Goal: Contribute content: Contribute content

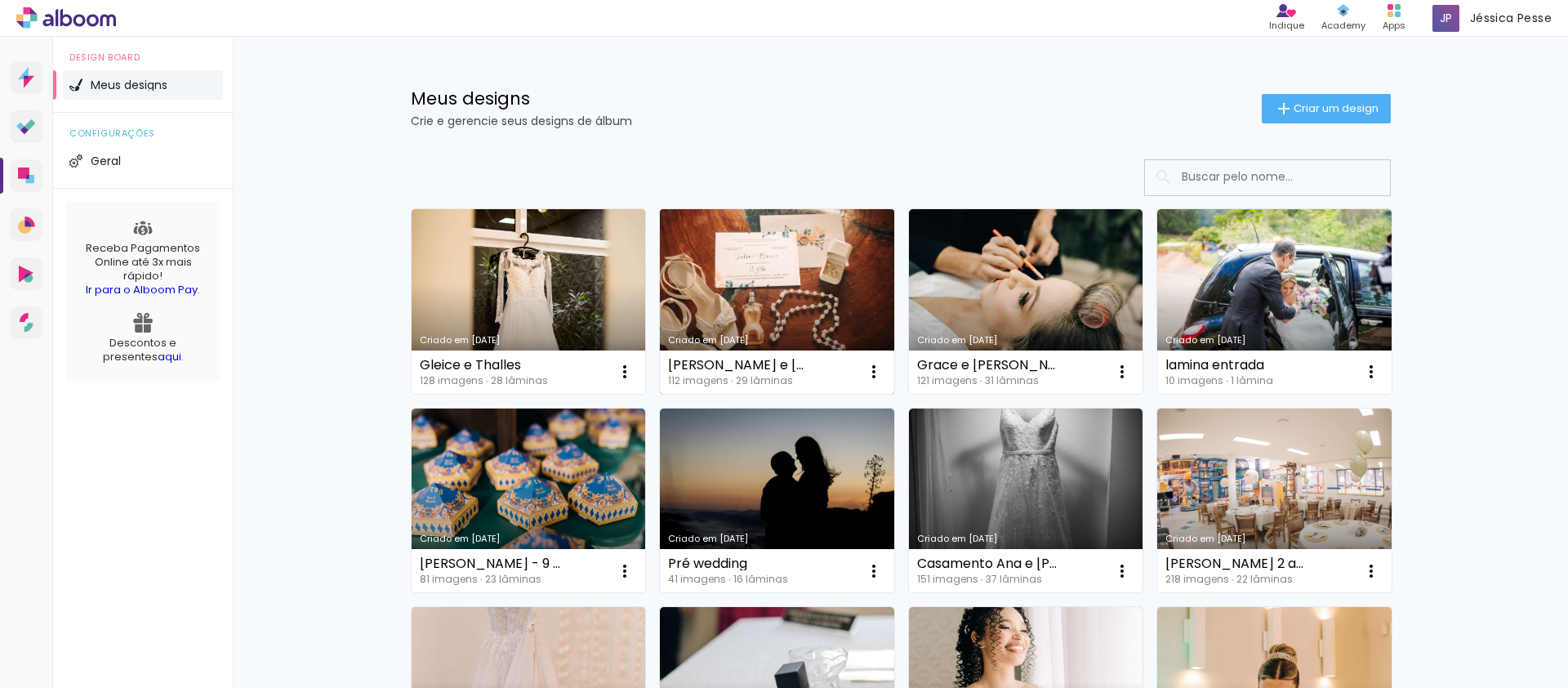
click at [776, 282] on link "Criado em [DATE]" at bounding box center [777, 301] width 234 height 184
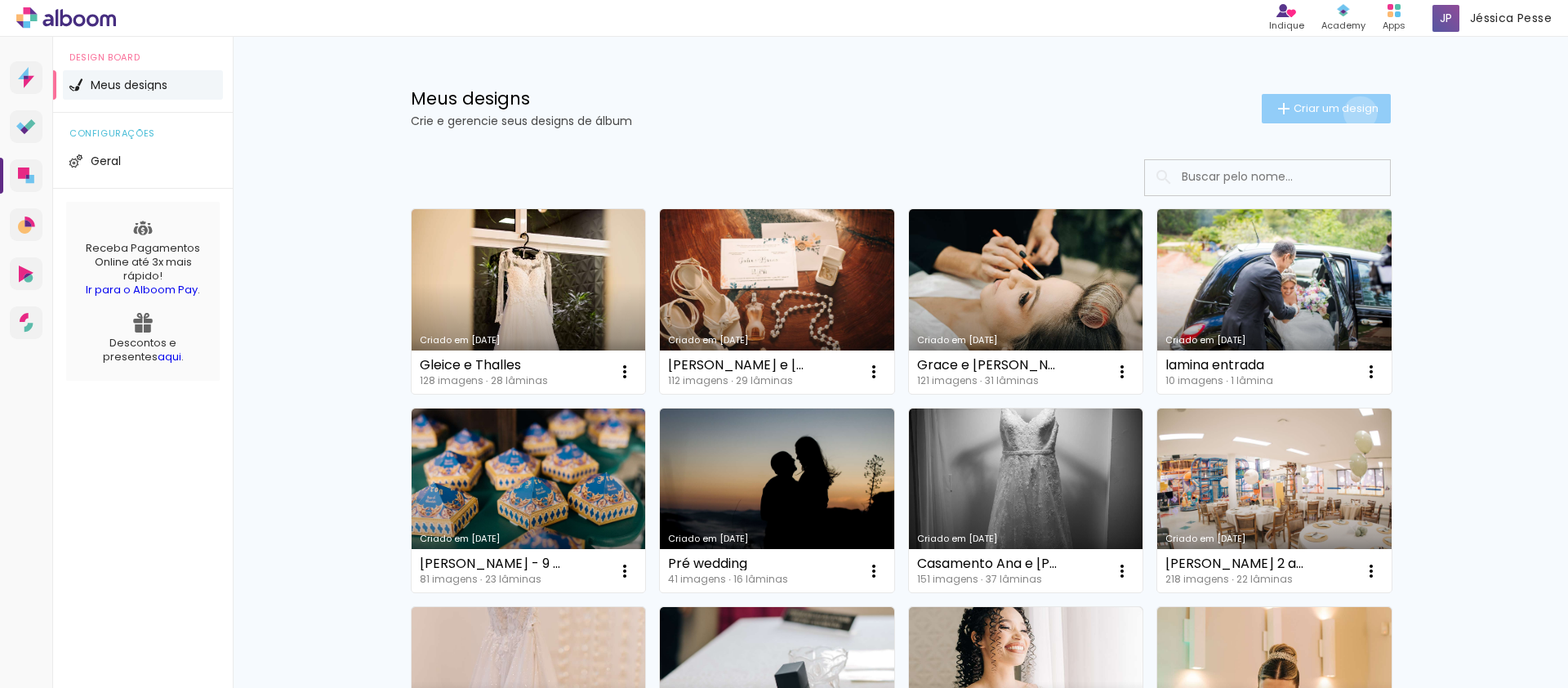
click at [1351, 112] on span "Criar um design" at bounding box center [1335, 109] width 85 height 11
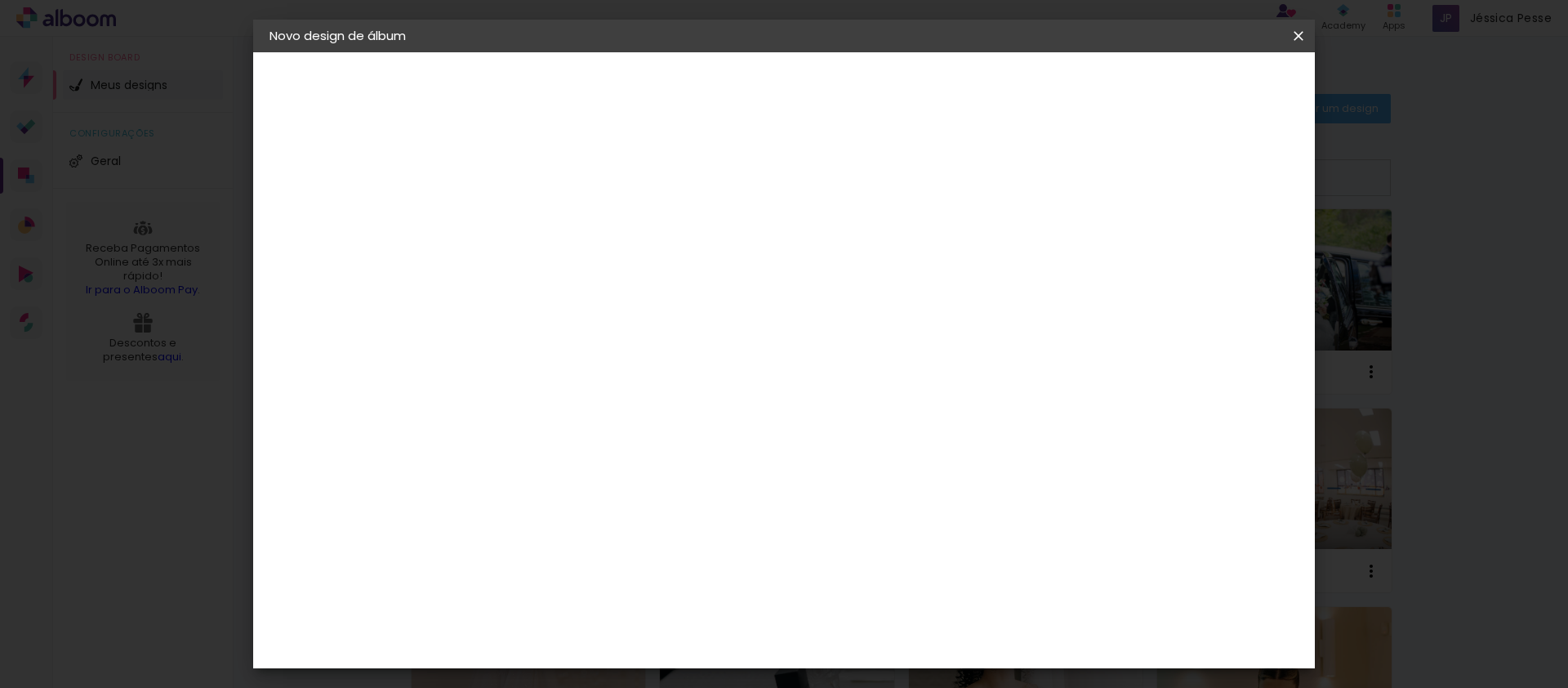
click at [536, 216] on input at bounding box center [536, 219] width 0 height 25
click at [536, 217] on input at bounding box center [536, 219] width 0 height 25
type input "A"
type input "Ábum portifólios"
type paper-input "Ábum portifólios"
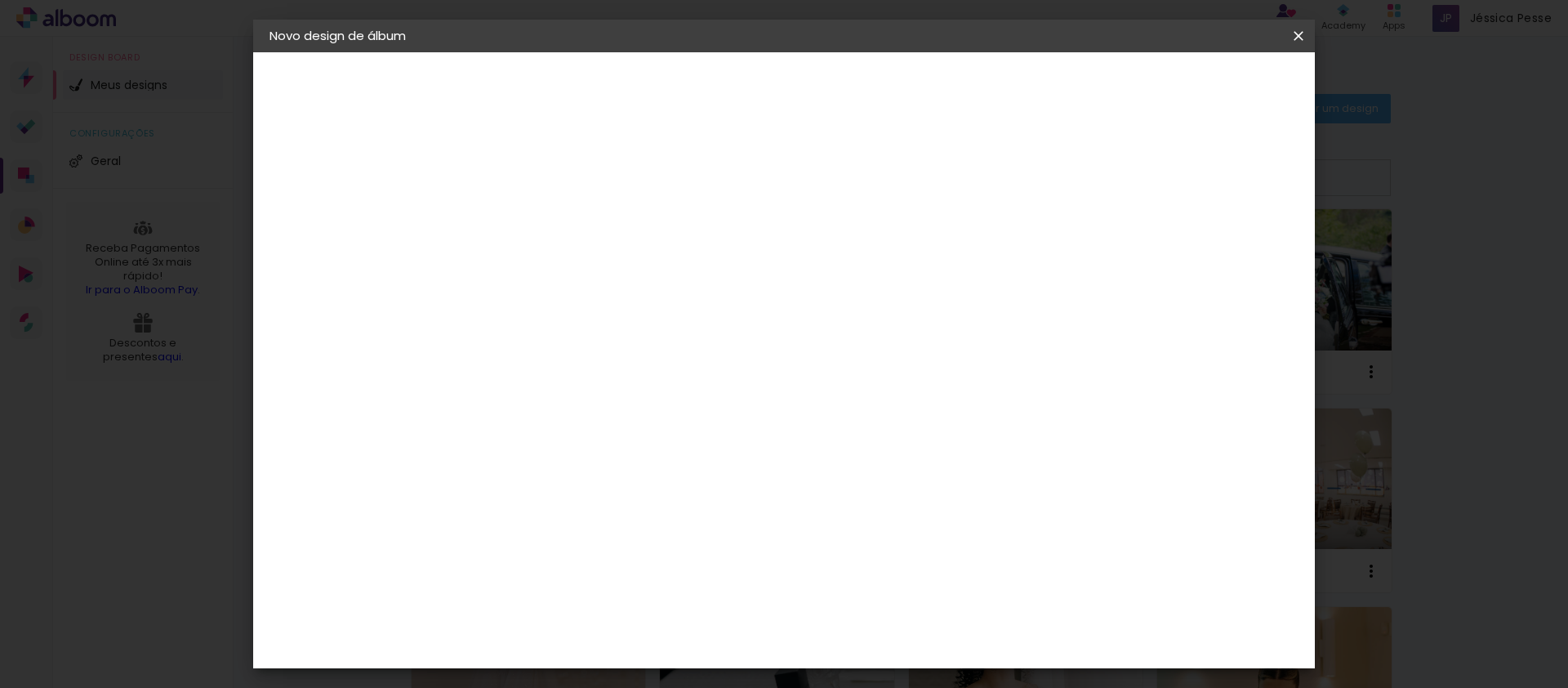
click at [704, 75] on paper-button "Avançar" at bounding box center [664, 86] width 80 height 28
click at [0, 0] on slot "Tamanho Livre" at bounding box center [0, 0] width 0 height 0
click at [714, 246] on iron-icon at bounding box center [704, 249] width 20 height 20
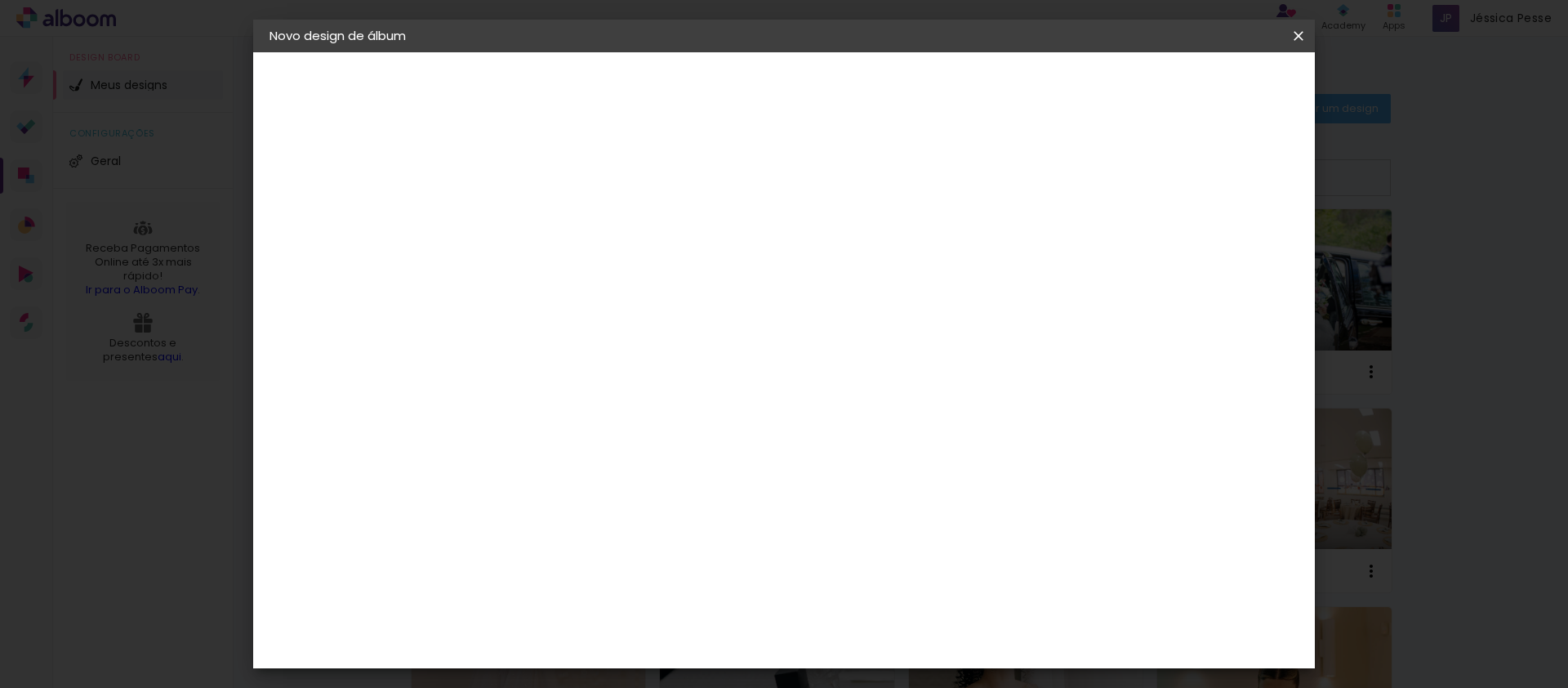
click at [0, 0] on slot "Tamanho Livre" at bounding box center [0, 0] width 0 height 0
click at [841, 97] on paper-button "Avançar" at bounding box center [801, 86] width 80 height 28
click at [1196, 93] on span "Iniciar design" at bounding box center [1158, 86] width 75 height 12
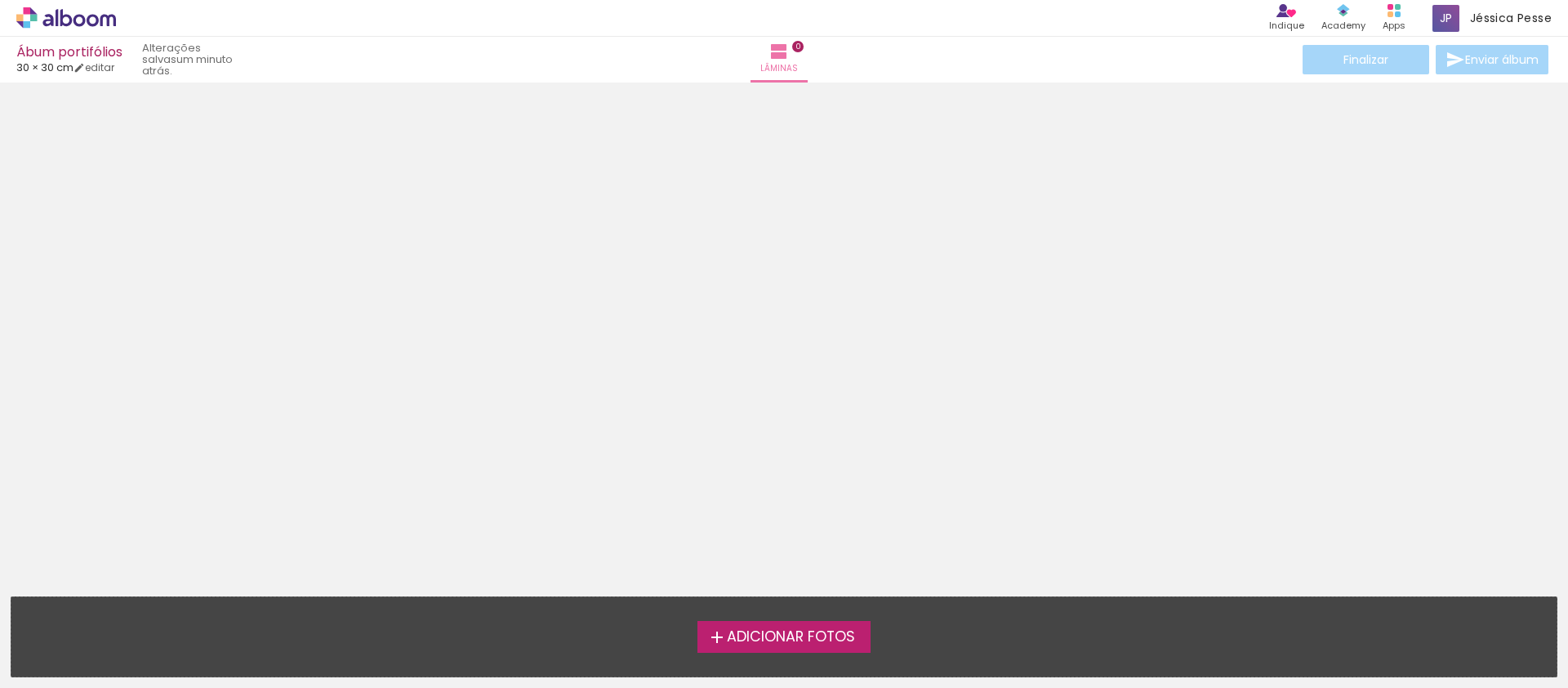
click at [758, 649] on label "Adicionar Fotos" at bounding box center [785, 636] width 174 height 31
click at [0, 0] on input "file" at bounding box center [0, 0] width 0 height 0
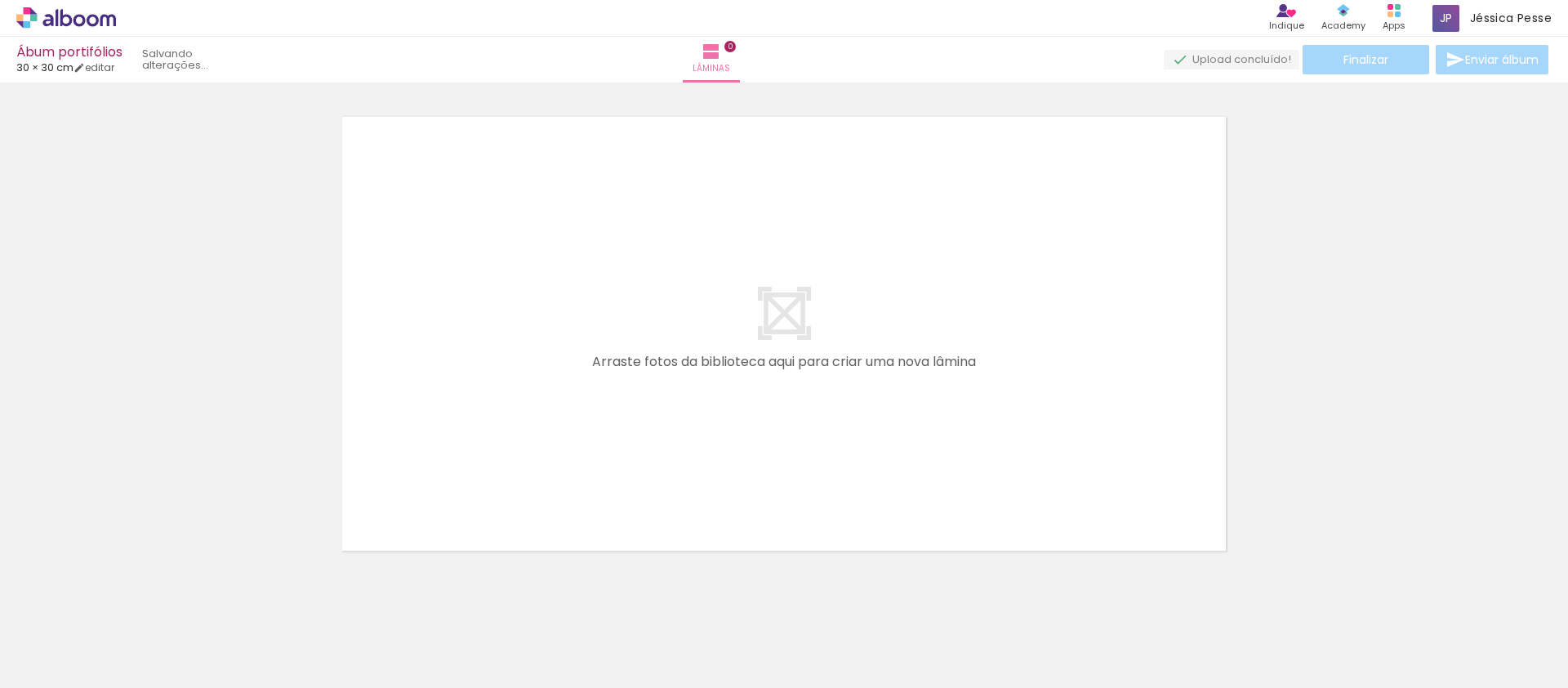
click at [58, 666] on span "Adicionar Fotos" at bounding box center [57, 666] width 49 height 18
click at [0, 0] on input "file" at bounding box center [0, 0] width 0 height 0
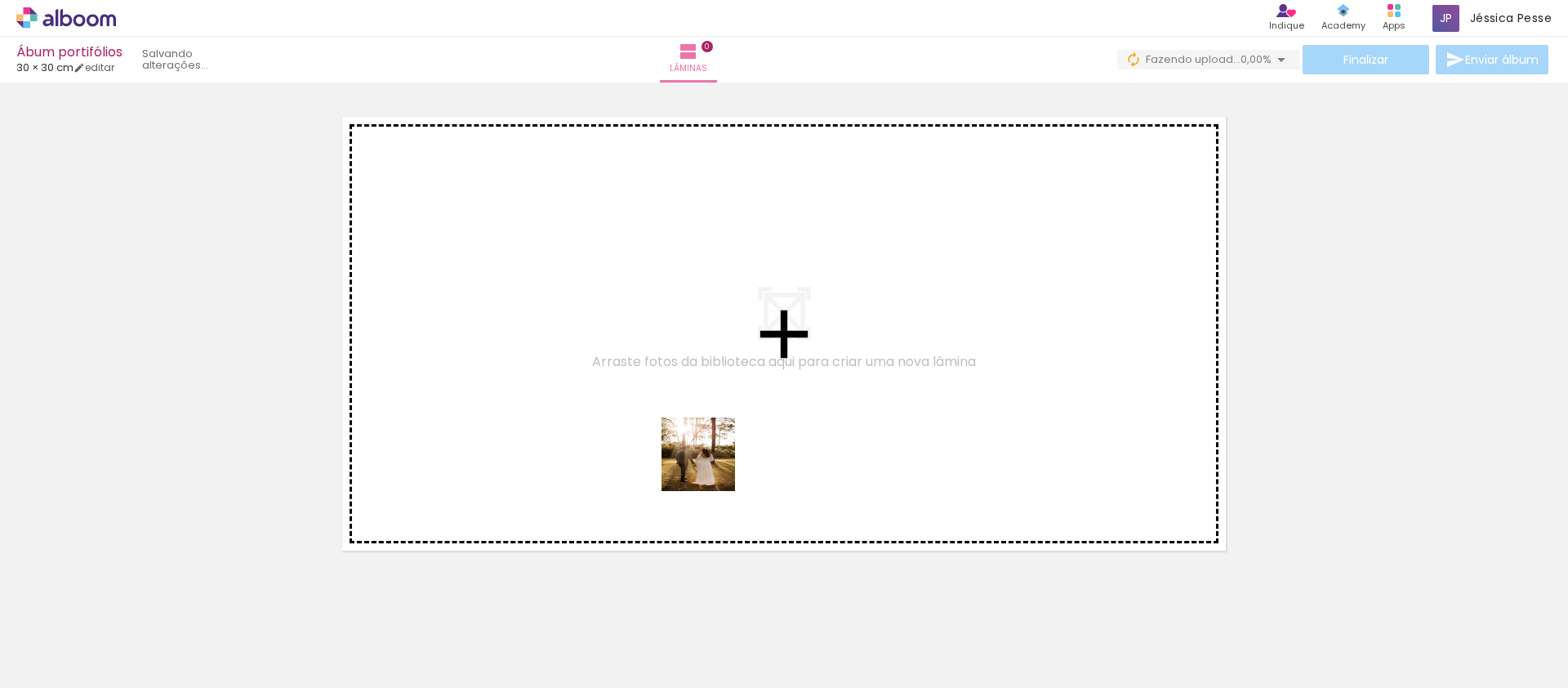
drag, startPoint x: 164, startPoint y: 640, endPoint x: 976, endPoint y: 402, distance: 846.2
click at [976, 402] on quentale-workspace at bounding box center [784, 344] width 1568 height 688
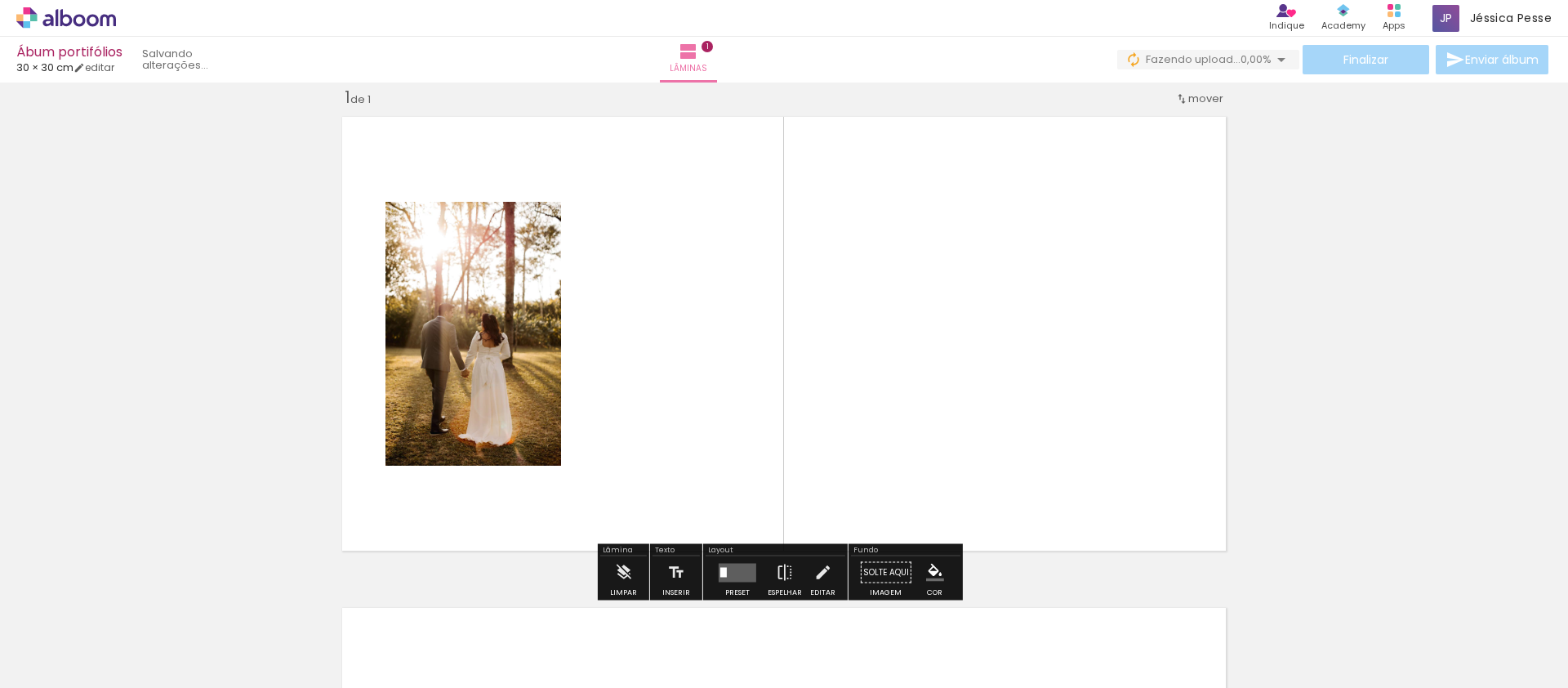
scroll to position [22, 0]
click at [458, 291] on quentale-photo at bounding box center [472, 334] width 175 height 264
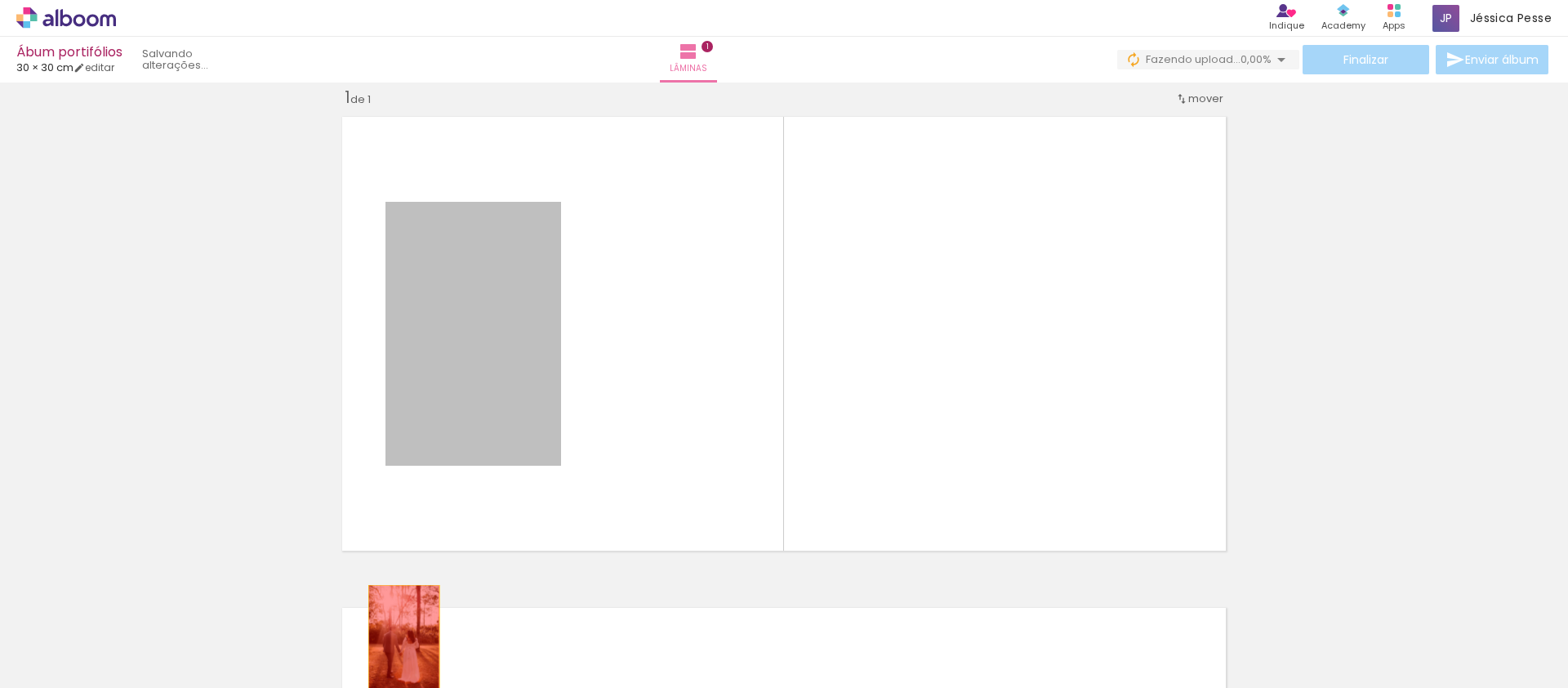
drag, startPoint x: 445, startPoint y: 403, endPoint x: 391, endPoint y: 629, distance: 232.4
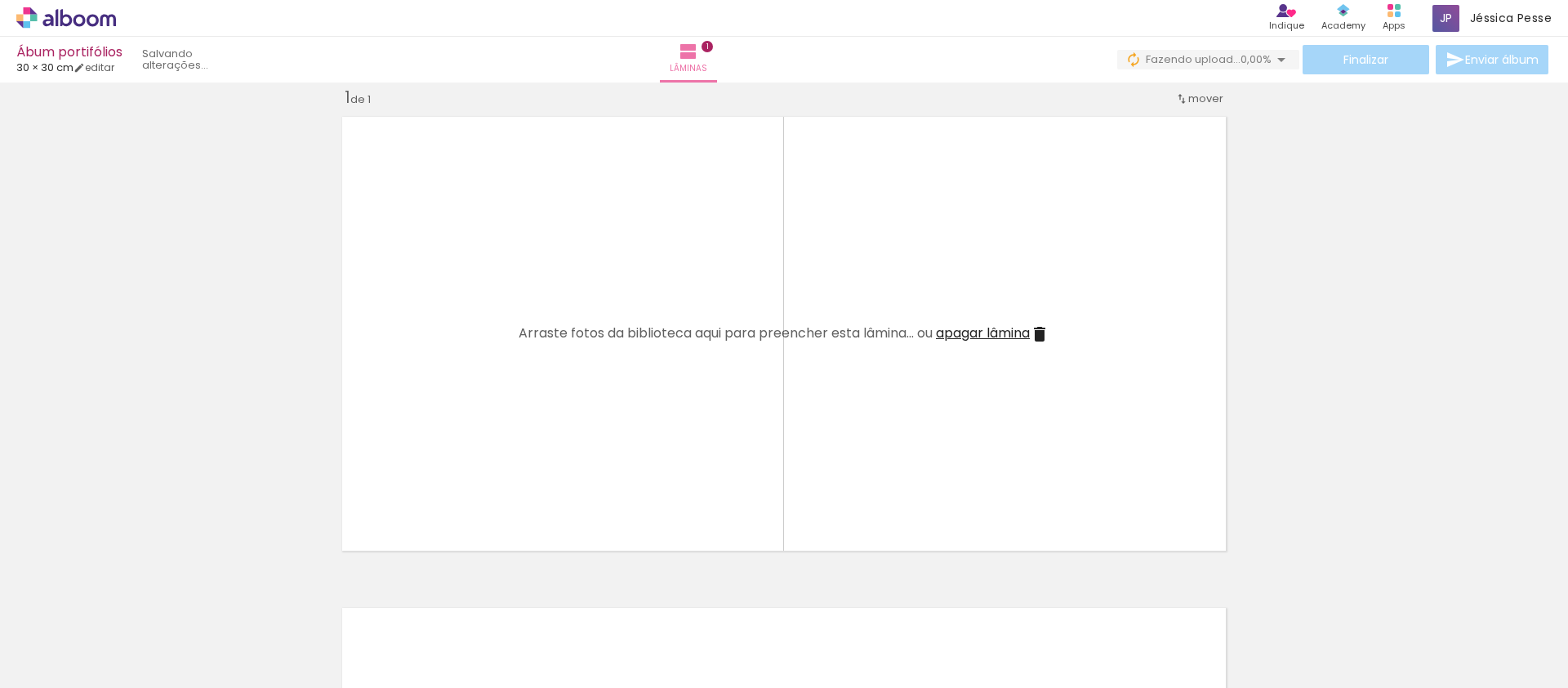
drag, startPoint x: 301, startPoint y: 490, endPoint x: 154, endPoint y: 366, distance: 192.3
click at [154, 366] on div "Inserir lâmina 1 de 1" at bounding box center [784, 559] width 1568 height 983
click at [0, 679] on div "Biblioteca 1 foto Todas as fotos Não utilizadas Adicionar Fotos" at bounding box center [0, 637] width 0 height 102
click at [62, 668] on span "Adicionar Fotos" at bounding box center [57, 666] width 49 height 18
click at [0, 0] on input "file" at bounding box center [0, 0] width 0 height 0
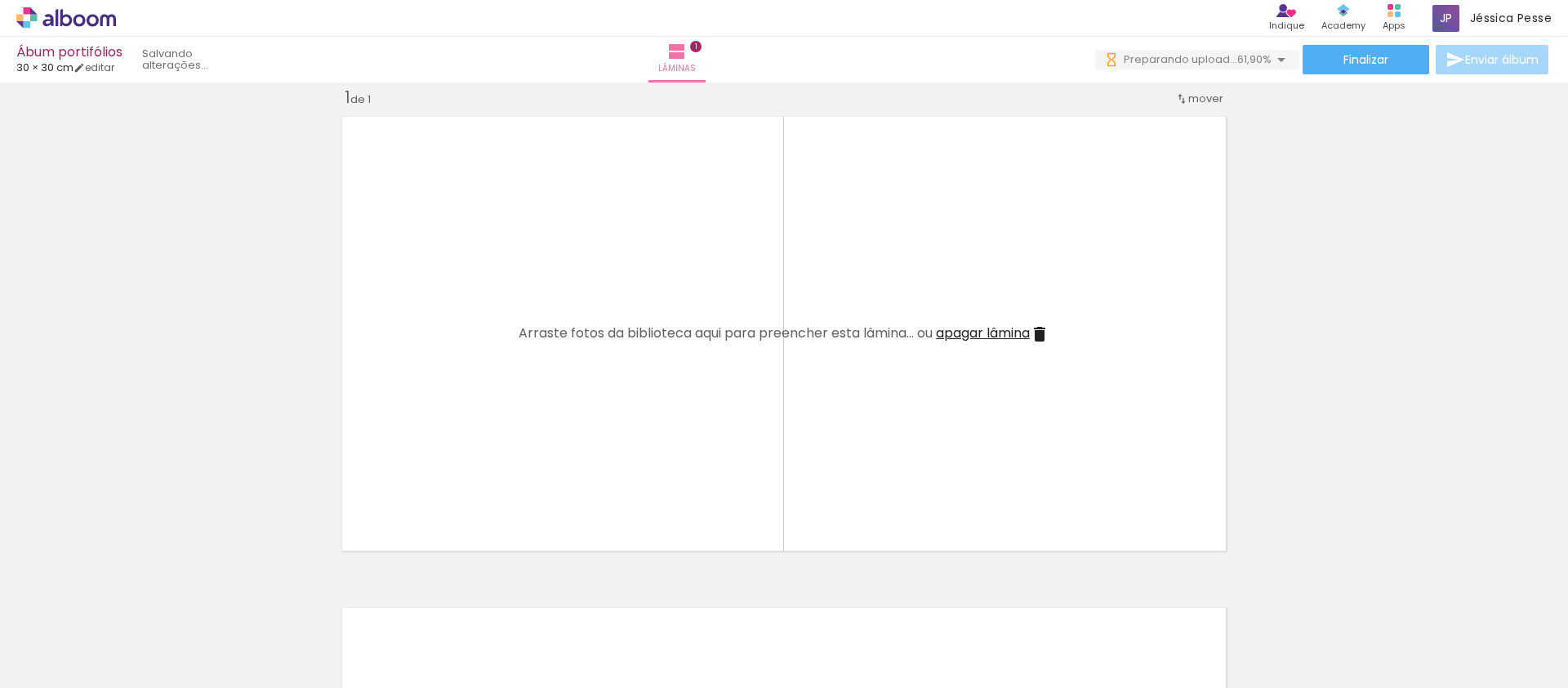
scroll to position [0, 0]
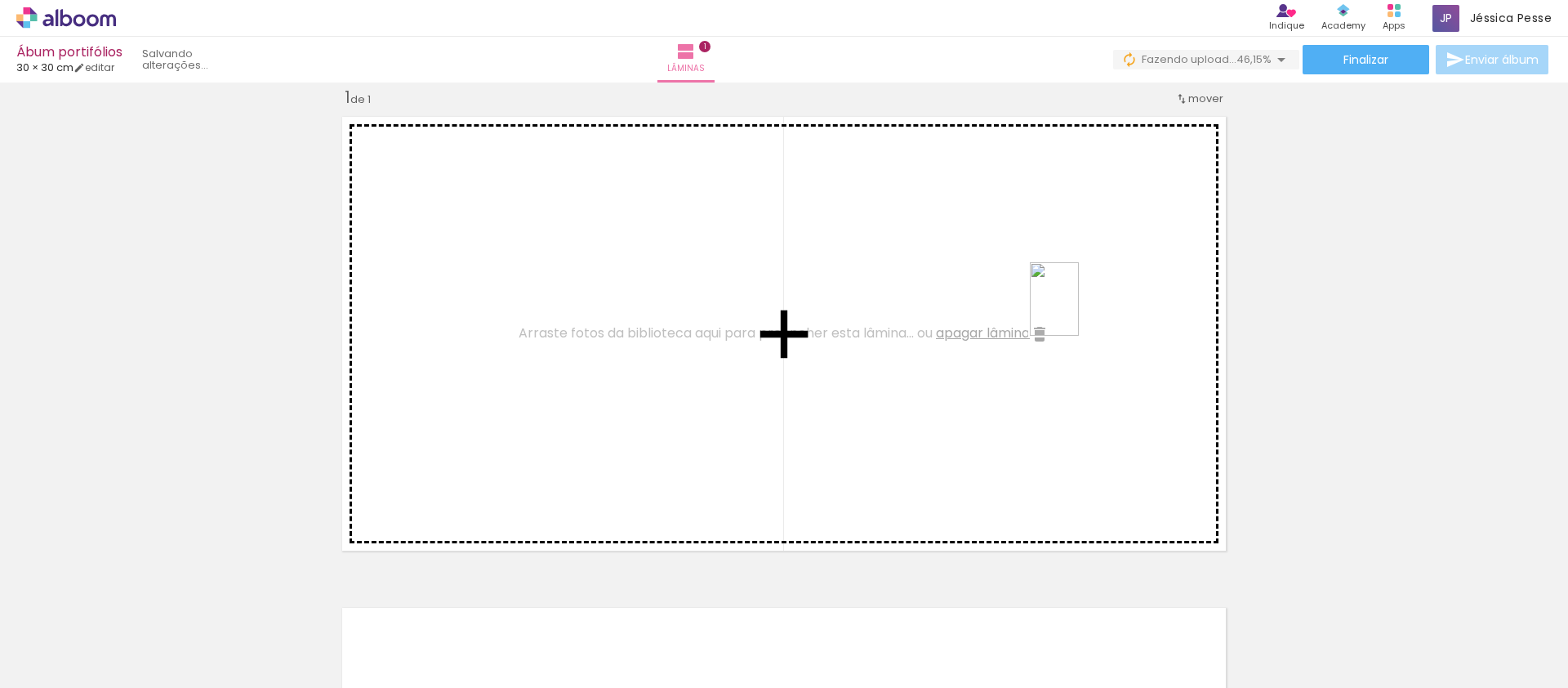
drag, startPoint x: 929, startPoint y: 662, endPoint x: 1079, endPoint y: 311, distance: 381.7
click at [1079, 311] on quentale-workspace at bounding box center [784, 344] width 1568 height 688
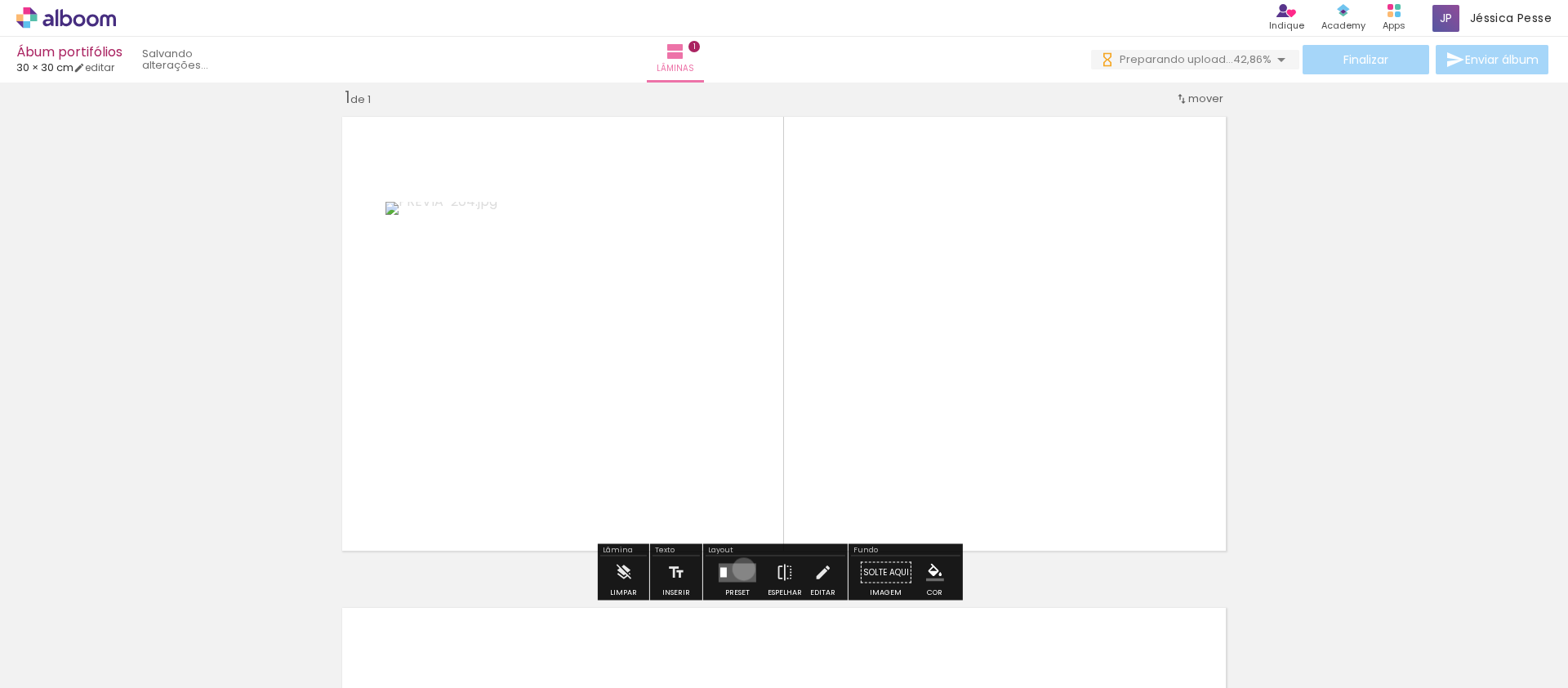
click at [740, 569] on quentale-layouter at bounding box center [737, 571] width 38 height 19
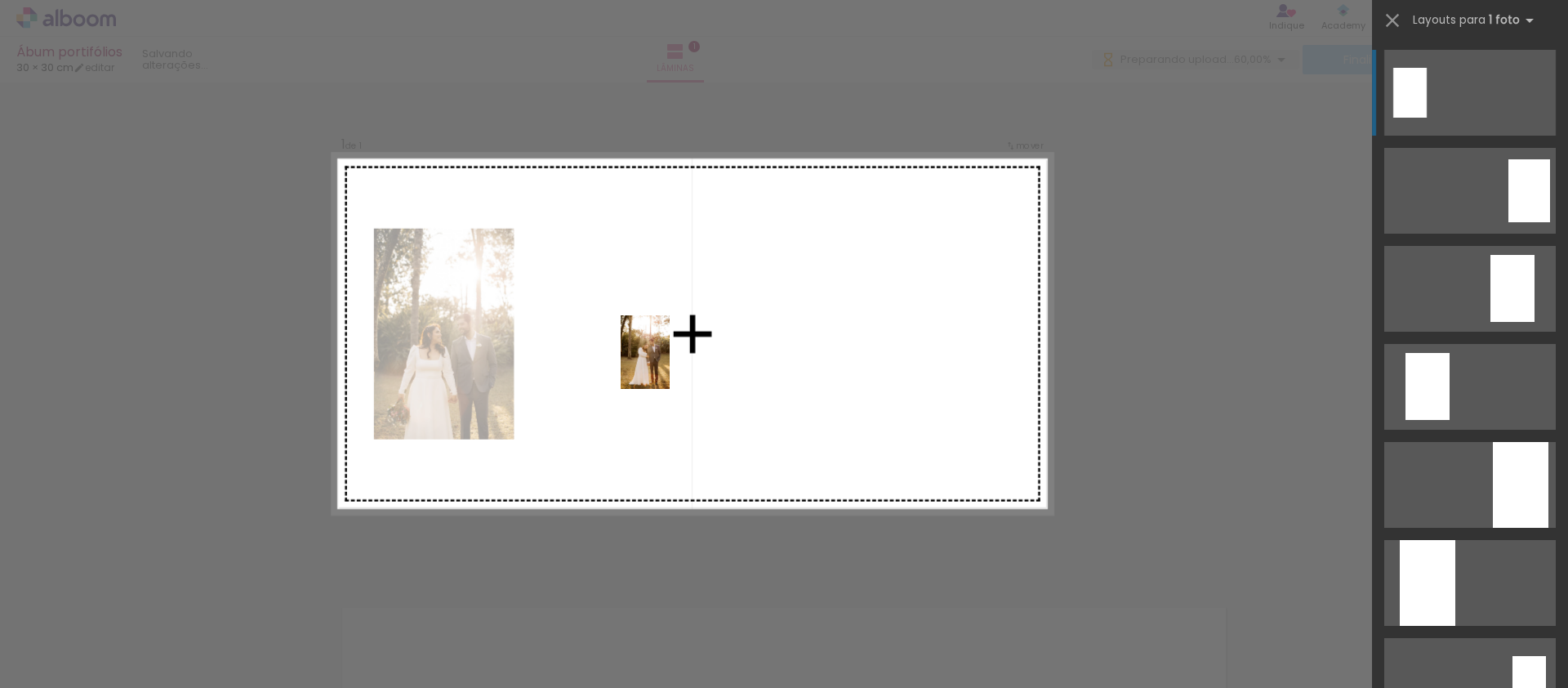
drag, startPoint x: 1127, startPoint y: 652, endPoint x: 670, endPoint y: 365, distance: 539.6
click at [670, 365] on quentale-workspace at bounding box center [784, 344] width 1568 height 688
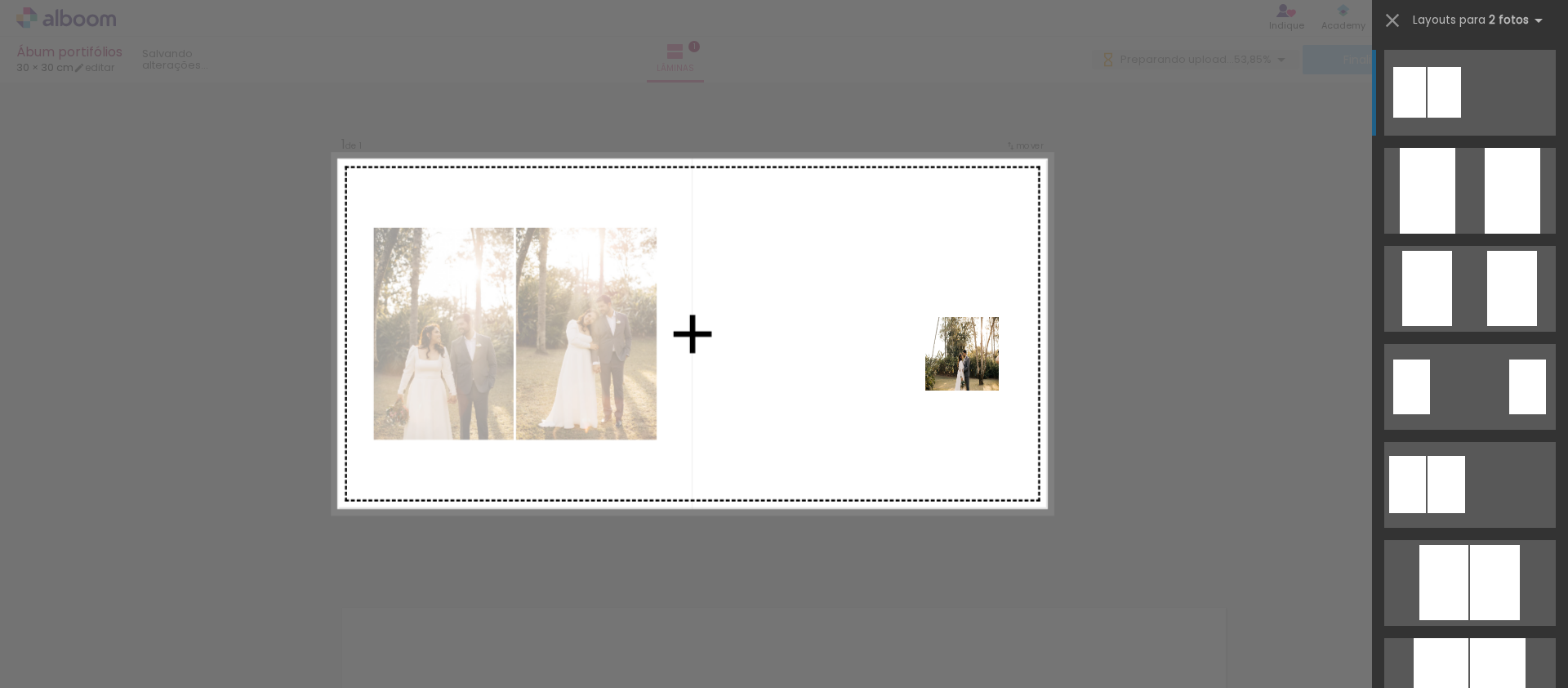
drag, startPoint x: 1018, startPoint y: 645, endPoint x: 974, endPoint y: 353, distance: 295.3
click at [974, 353] on quentale-workspace at bounding box center [784, 344] width 1568 height 688
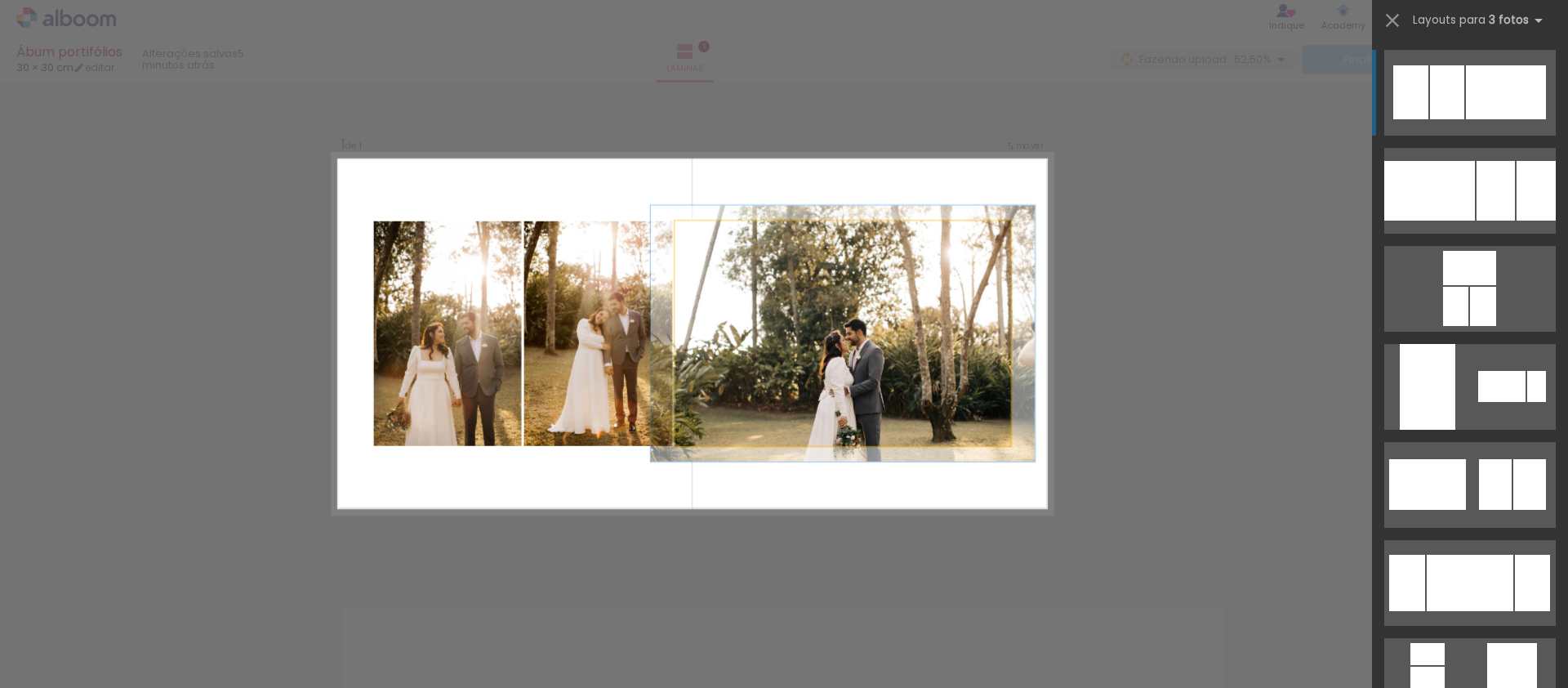
drag, startPoint x: 699, startPoint y: 238, endPoint x: 719, endPoint y: 234, distance: 20.4
type paper-slider "114"
click at [707, 235] on div at bounding box center [712, 234] width 12 height 12
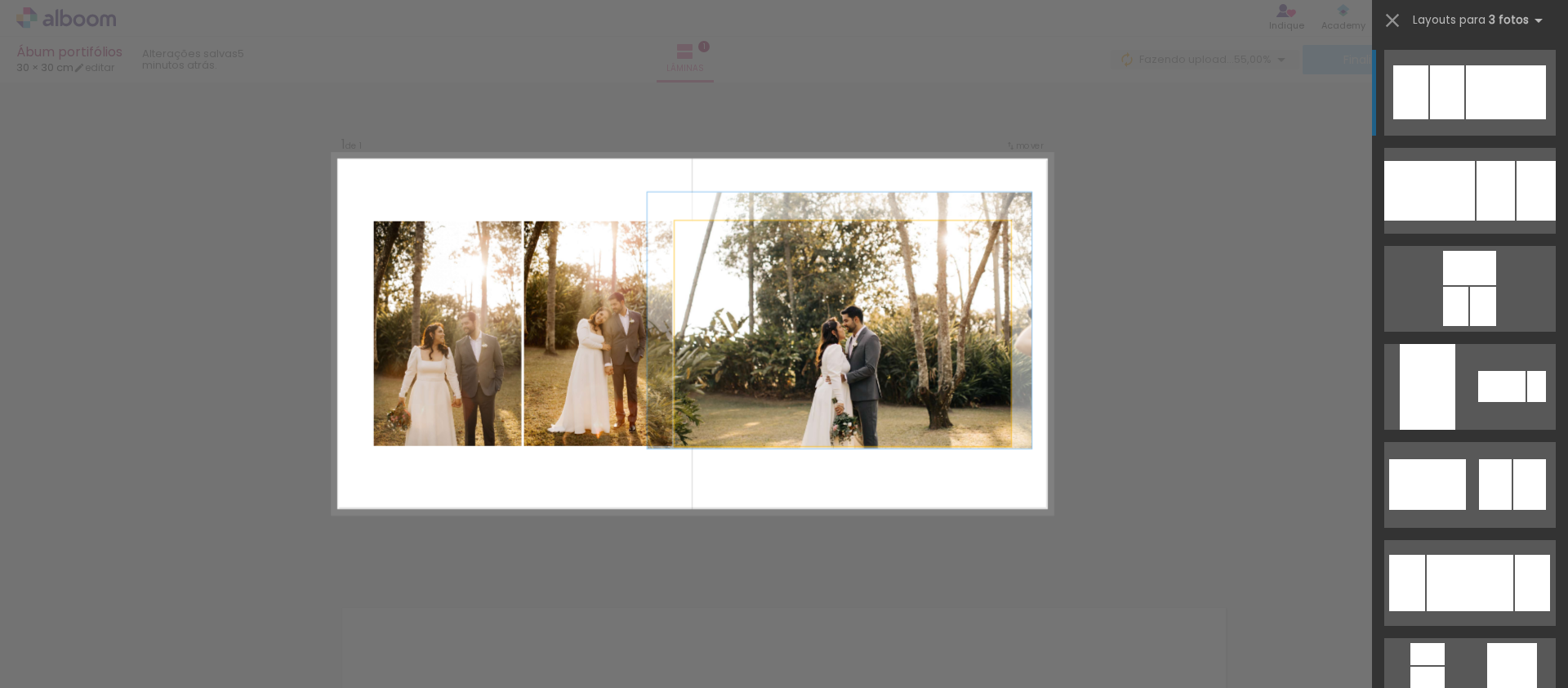
drag, startPoint x: 885, startPoint y: 356, endPoint x: 880, endPoint y: 338, distance: 18.7
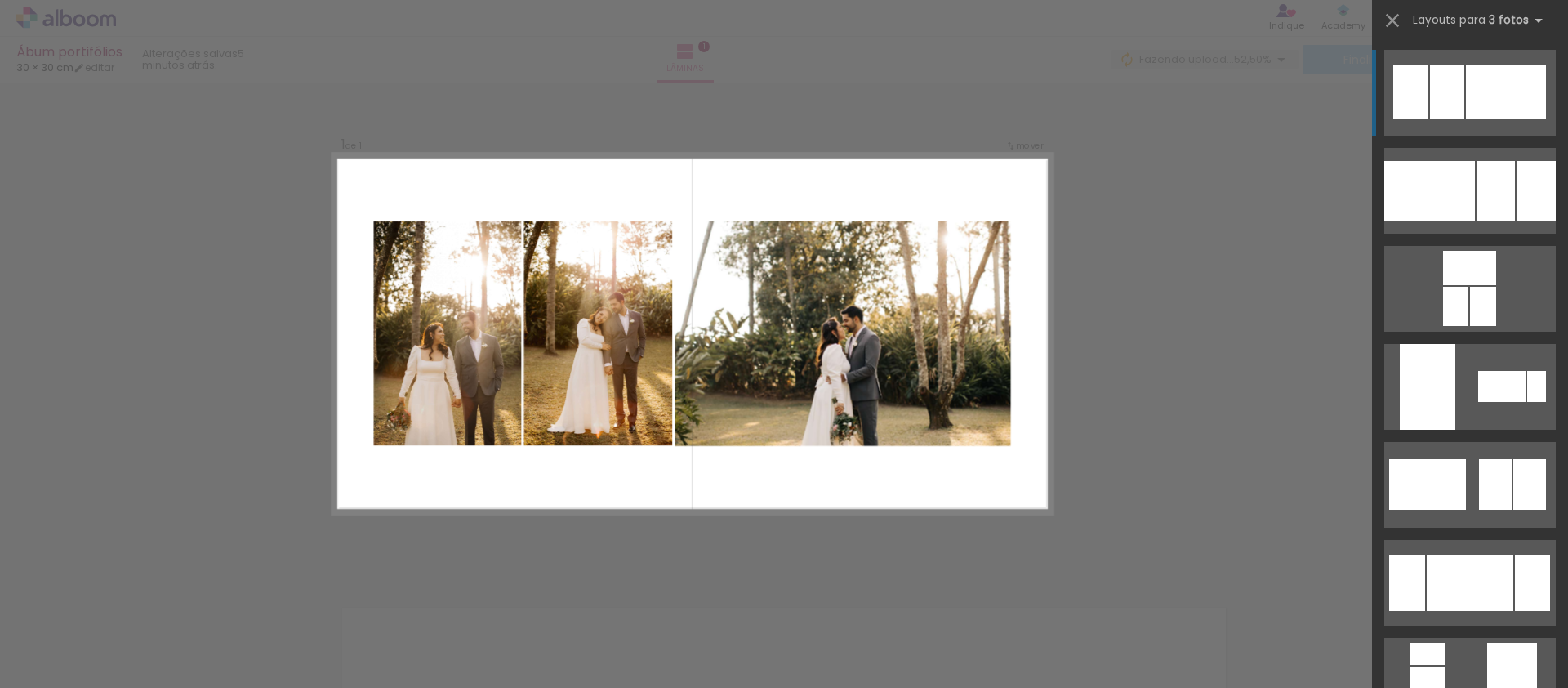
click at [850, 472] on quentale-layouter at bounding box center [692, 333] width 720 height 360
click at [1246, 362] on div "Confirmar Cancelar" at bounding box center [784, 571] width 1568 height 1021
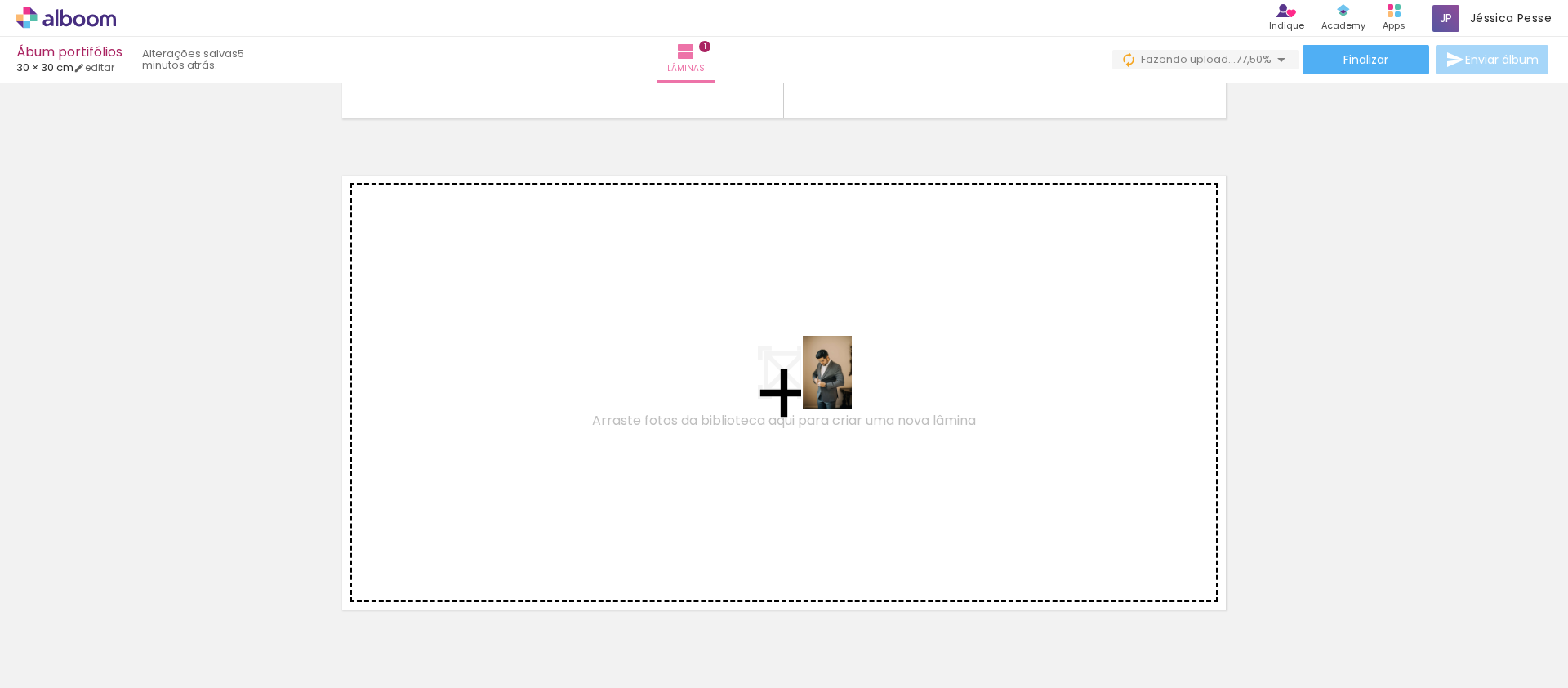
drag, startPoint x: 995, startPoint y: 646, endPoint x: 1095, endPoint y: 675, distance: 104.1
click at [850, 381] on quentale-workspace at bounding box center [784, 344] width 1568 height 688
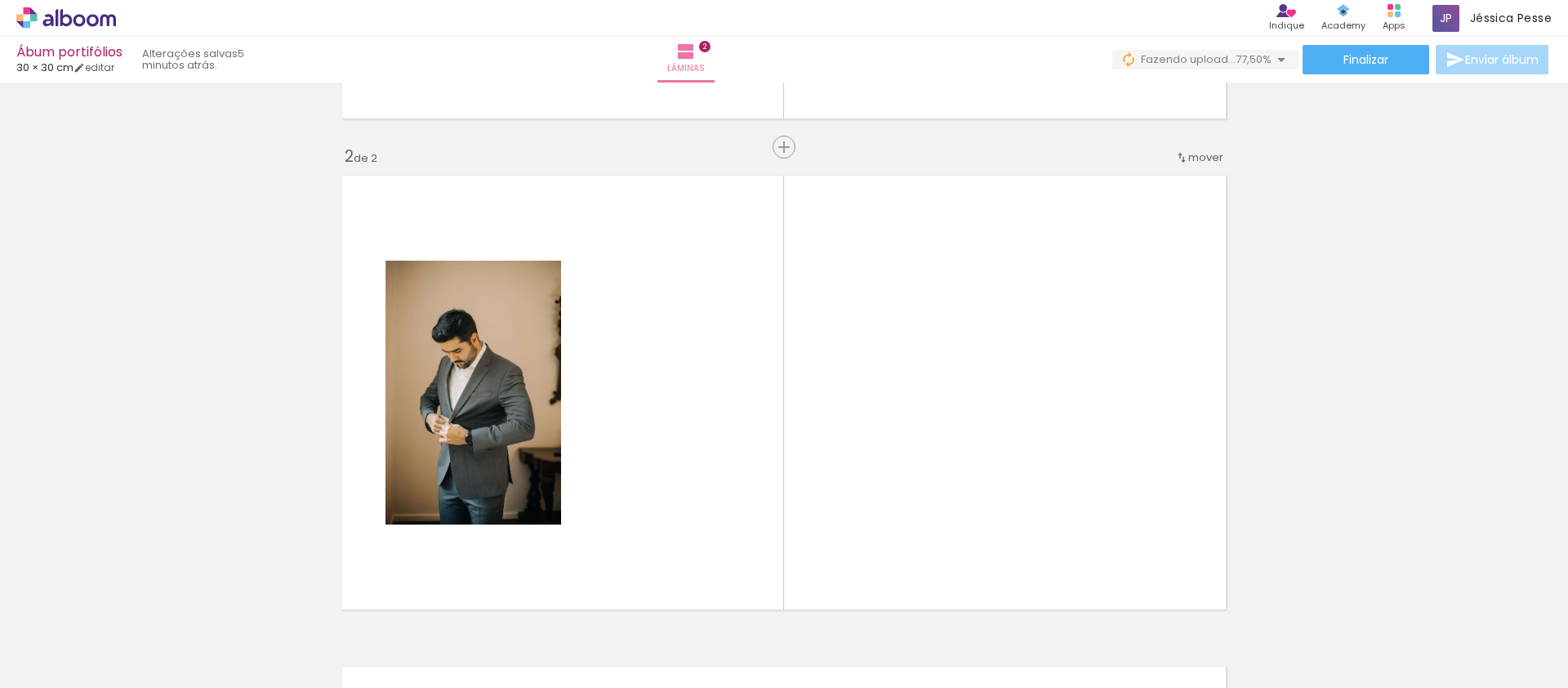
scroll to position [512, 0]
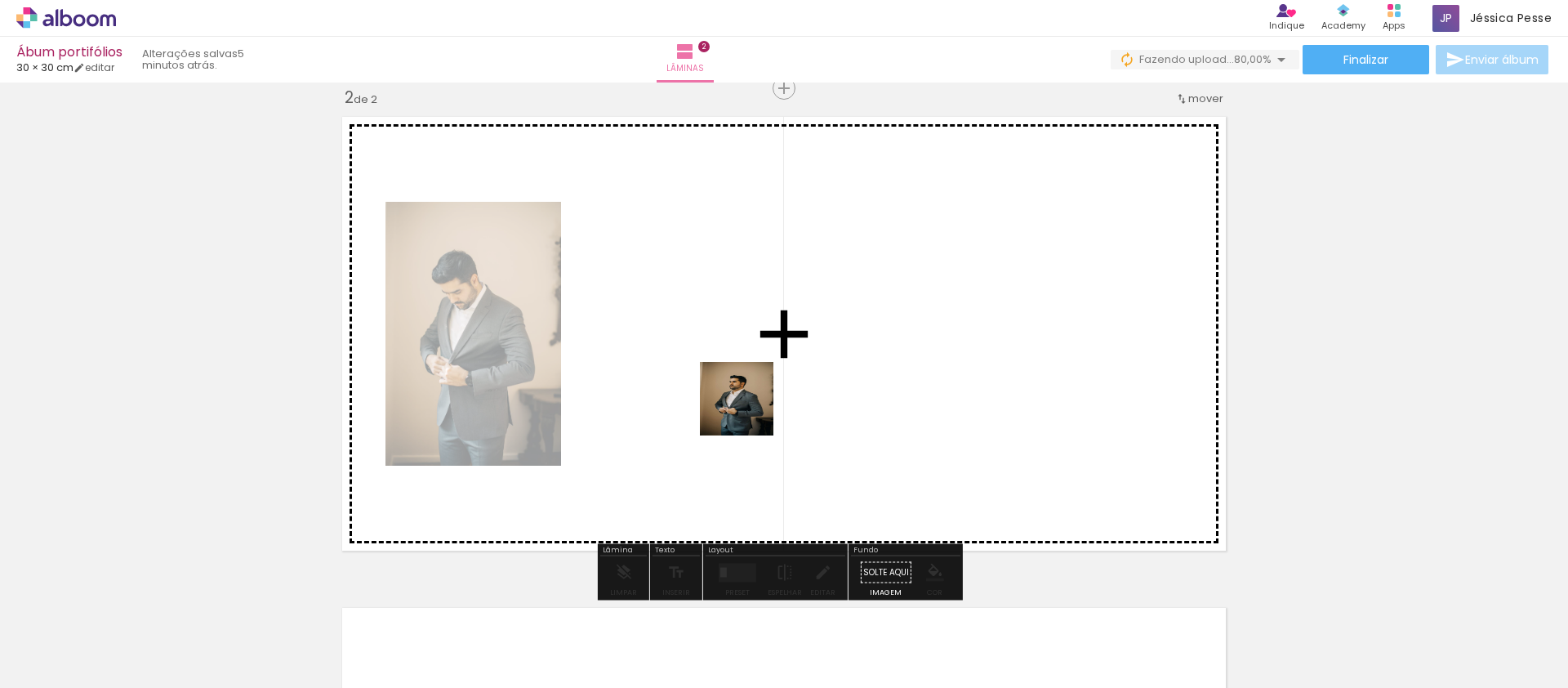
drag, startPoint x: 1088, startPoint y: 653, endPoint x: 1074, endPoint y: 569, distance: 85.2
click at [749, 410] on quentale-workspace at bounding box center [784, 344] width 1568 height 688
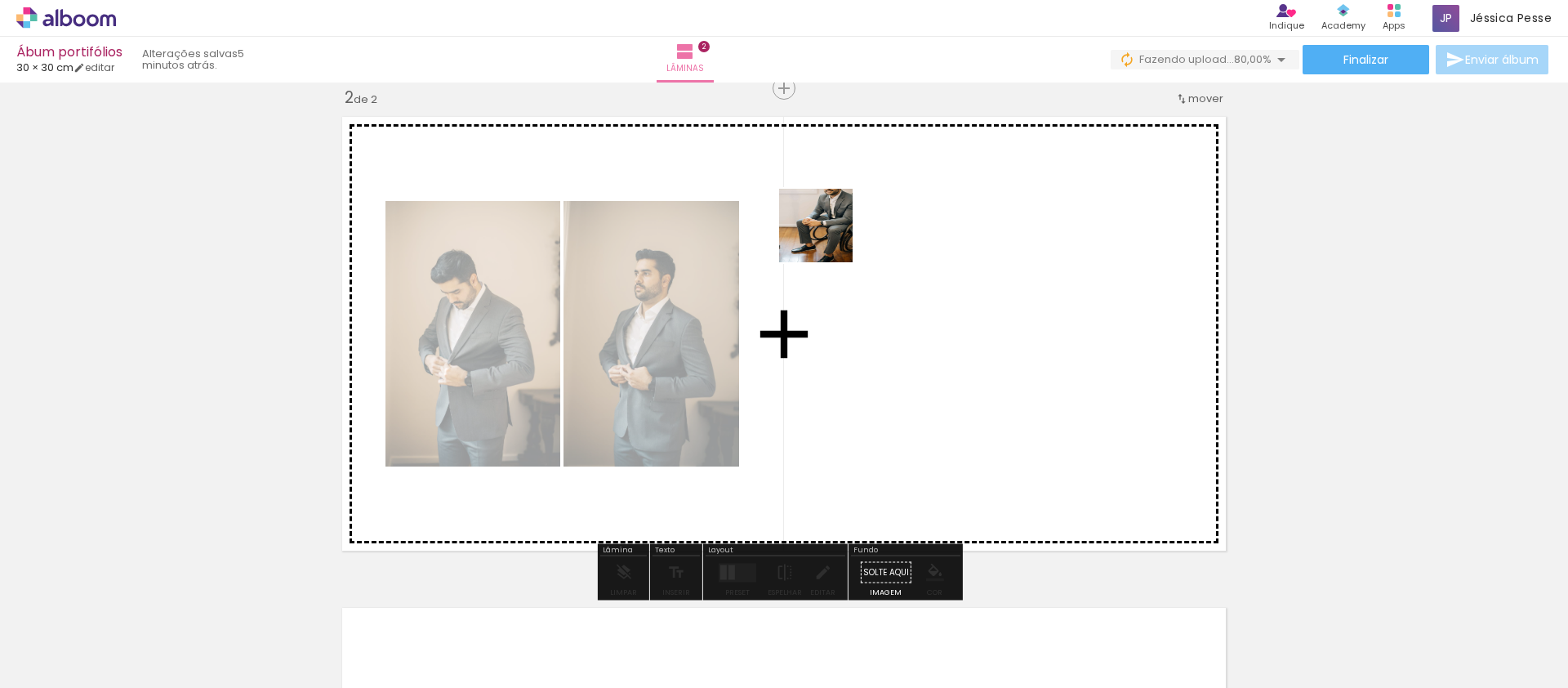
drag, startPoint x: 1173, startPoint y: 627, endPoint x: 914, endPoint y: 344, distance: 383.6
click at [826, 234] on quentale-workspace at bounding box center [784, 344] width 1568 height 688
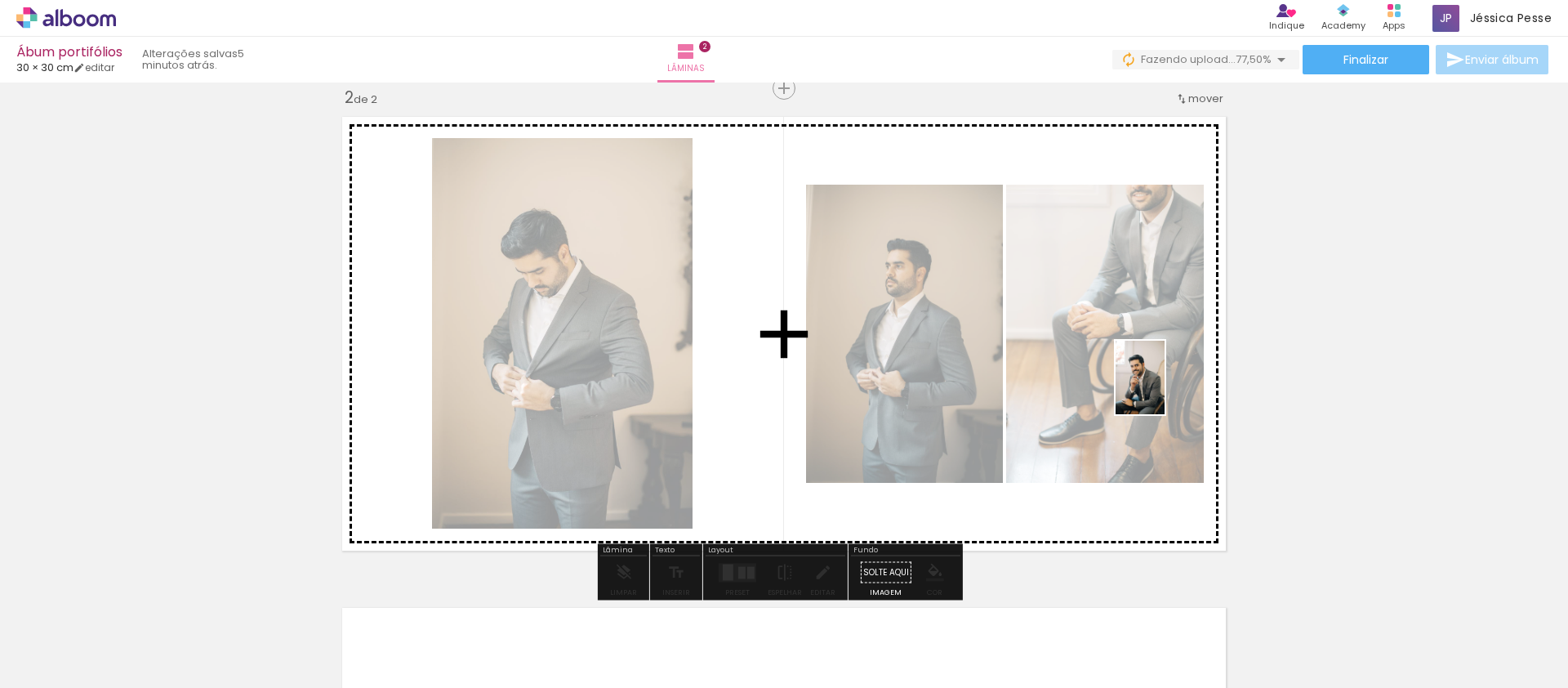
drag, startPoint x: 1267, startPoint y: 648, endPoint x: 1165, endPoint y: 390, distance: 277.4
click at [1165, 390] on quentale-workspace at bounding box center [784, 344] width 1568 height 688
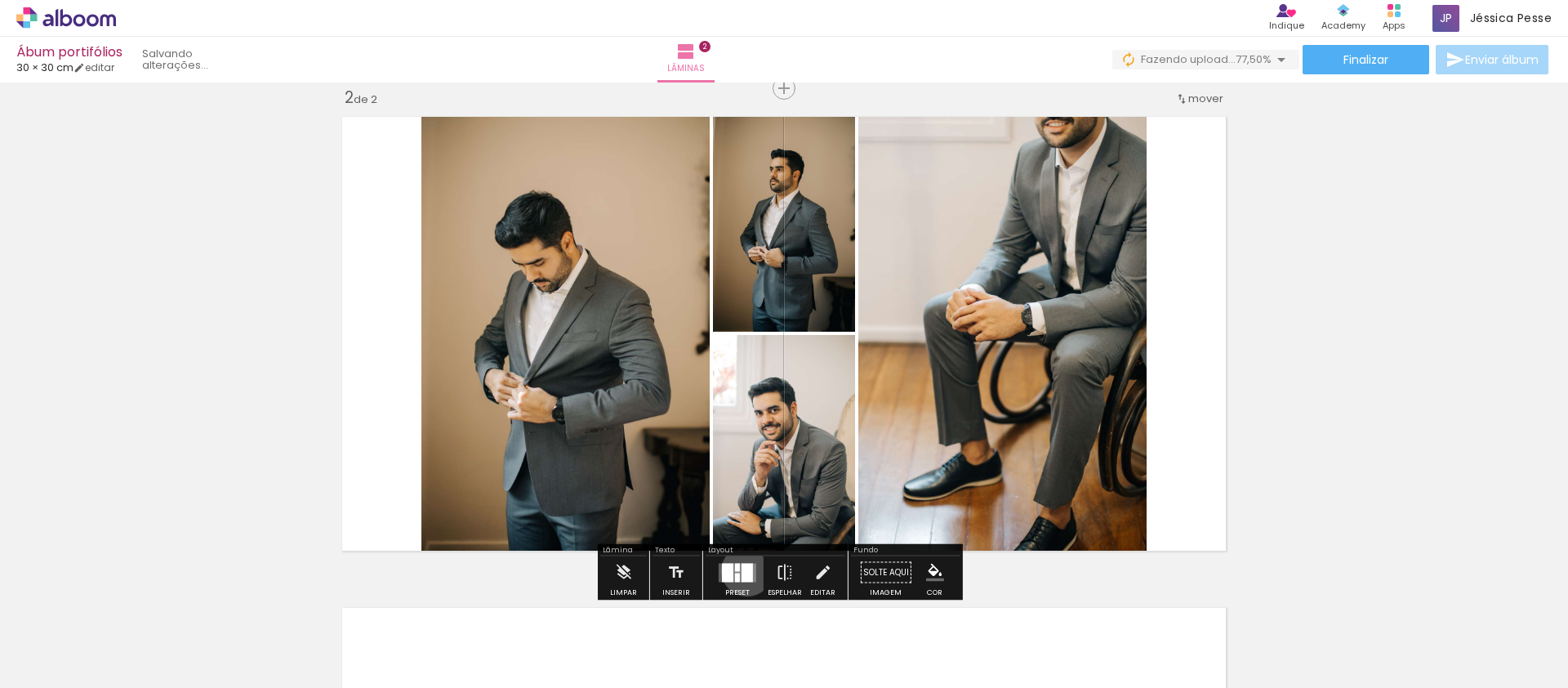
click at [743, 571] on div at bounding box center [747, 571] width 12 height 19
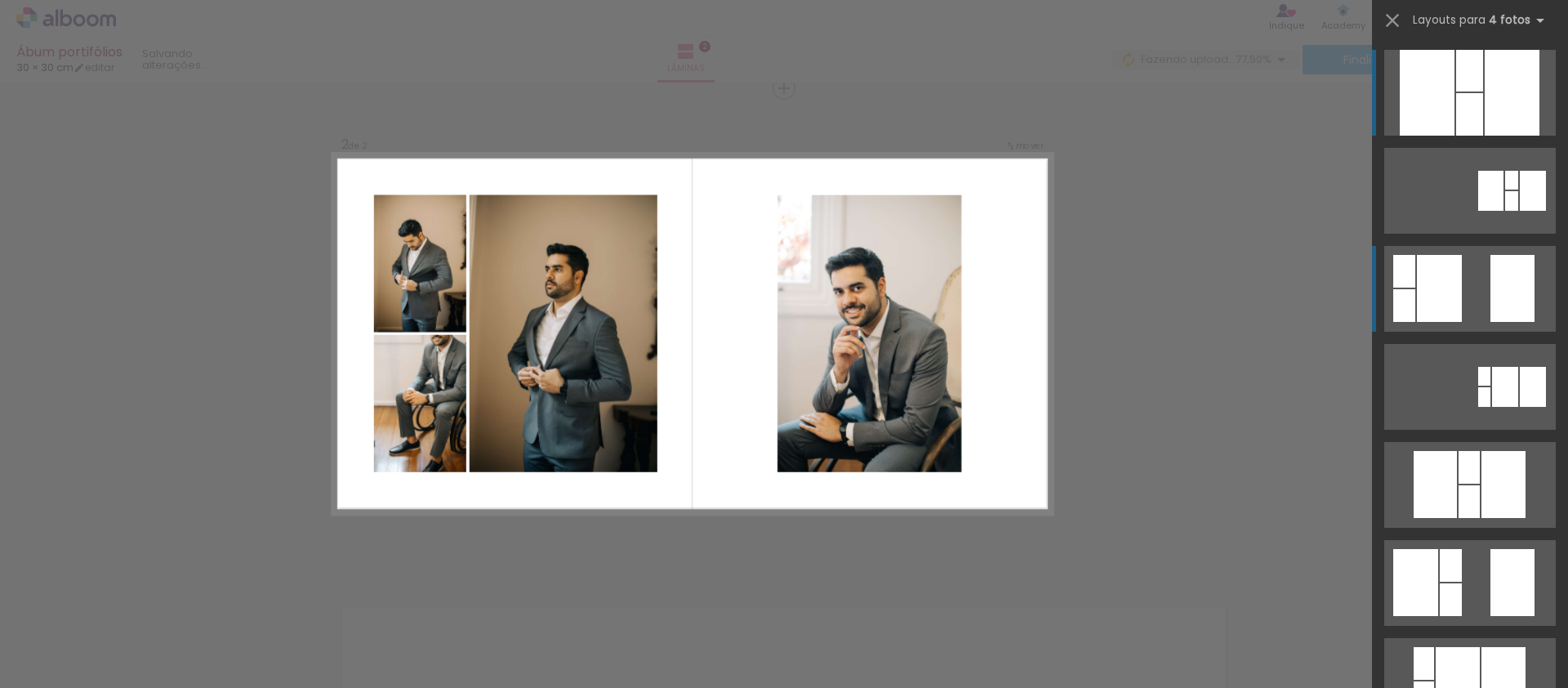
click at [1481, 136] on quentale-layouter at bounding box center [1469, 92] width 172 height 85
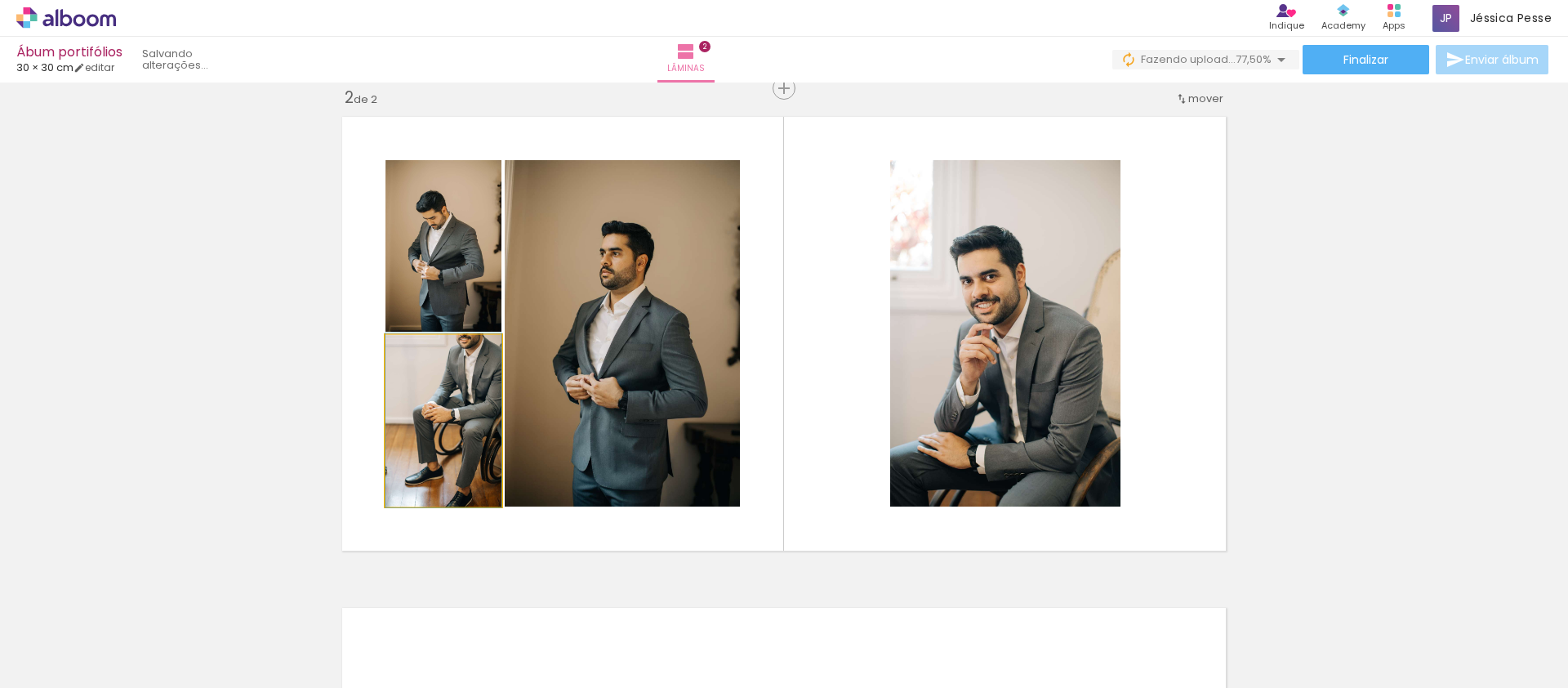
click at [465, 394] on quentale-photo at bounding box center [443, 420] width 116 height 172
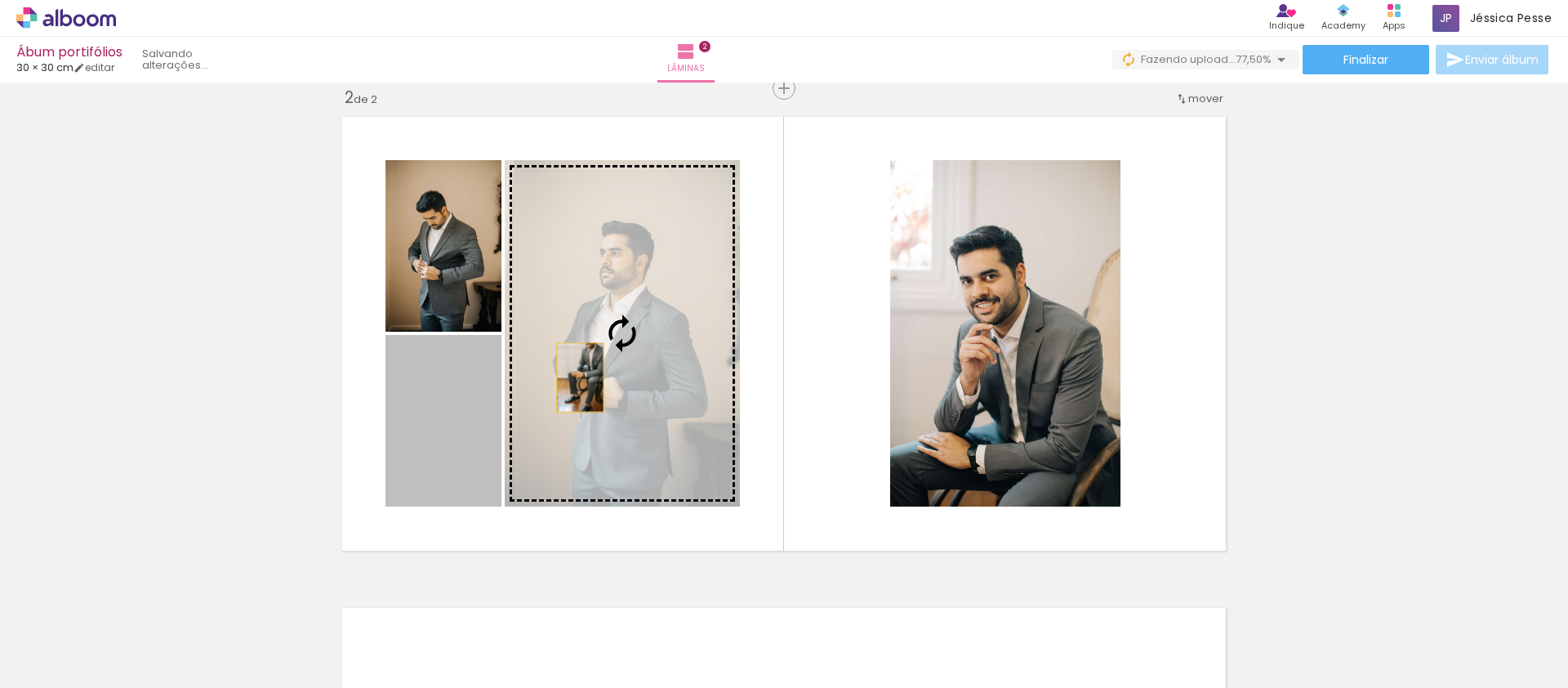
drag, startPoint x: 462, startPoint y: 414, endPoint x: 574, endPoint y: 377, distance: 118.0
click at [0, 0] on slot at bounding box center [0, 0] width 0 height 0
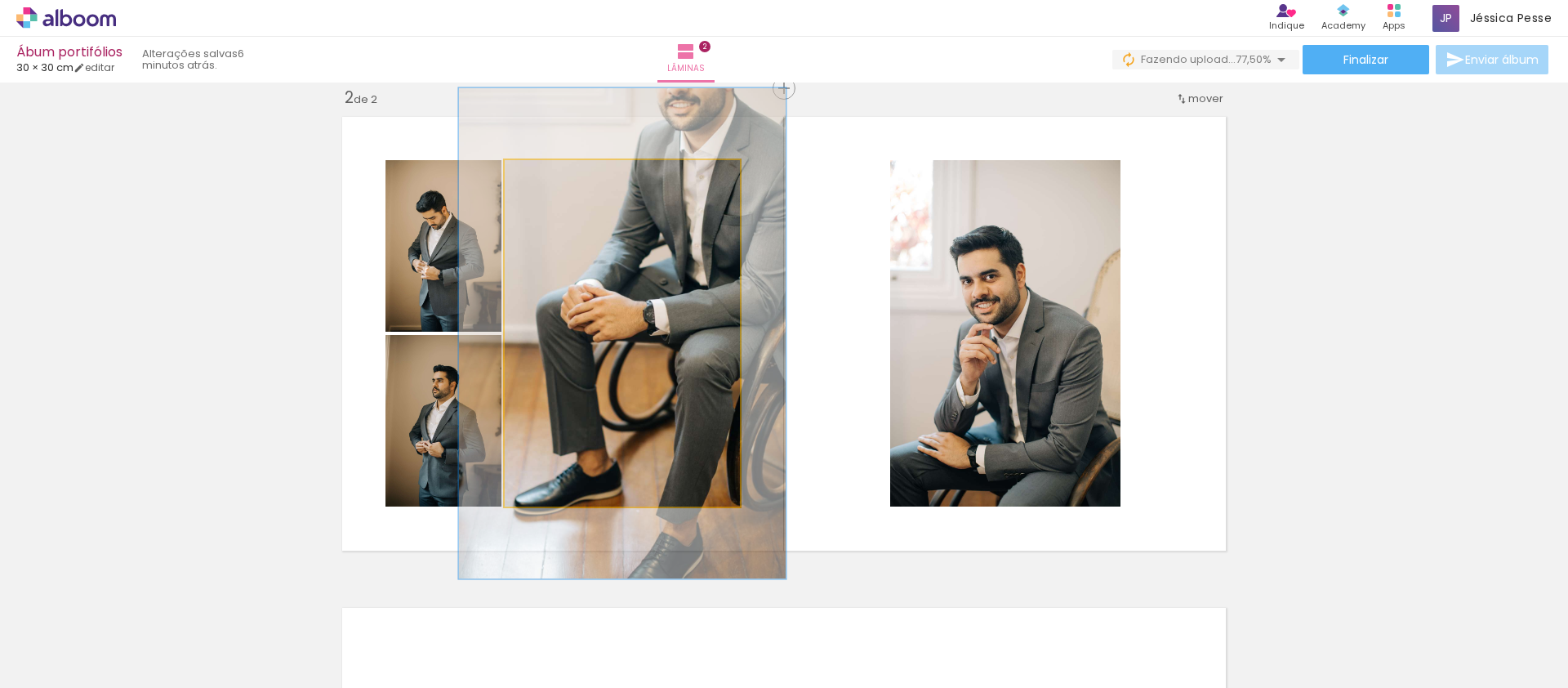
type paper-slider "139"
click at [565, 179] on div at bounding box center [566, 177] width 26 height 26
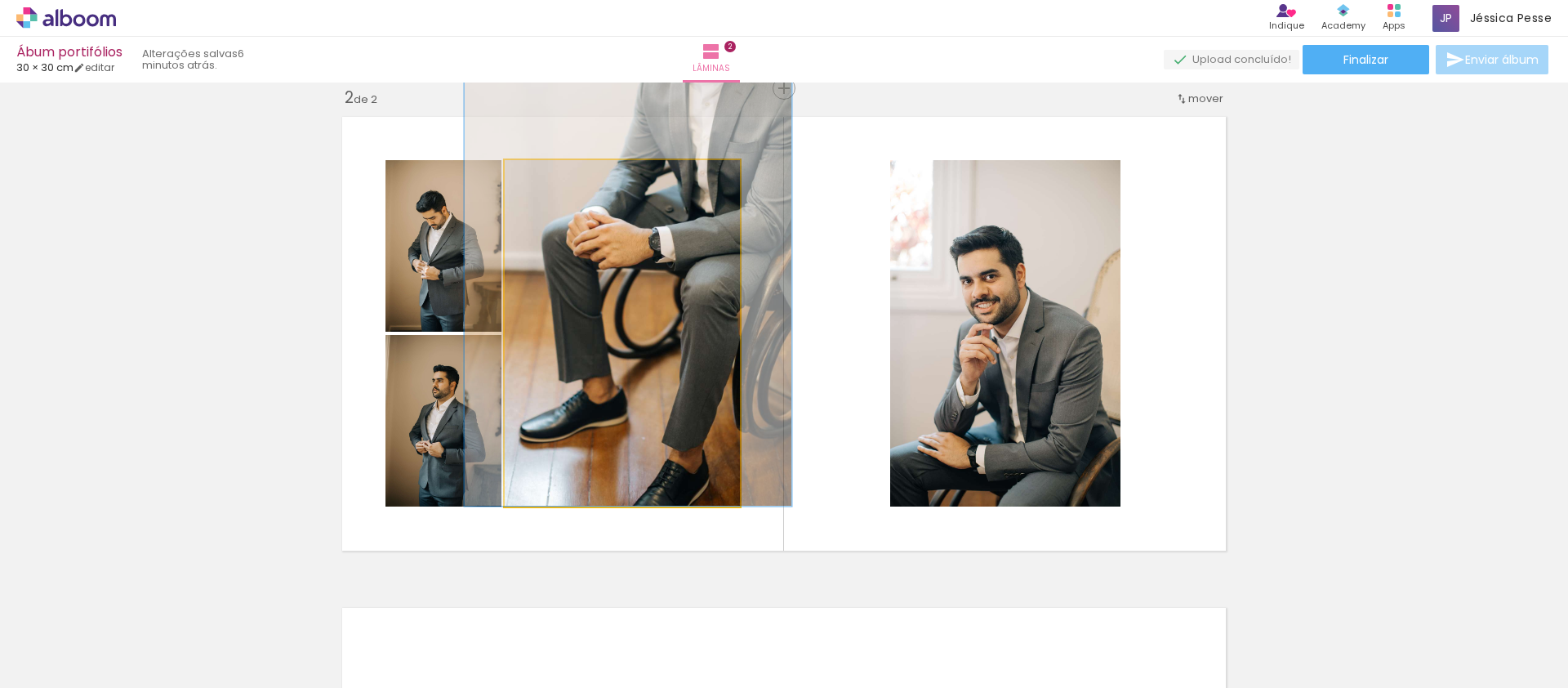
drag, startPoint x: 624, startPoint y: 350, endPoint x: 630, endPoint y: 262, distance: 88.2
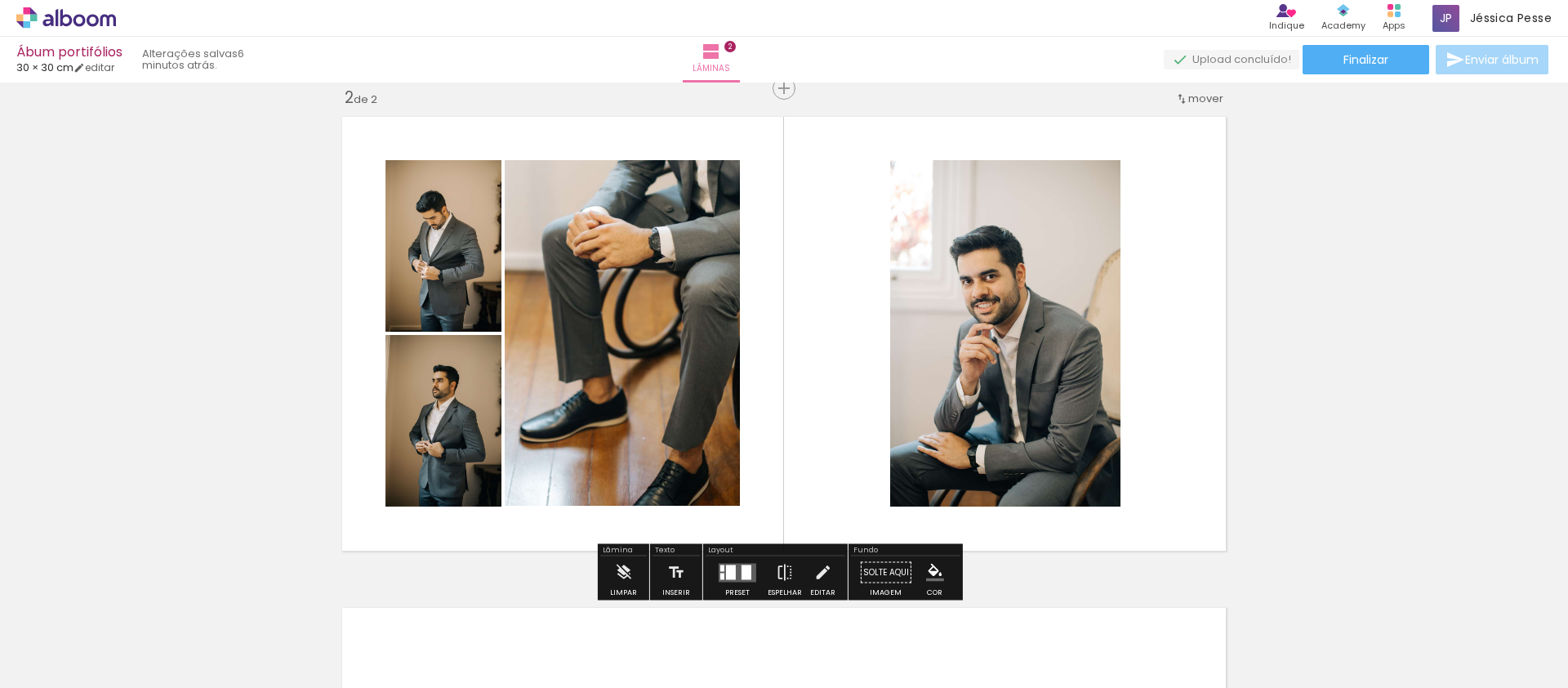
click at [828, 195] on quentale-layouter at bounding box center [784, 333] width 900 height 450
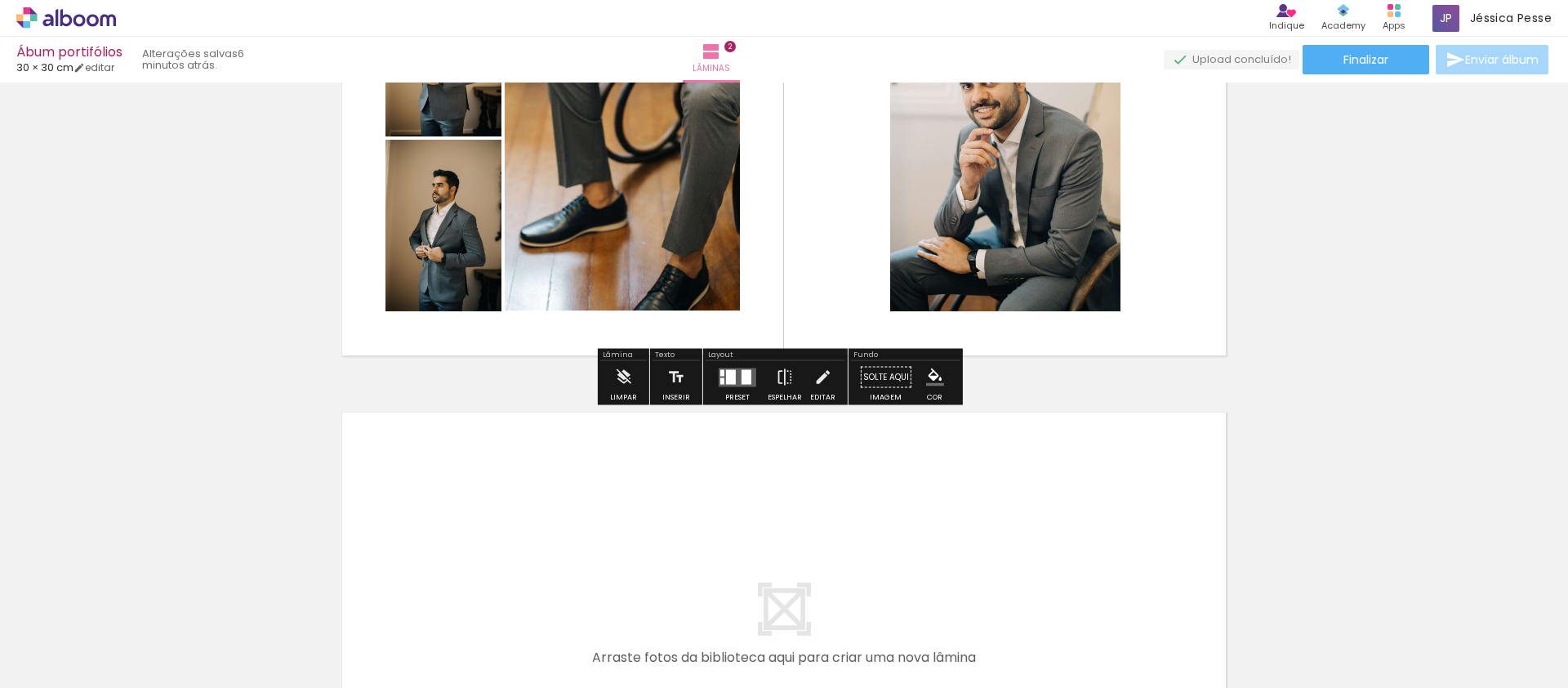
scroll to position [958, 0]
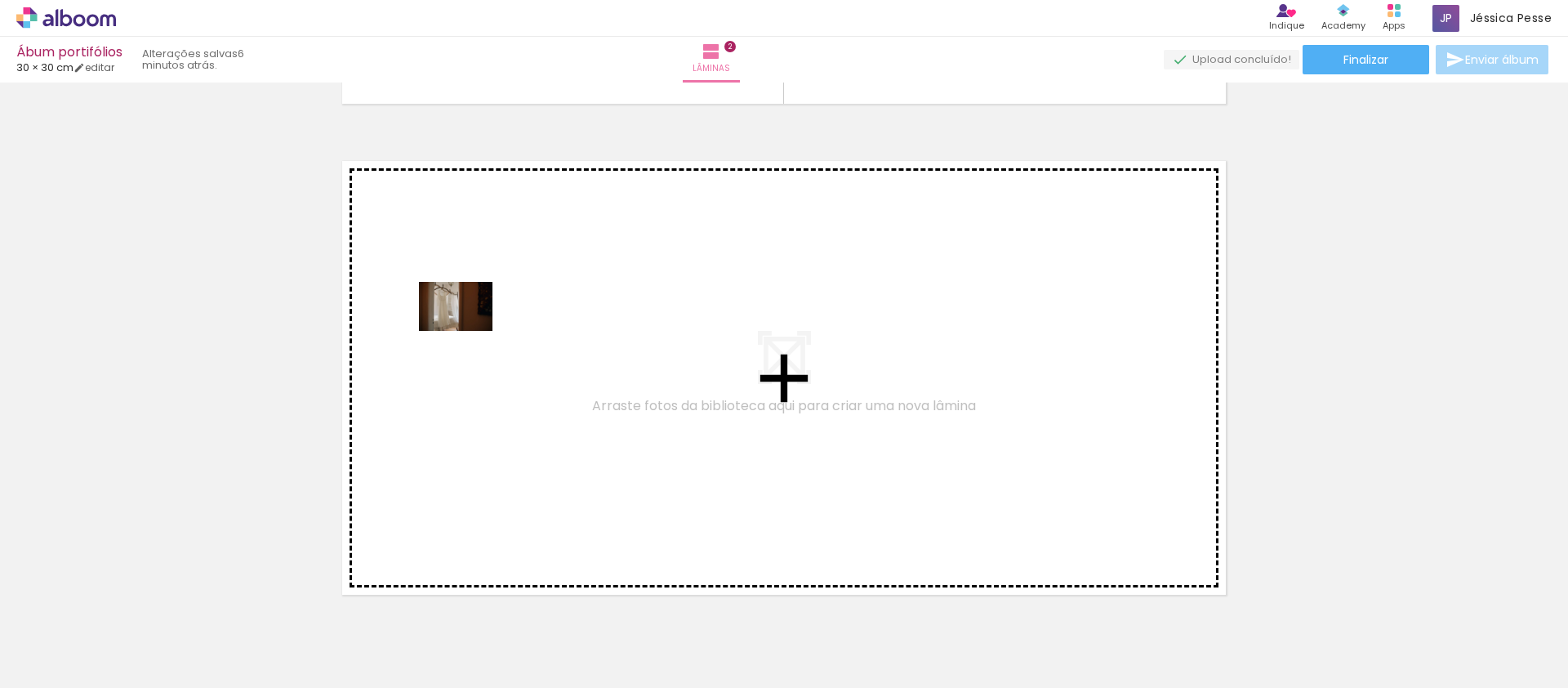
drag, startPoint x: 358, startPoint y: 645, endPoint x: 436, endPoint y: 603, distance: 88.6
click at [468, 328] on quentale-workspace at bounding box center [784, 344] width 1568 height 688
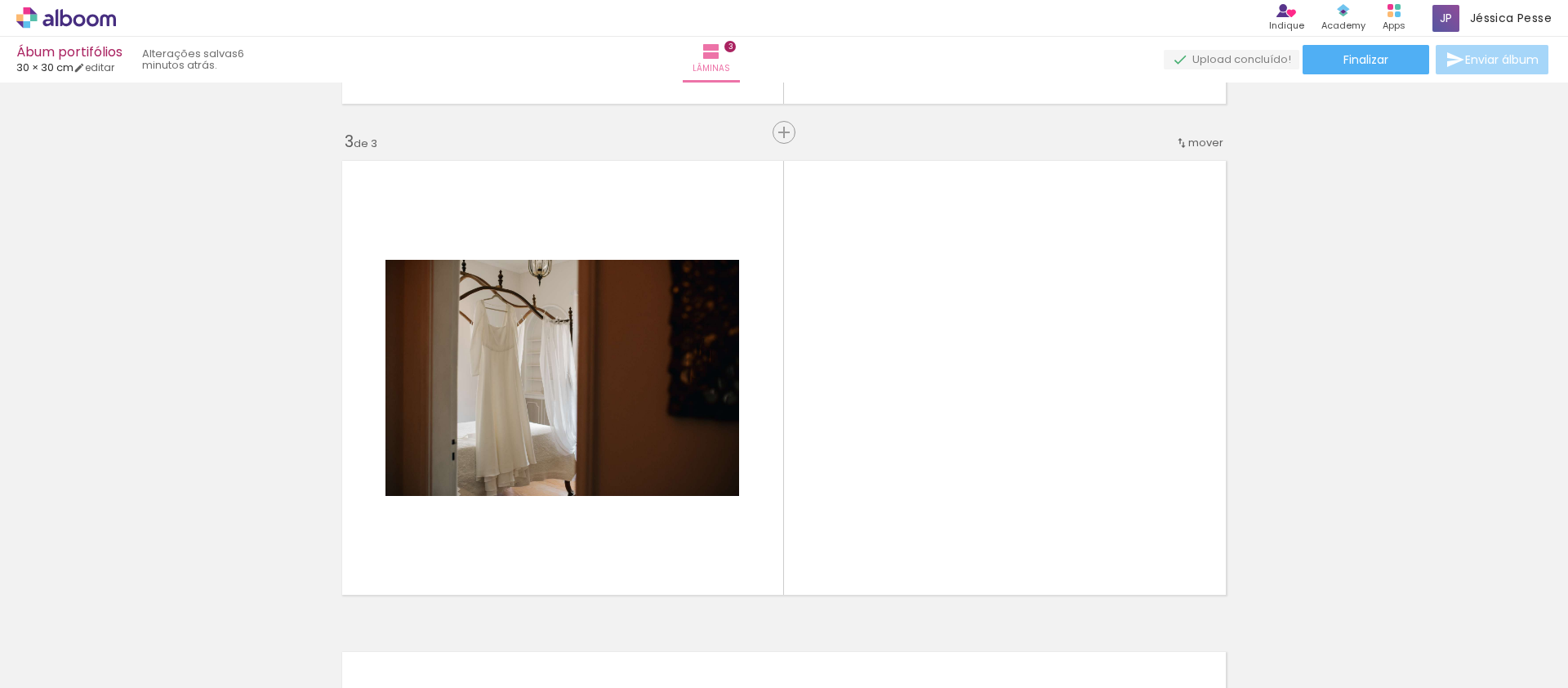
scroll to position [1003, 0]
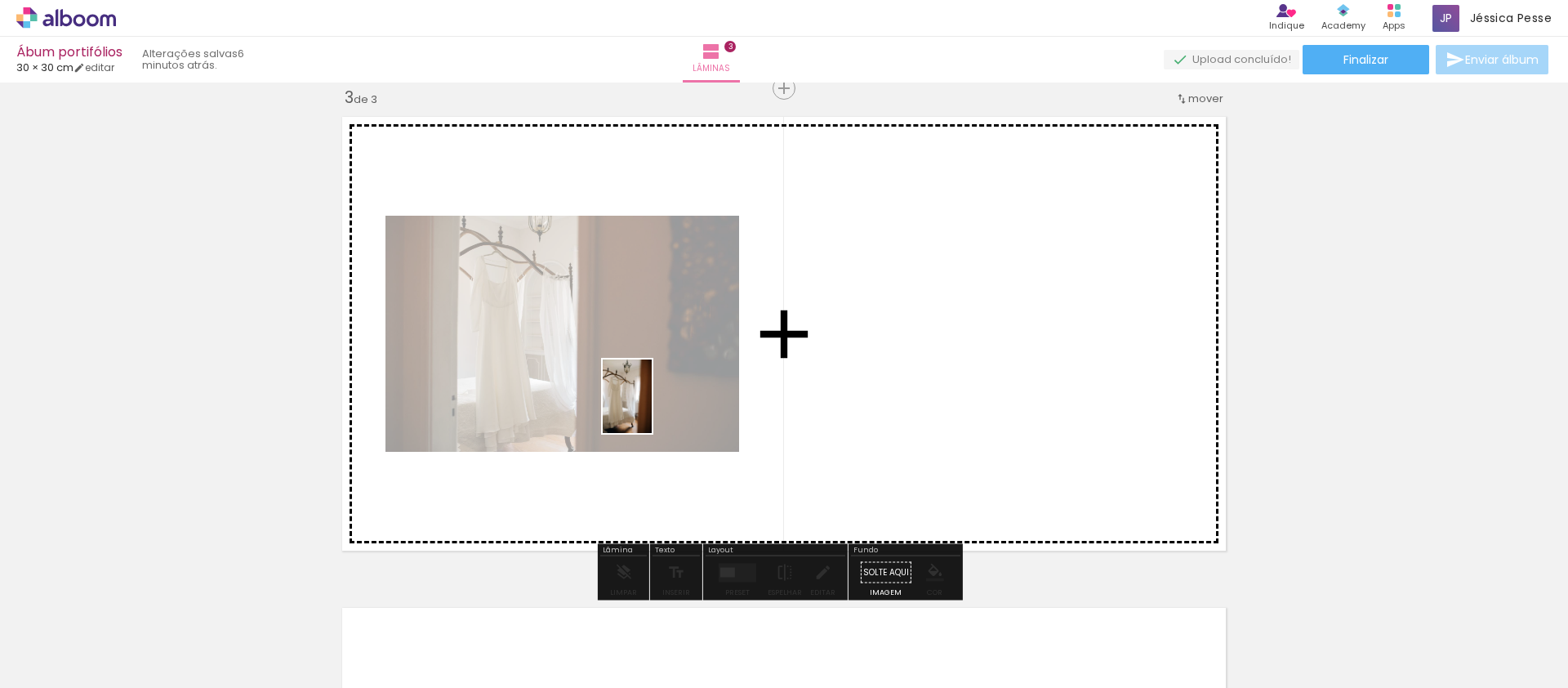
drag, startPoint x: 442, startPoint y: 651, endPoint x: 652, endPoint y: 409, distance: 320.4
click at [652, 409] on quentale-workspace at bounding box center [784, 344] width 1568 height 688
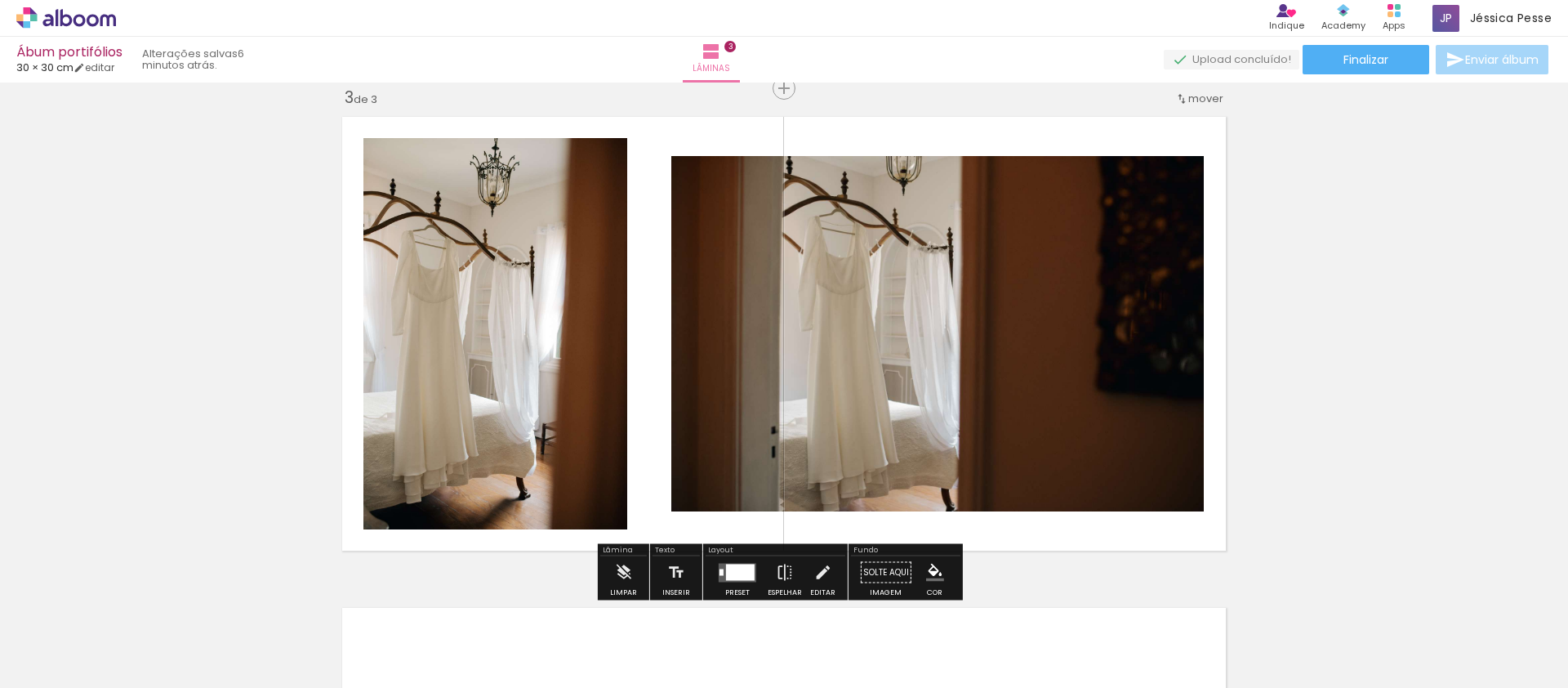
click at [838, 295] on quentale-photo at bounding box center [937, 334] width 533 height 356
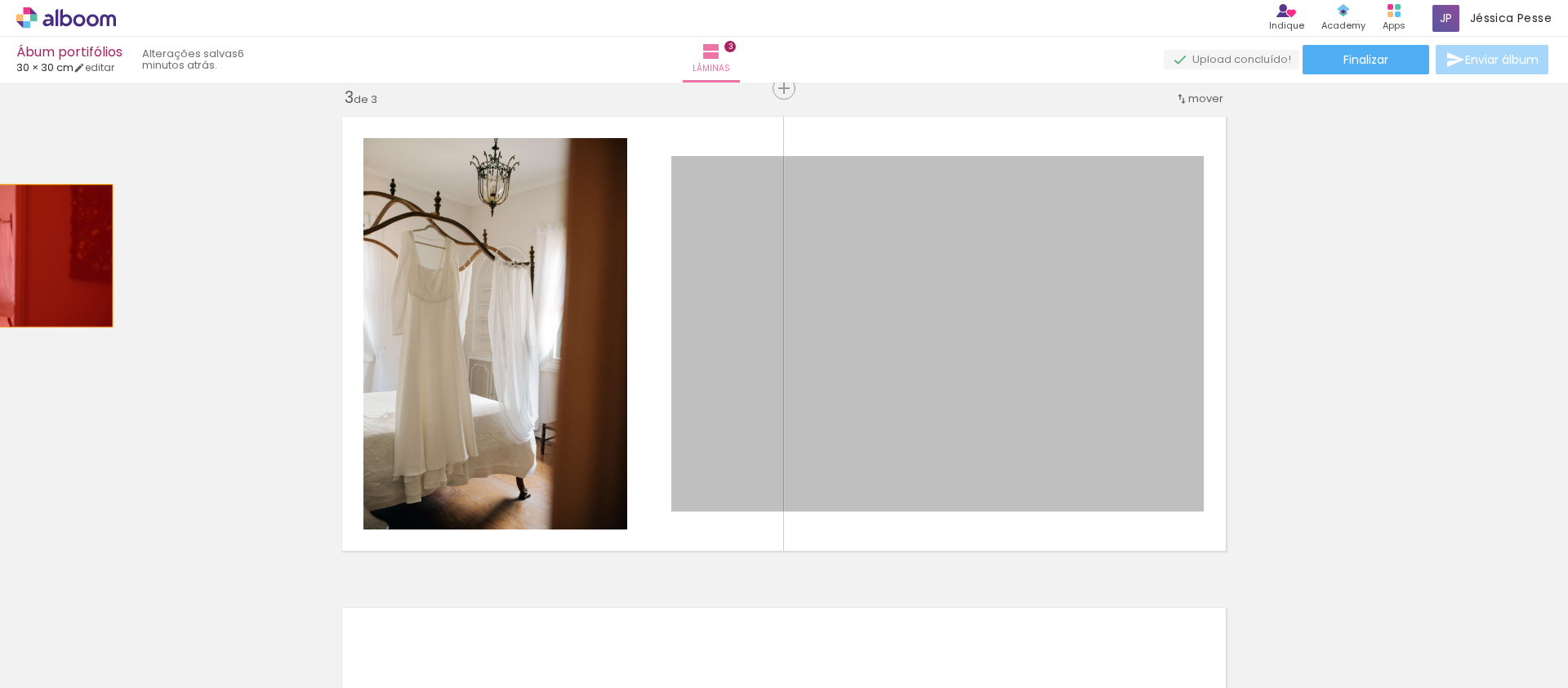
drag, startPoint x: 914, startPoint y: 311, endPoint x: 328, endPoint y: 432, distance: 598.4
click at [0, 256] on div "Inserir lâmina 1 de 3 Inserir lâmina 2 de 3 Inserir lâmina 3 de 3" at bounding box center [784, 67] width 1568 height 1964
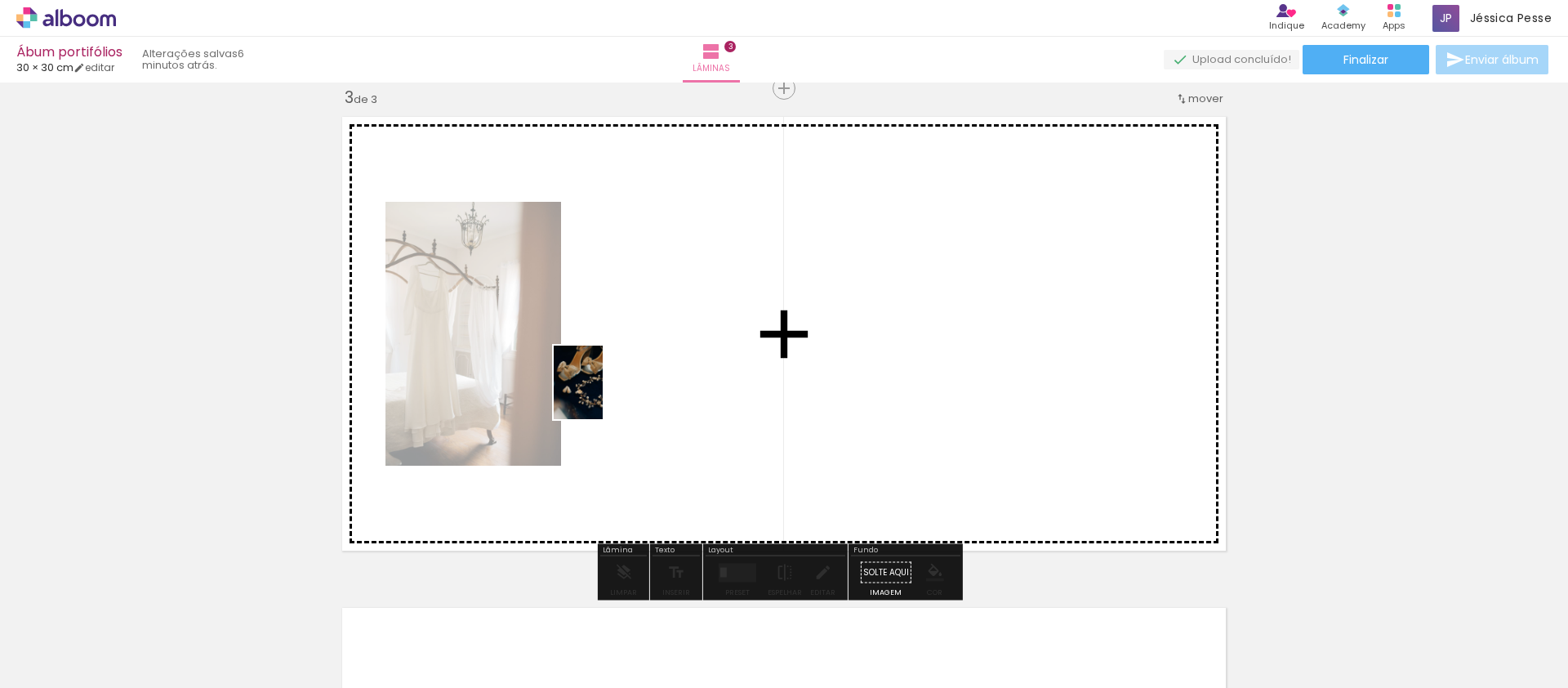
drag, startPoint x: 252, startPoint y: 645, endPoint x: 616, endPoint y: 381, distance: 449.7
click at [616, 381] on quentale-workspace at bounding box center [784, 344] width 1568 height 688
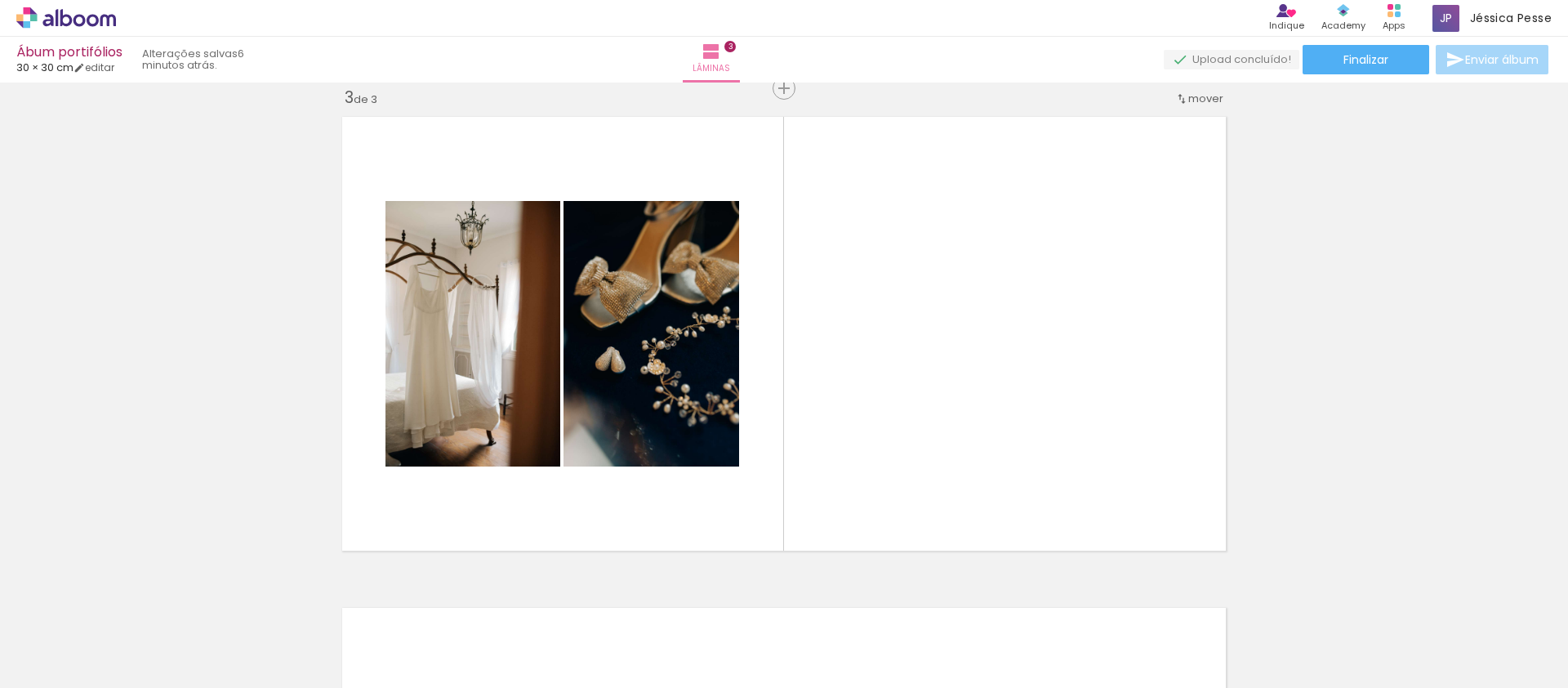
scroll to position [0, 718]
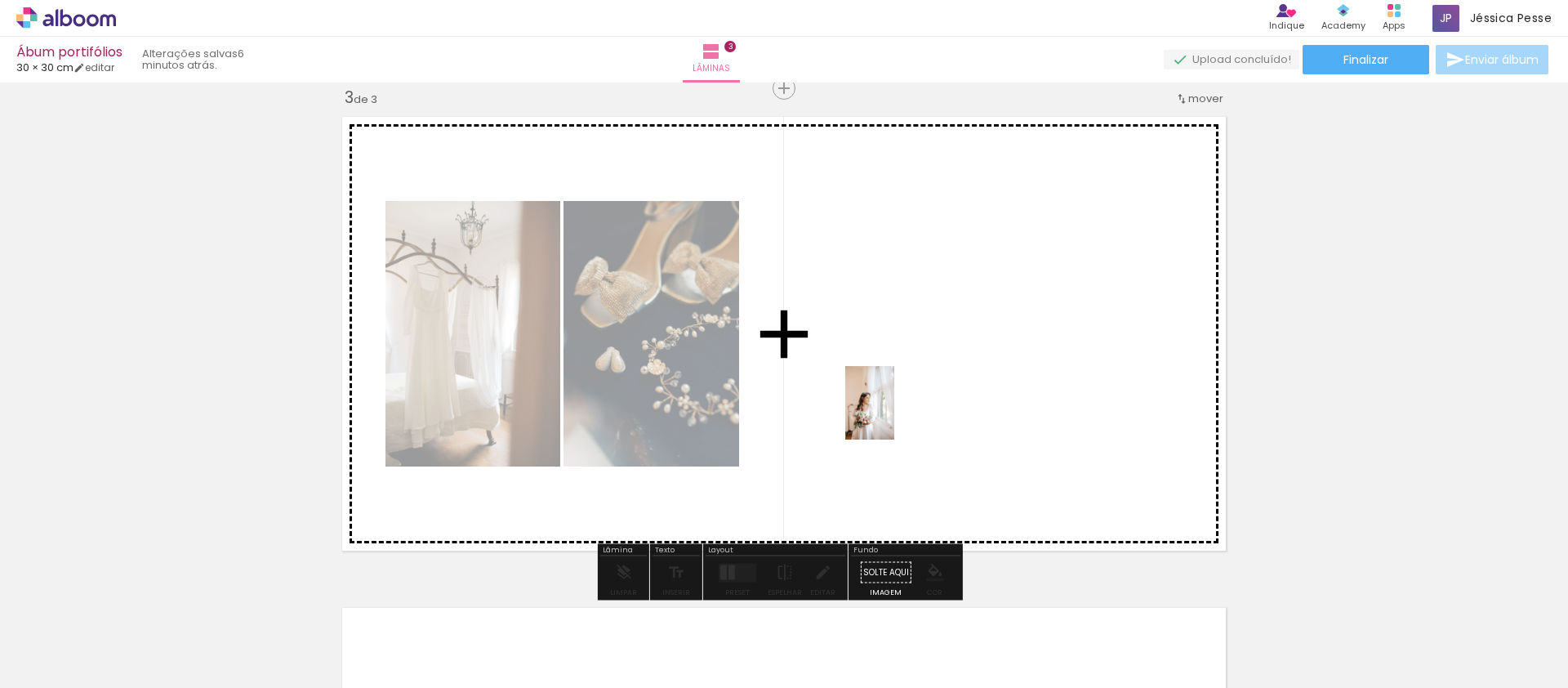
drag, startPoint x: 620, startPoint y: 631, endPoint x: 894, endPoint y: 415, distance: 348.9
click at [894, 415] on quentale-workspace at bounding box center [784, 344] width 1568 height 688
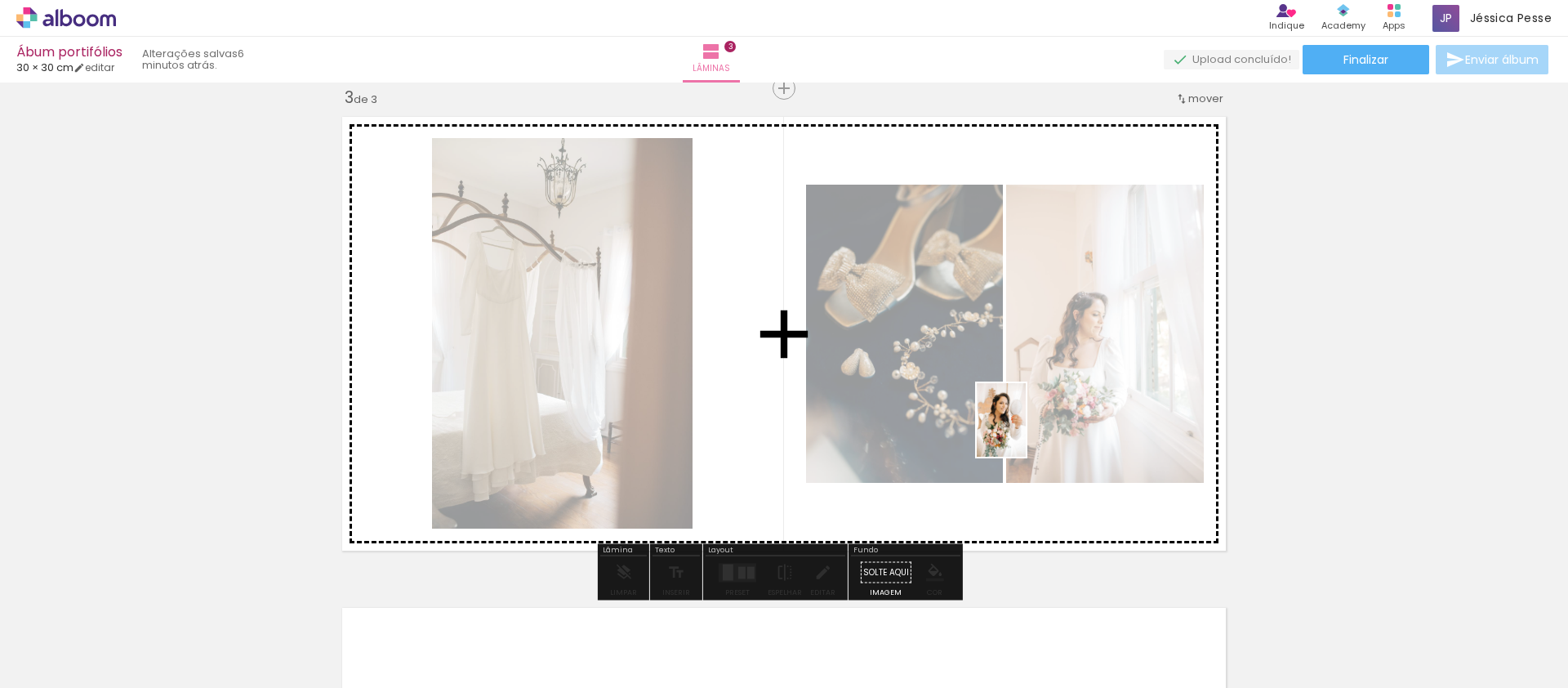
drag, startPoint x: 911, startPoint y: 632, endPoint x: 1058, endPoint y: 378, distance: 293.5
click at [1059, 379] on quentale-workspace at bounding box center [784, 344] width 1568 height 688
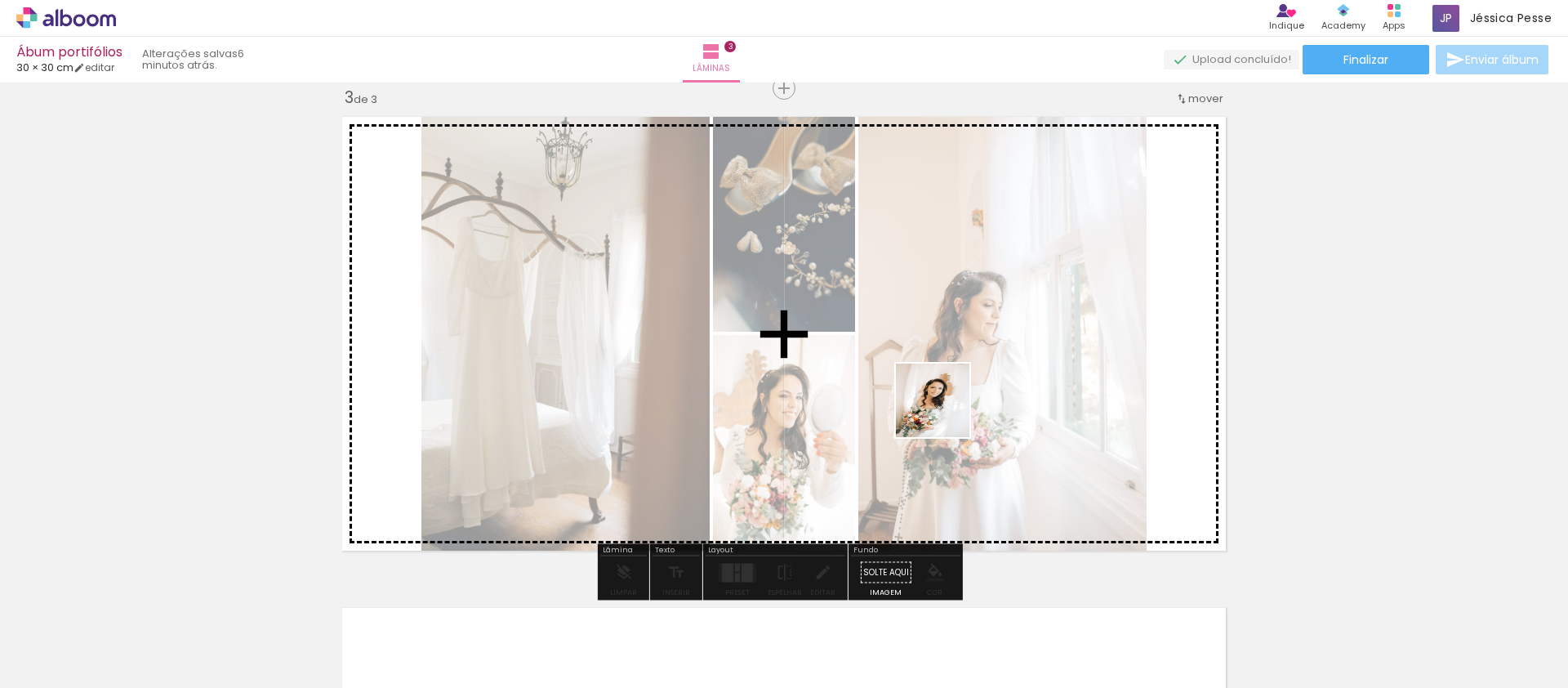
drag, startPoint x: 824, startPoint y: 631, endPoint x: 930, endPoint y: 396, distance: 257.8
click at [979, 377] on quentale-workspace at bounding box center [784, 344] width 1568 height 688
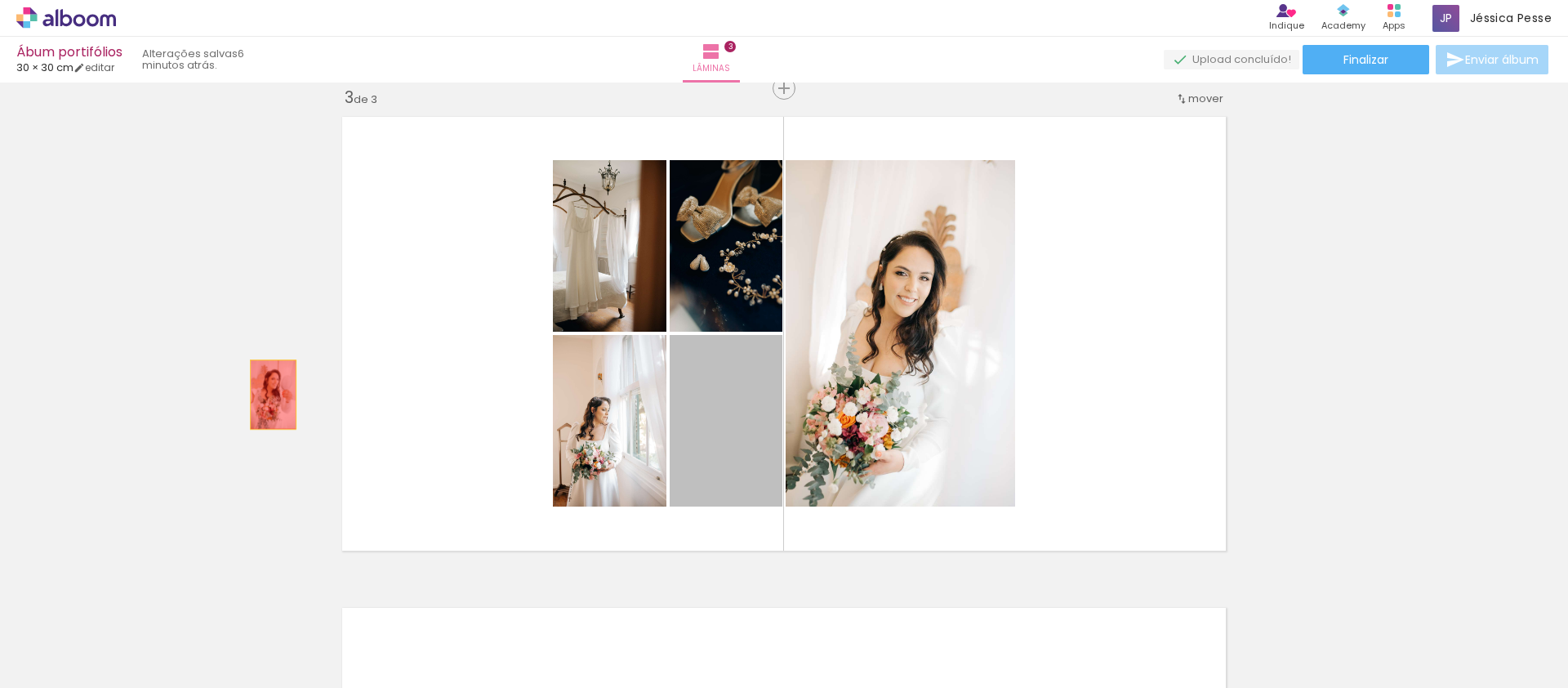
drag, startPoint x: 707, startPoint y: 437, endPoint x: 264, endPoint y: 392, distance: 445.3
click at [264, 392] on div "Inserir lâmina 1 de 3 Inserir lâmina 2 de 3 Inserir lâmina 3 de 3" at bounding box center [784, 67] width 1568 height 1964
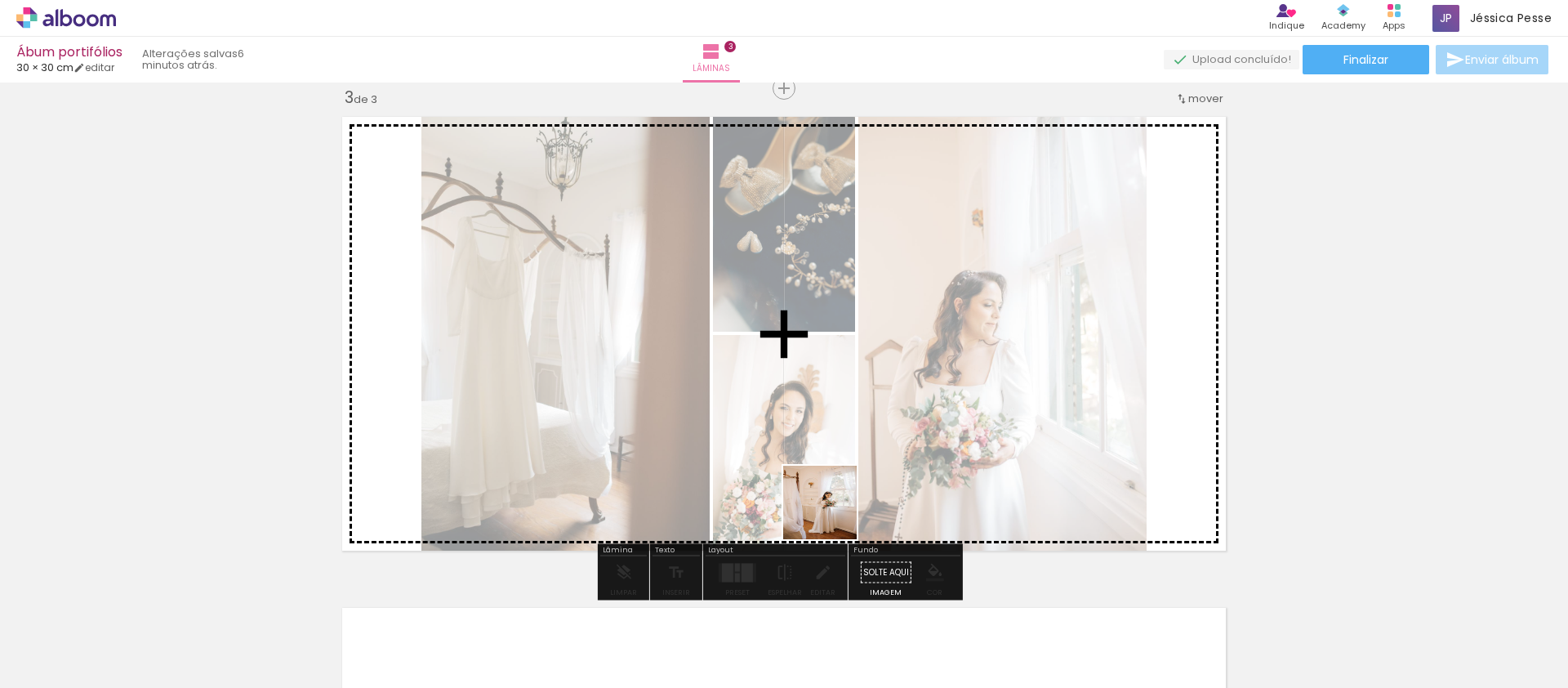
drag, startPoint x: 751, startPoint y: 610, endPoint x: 903, endPoint y: 422, distance: 241.8
click at [902, 422] on quentale-workspace at bounding box center [784, 344] width 1568 height 688
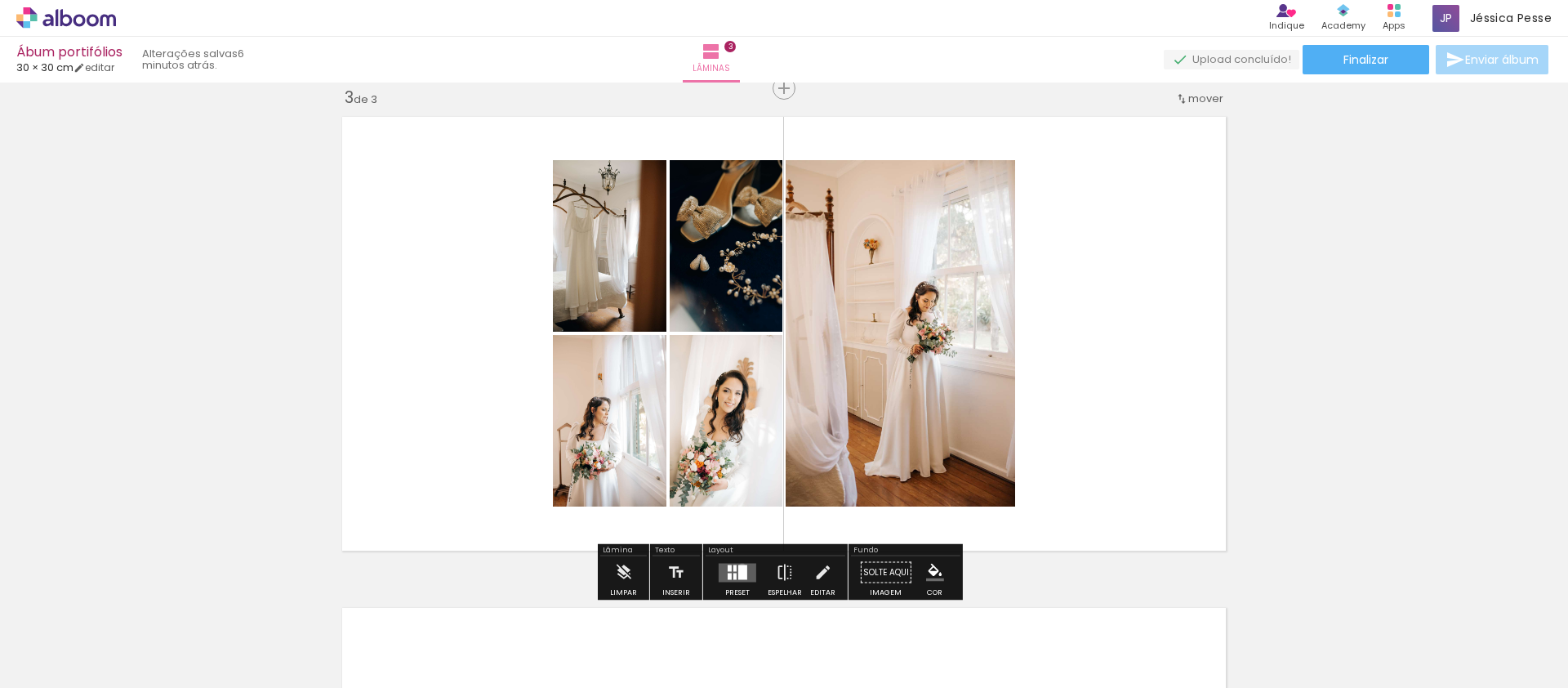
click at [738, 567] on div at bounding box center [743, 571] width 9 height 14
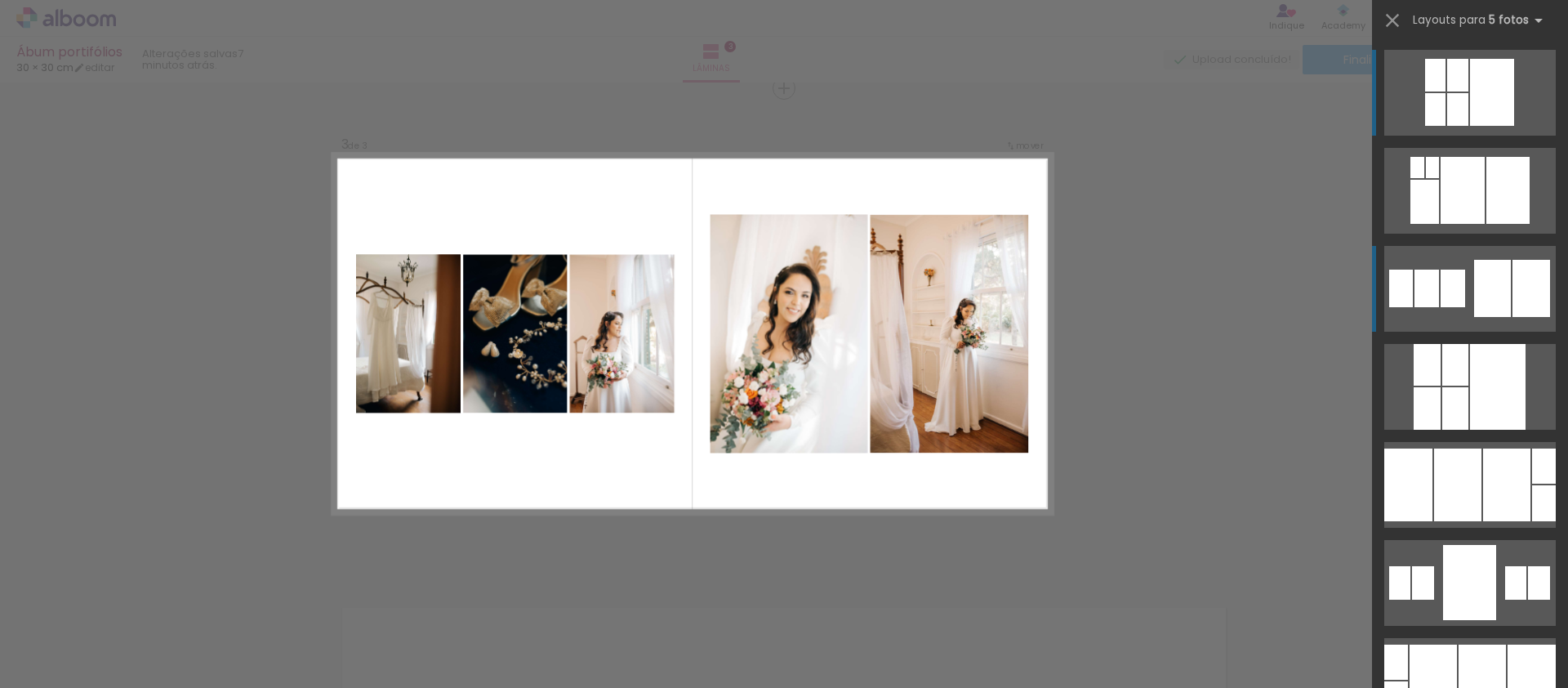
click at [1445, 126] on div at bounding box center [1435, 110] width 21 height 32
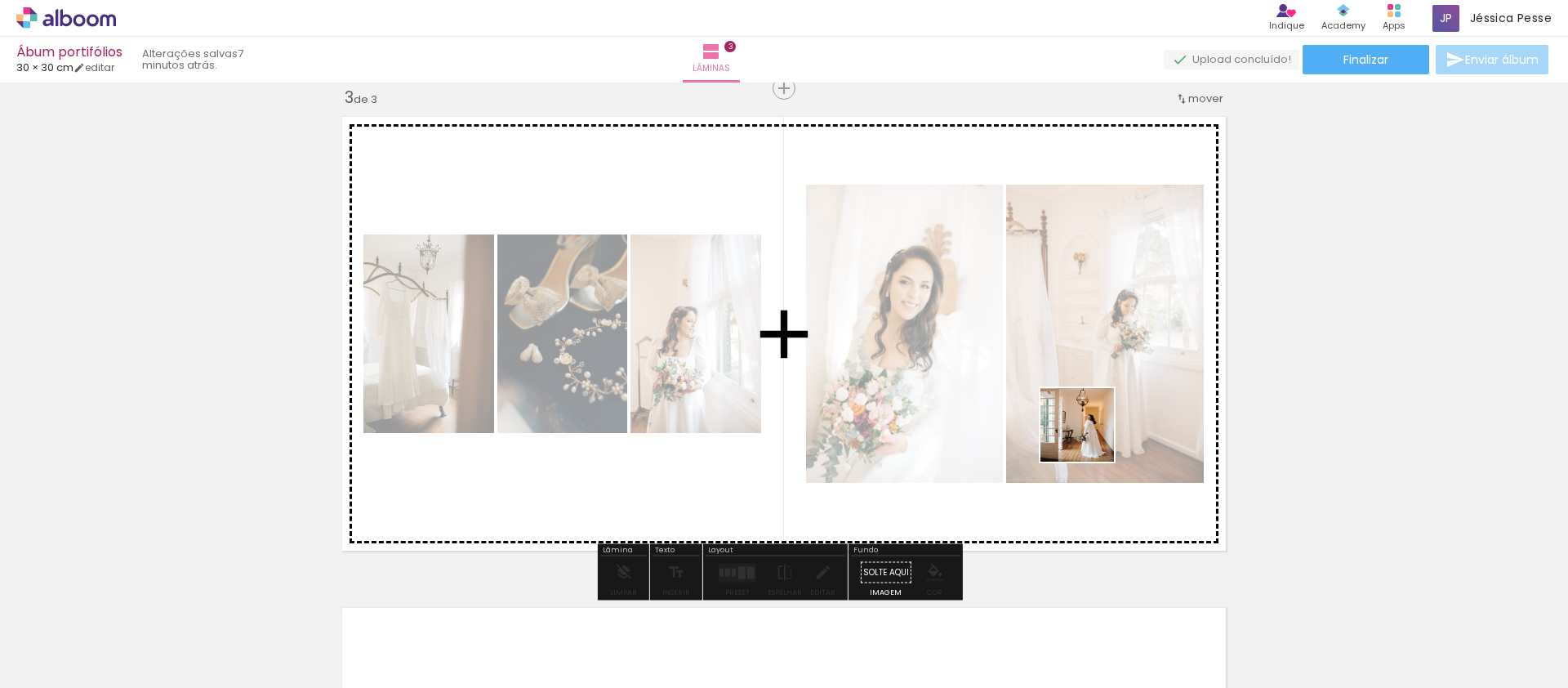
drag, startPoint x: 1021, startPoint y: 625, endPoint x: 1119, endPoint y: 390, distance: 254.6
click at [1119, 390] on quentale-workspace at bounding box center [784, 344] width 1568 height 688
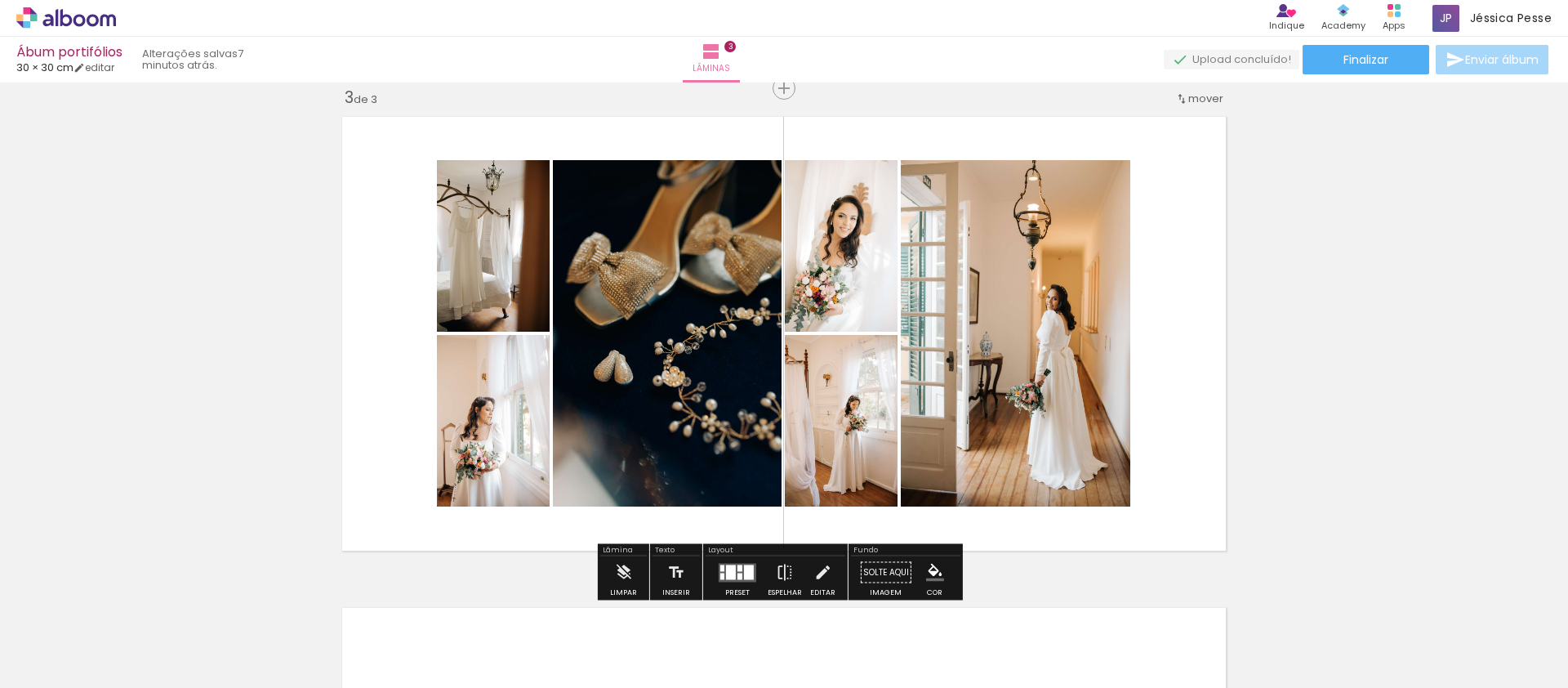
click at [744, 569] on div at bounding box center [748, 571] width 10 height 14
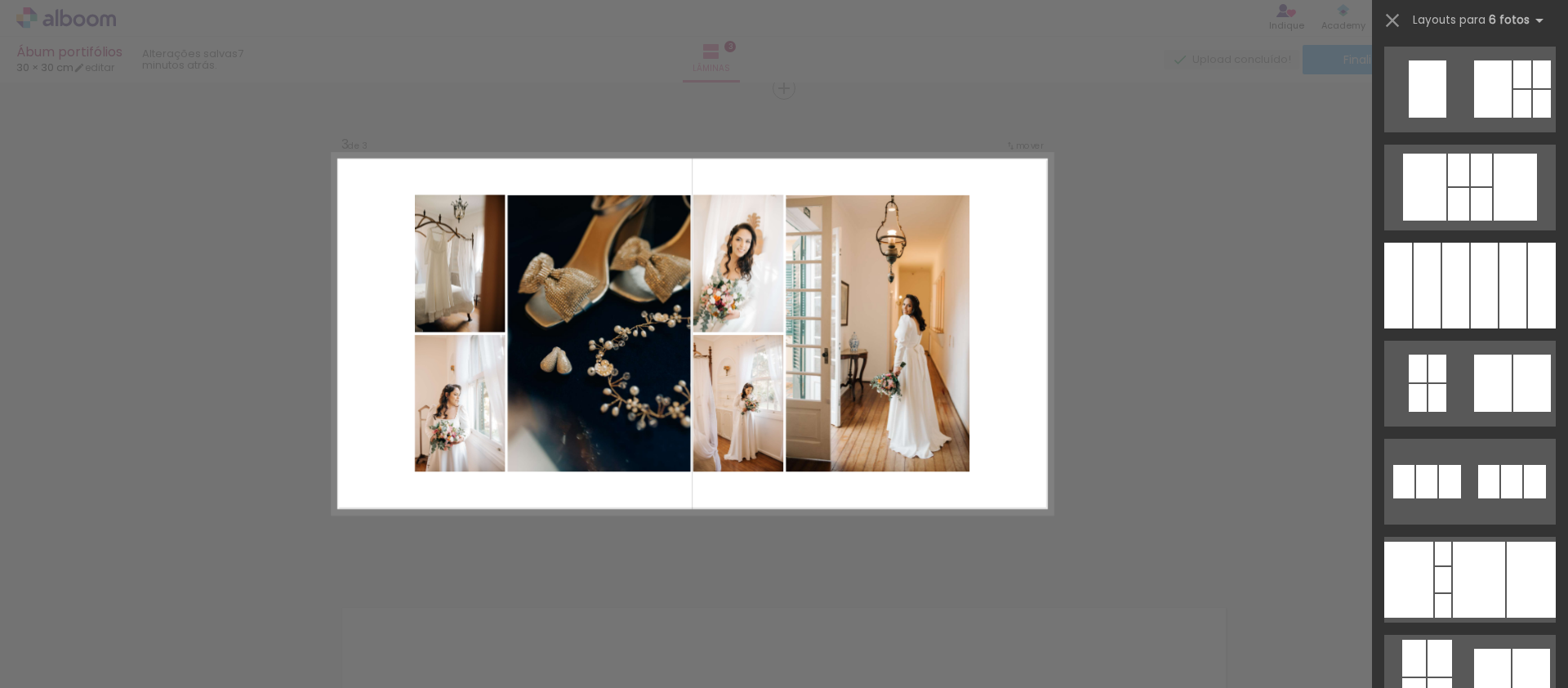
scroll to position [0, 1712]
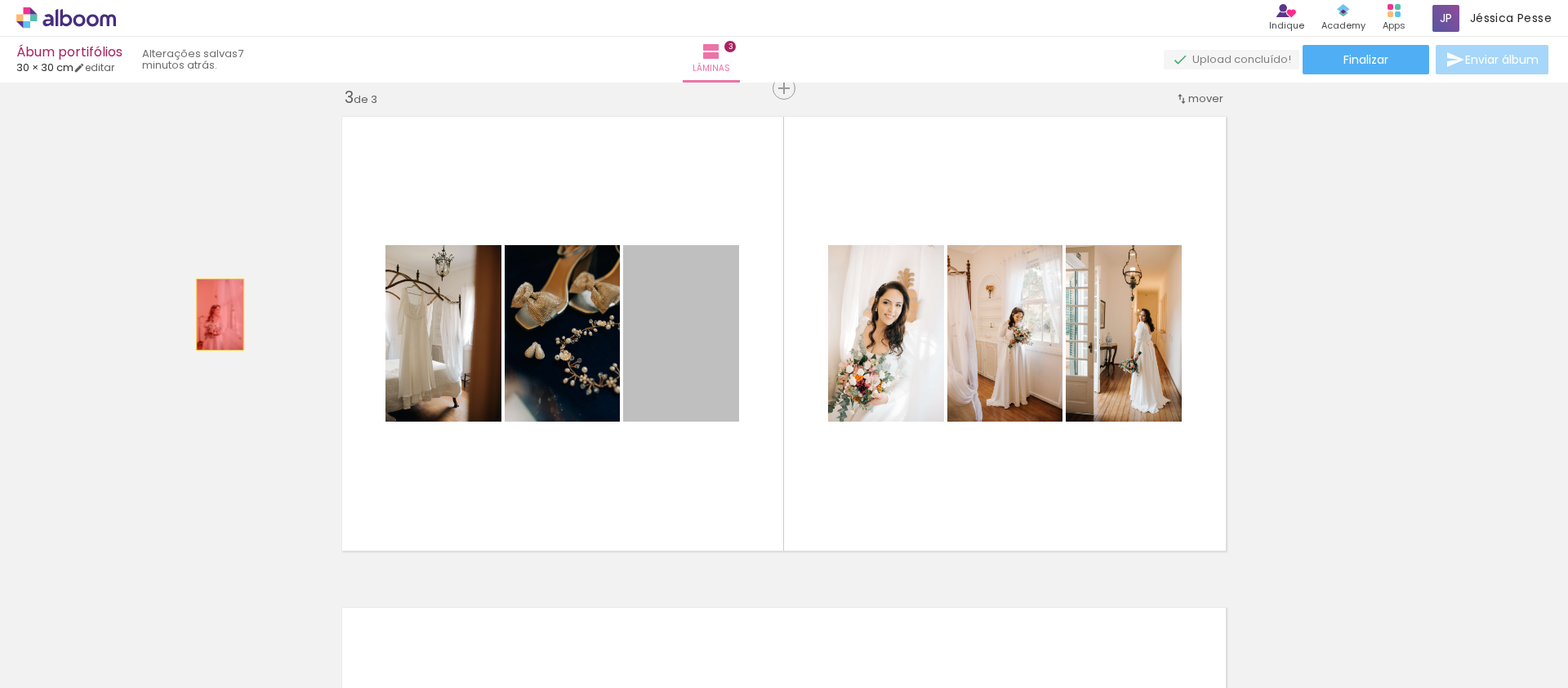
drag, startPoint x: 674, startPoint y: 333, endPoint x: 203, endPoint y: 311, distance: 471.5
click at [203, 311] on div "Inserir lâmina 1 de 3 Inserir lâmina 2 de 3 Inserir lâmina 3 de 3" at bounding box center [784, 67] width 1568 height 1964
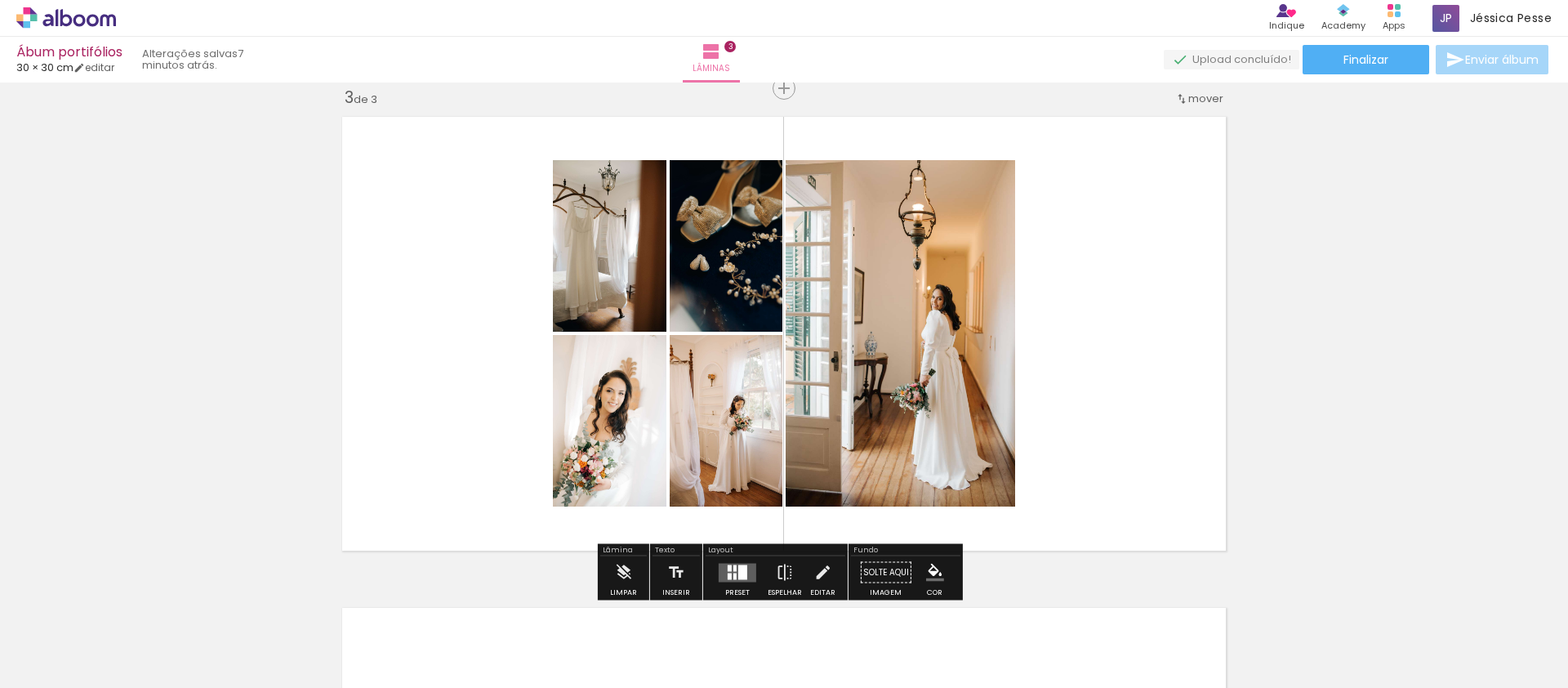
click at [738, 576] on div at bounding box center [743, 571] width 9 height 14
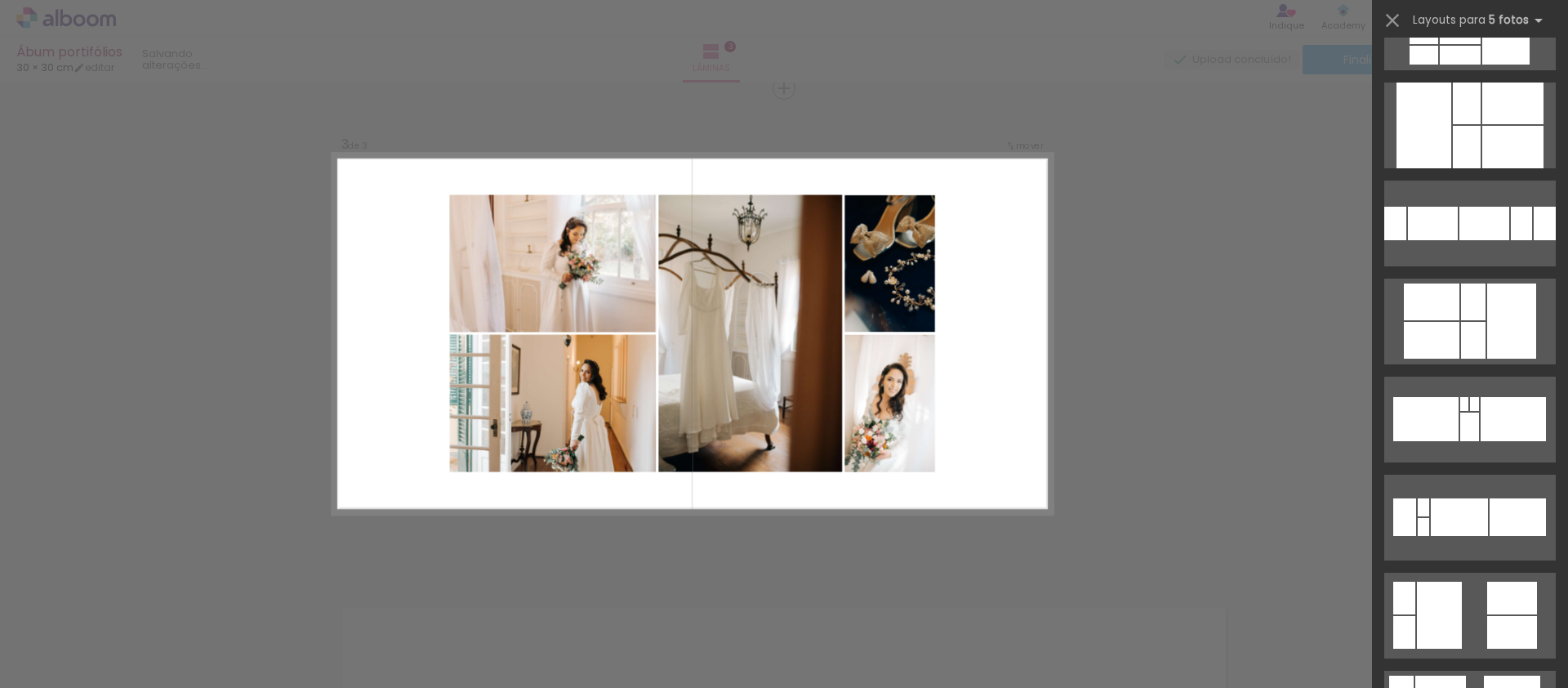
scroll to position [10875, 0]
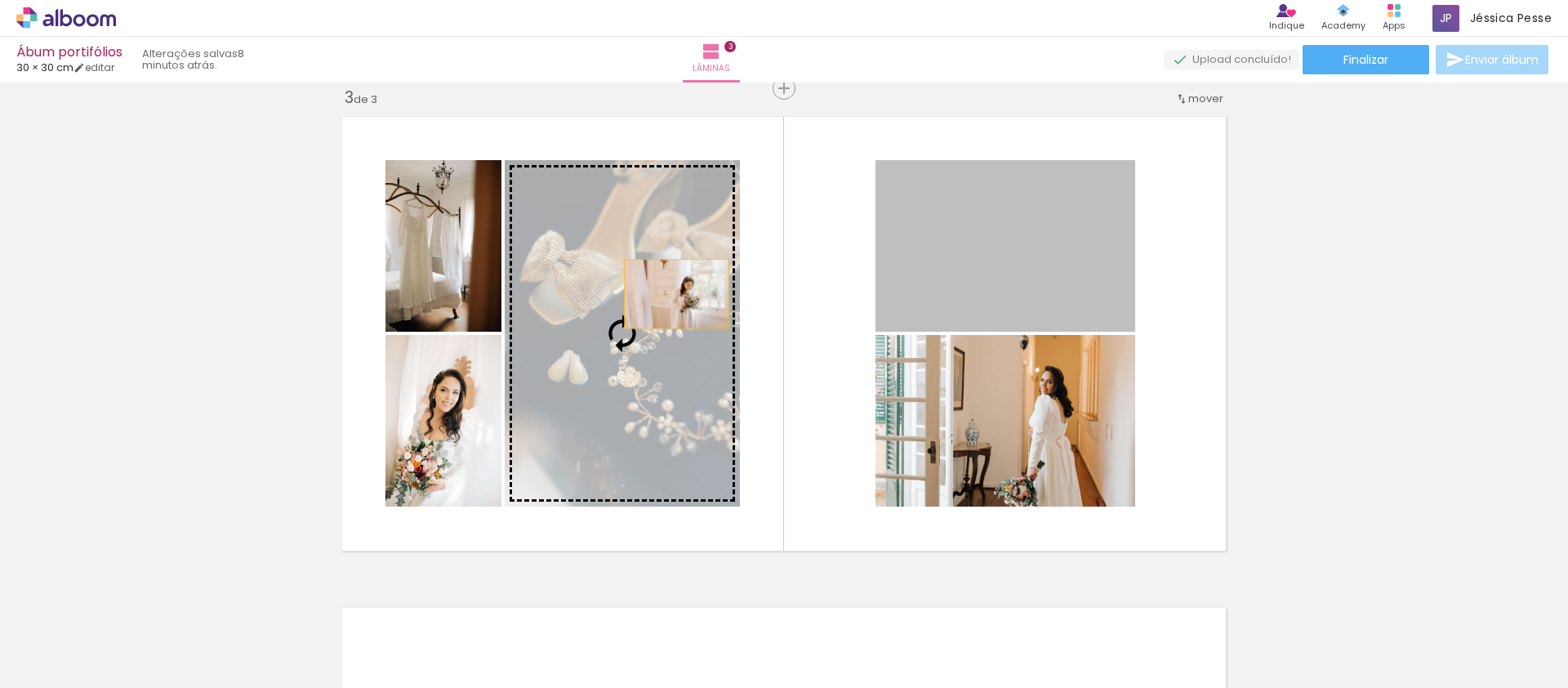
drag, startPoint x: 1057, startPoint y: 262, endPoint x: 671, endPoint y: 294, distance: 387.3
click at [0, 0] on slot at bounding box center [0, 0] width 0 height 0
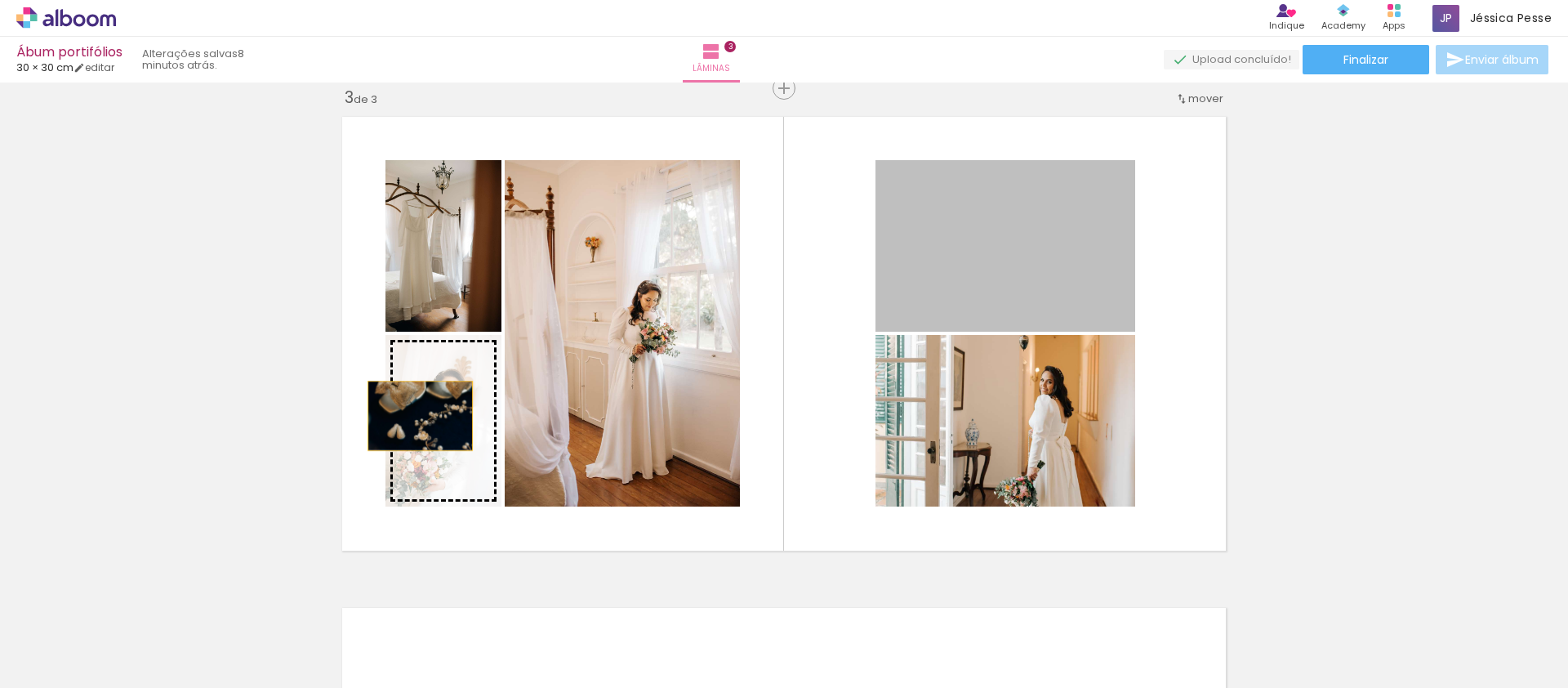
drag, startPoint x: 1030, startPoint y: 266, endPoint x: 414, endPoint y: 416, distance: 634.0
click at [0, 0] on slot at bounding box center [0, 0] width 0 height 0
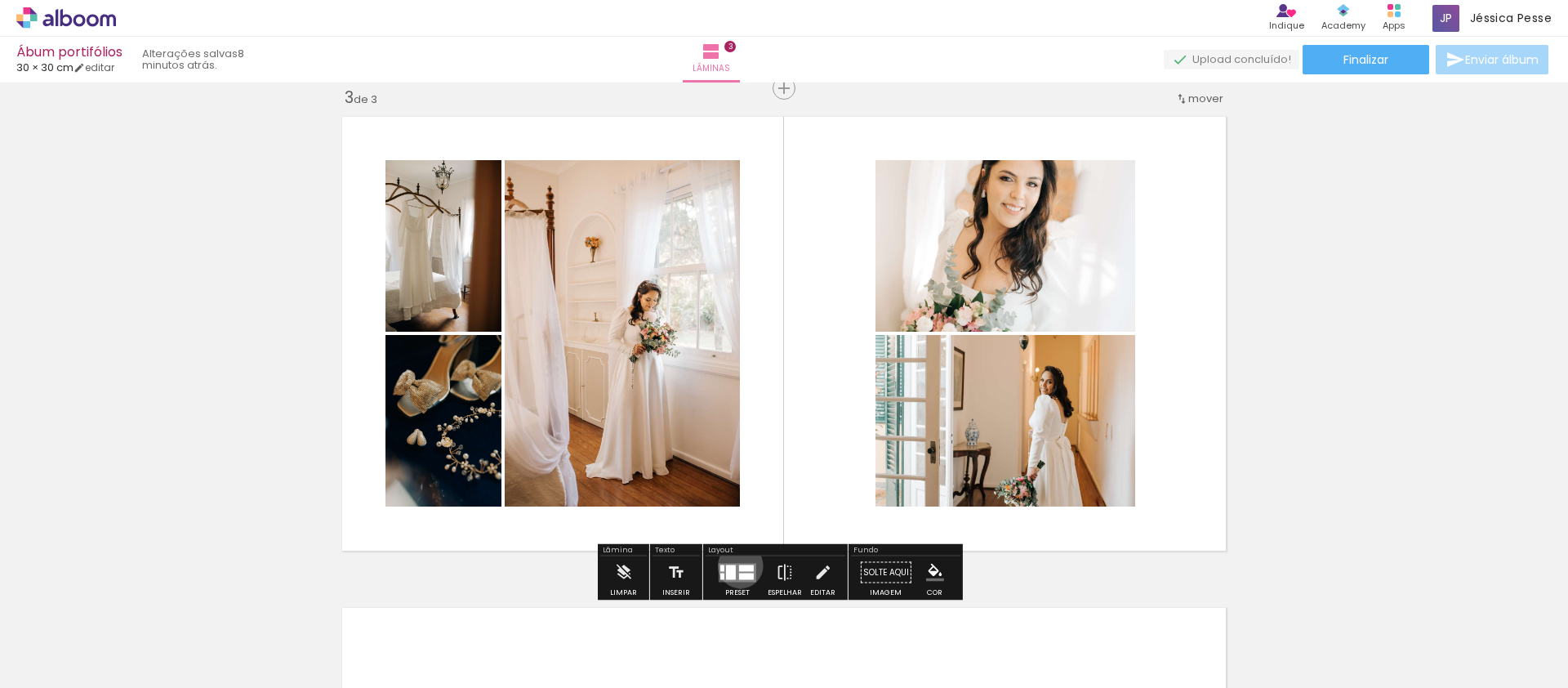
click at [739, 565] on div at bounding box center [746, 567] width 14 height 6
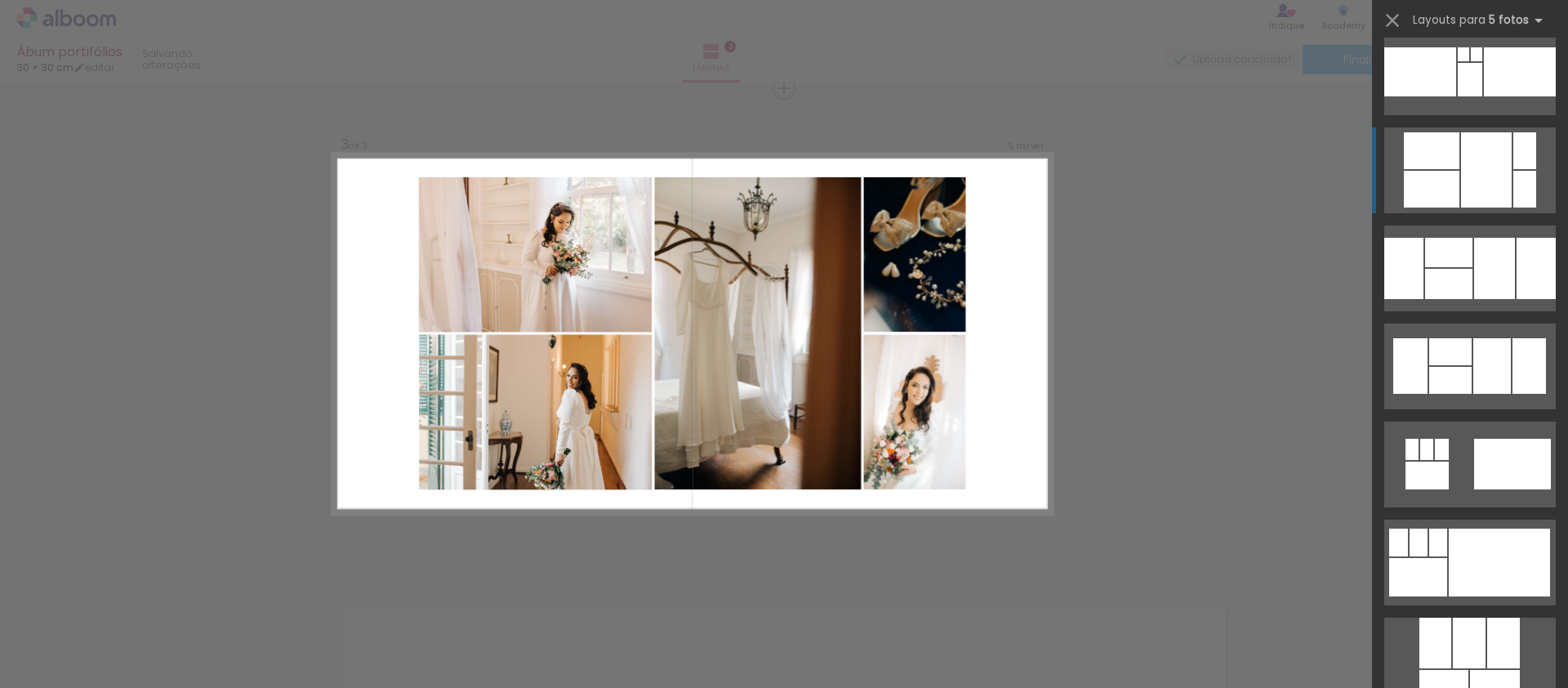
scroll to position [13383, 0]
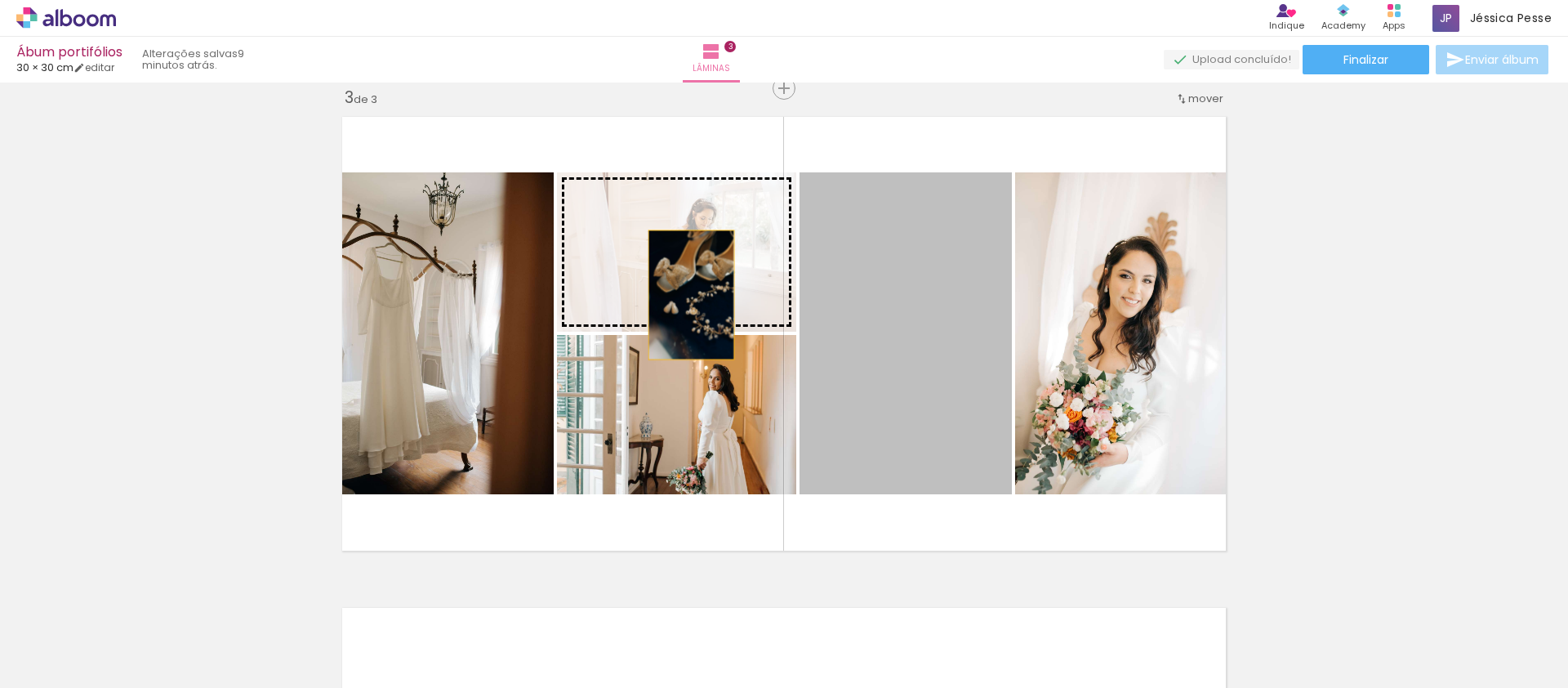
drag, startPoint x: 918, startPoint y: 342, endPoint x: 684, endPoint y: 292, distance: 239.3
click at [0, 0] on slot at bounding box center [0, 0] width 0 height 0
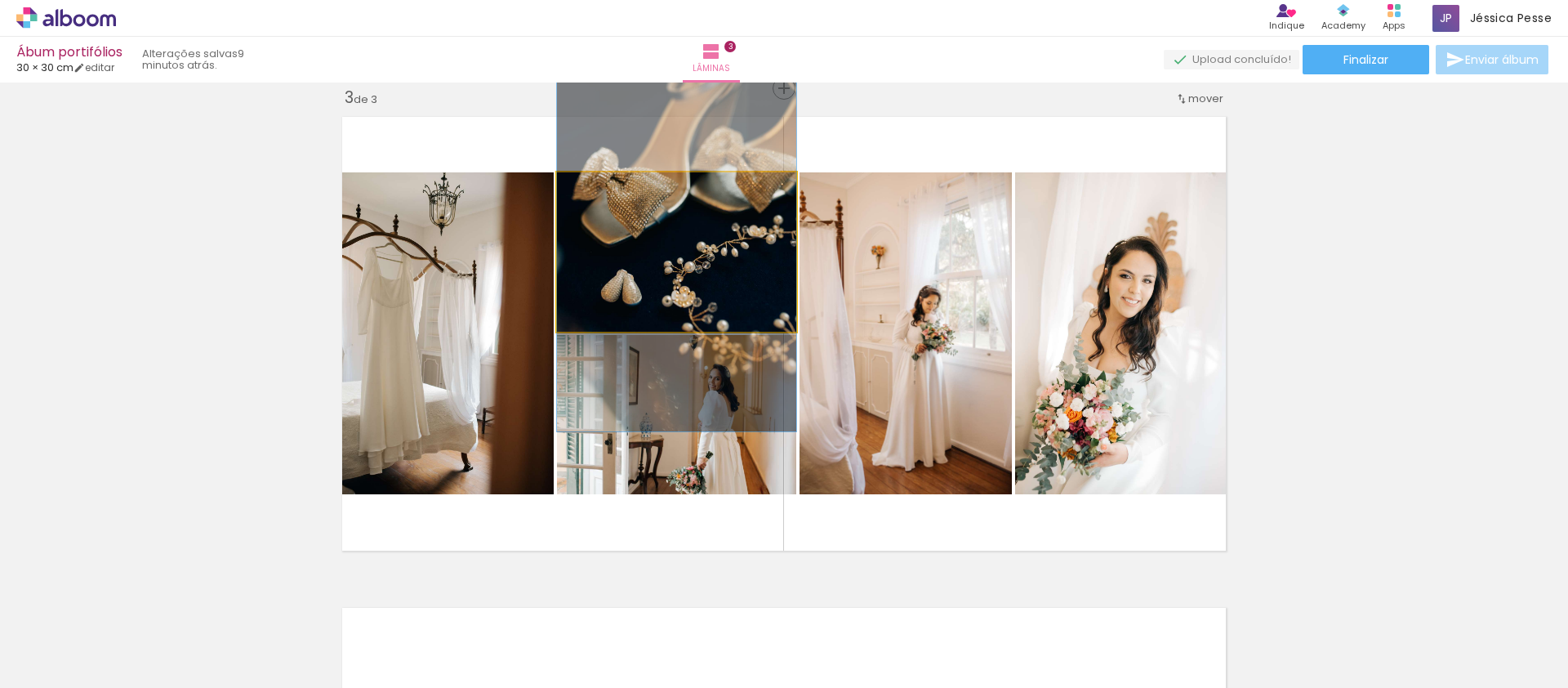
click at [725, 285] on quentale-photo at bounding box center [676, 251] width 239 height 159
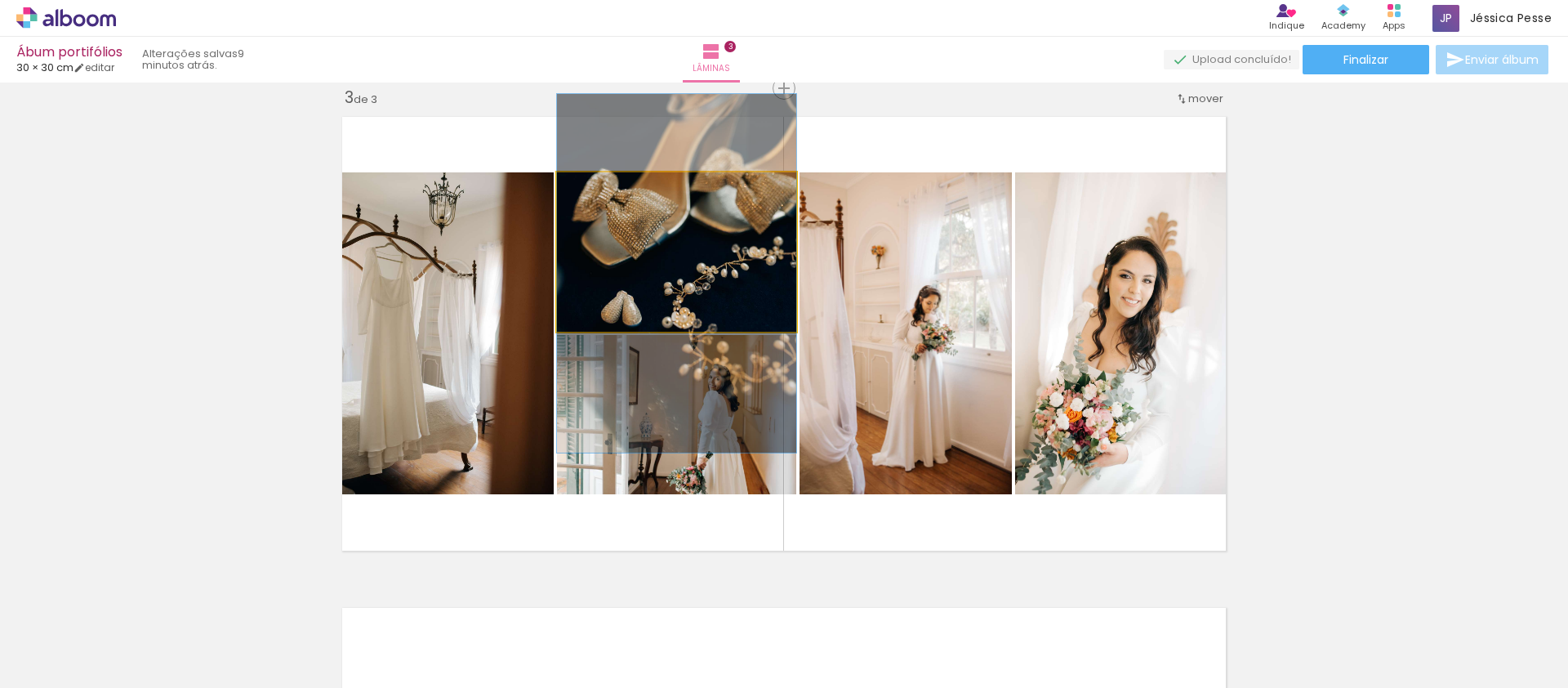
drag, startPoint x: 723, startPoint y: 278, endPoint x: 710, endPoint y: 297, distance: 23.0
click at [698, 267] on quentale-photo at bounding box center [676, 251] width 239 height 159
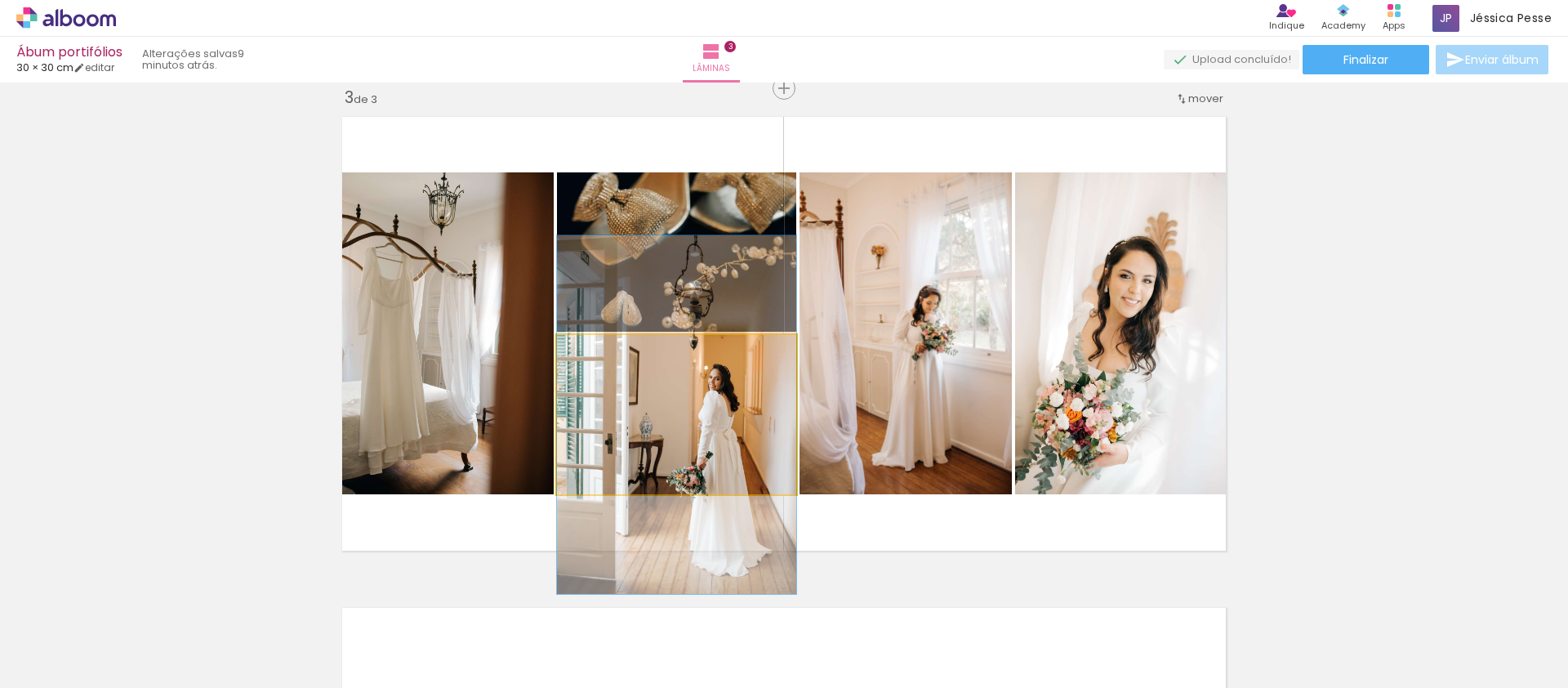
click at [690, 437] on quentale-photo at bounding box center [676, 414] width 239 height 159
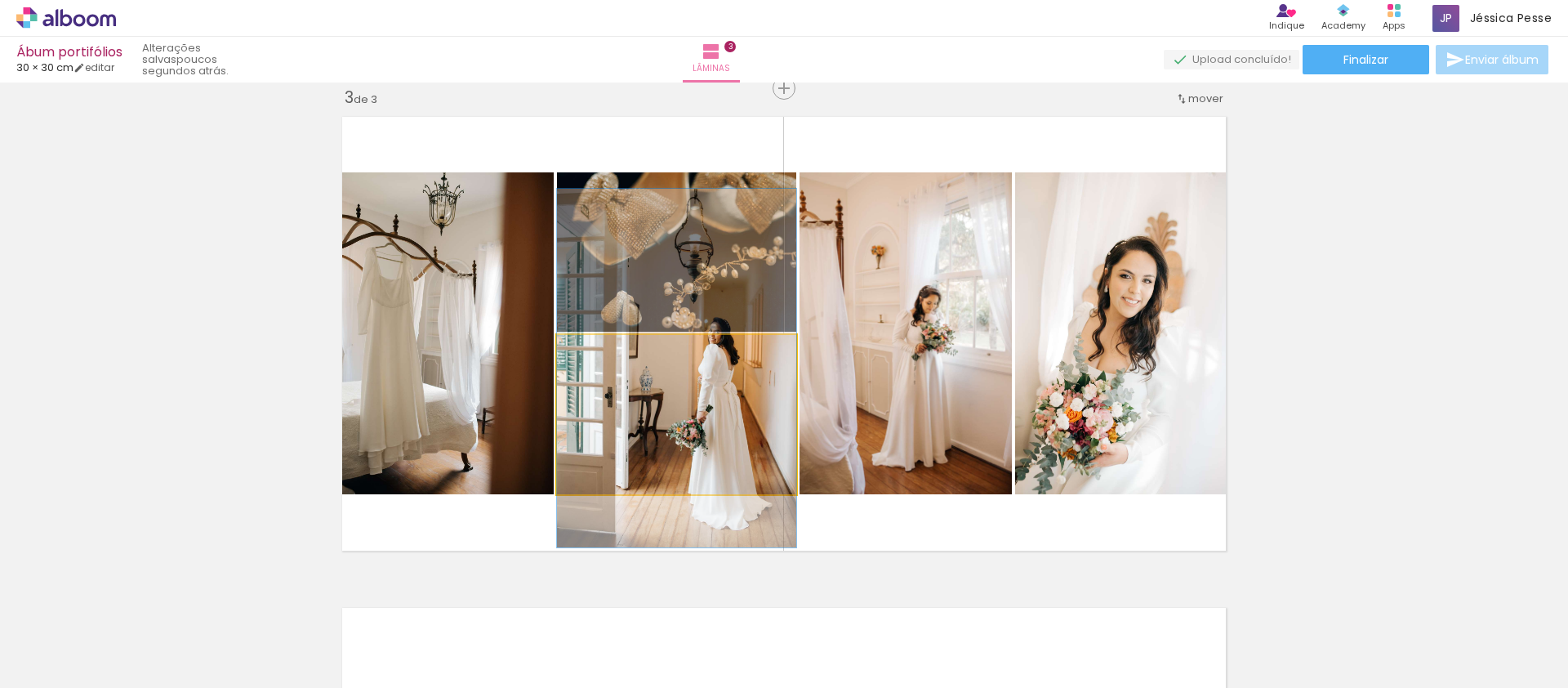
drag, startPoint x: 750, startPoint y: 463, endPoint x: 638, endPoint y: 417, distance: 121.1
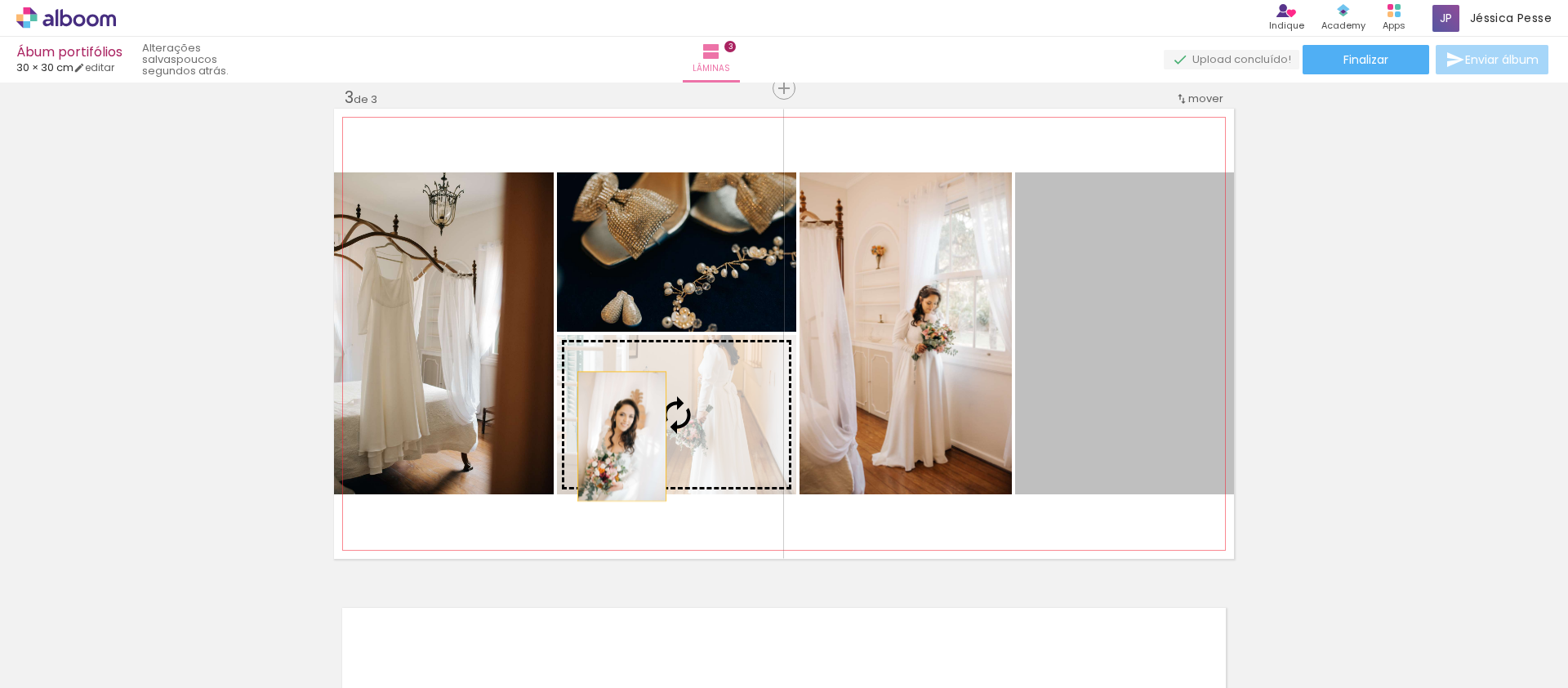
drag, startPoint x: 1095, startPoint y: 389, endPoint x: 607, endPoint y: 436, distance: 490.3
click at [0, 0] on slot at bounding box center [0, 0] width 0 height 0
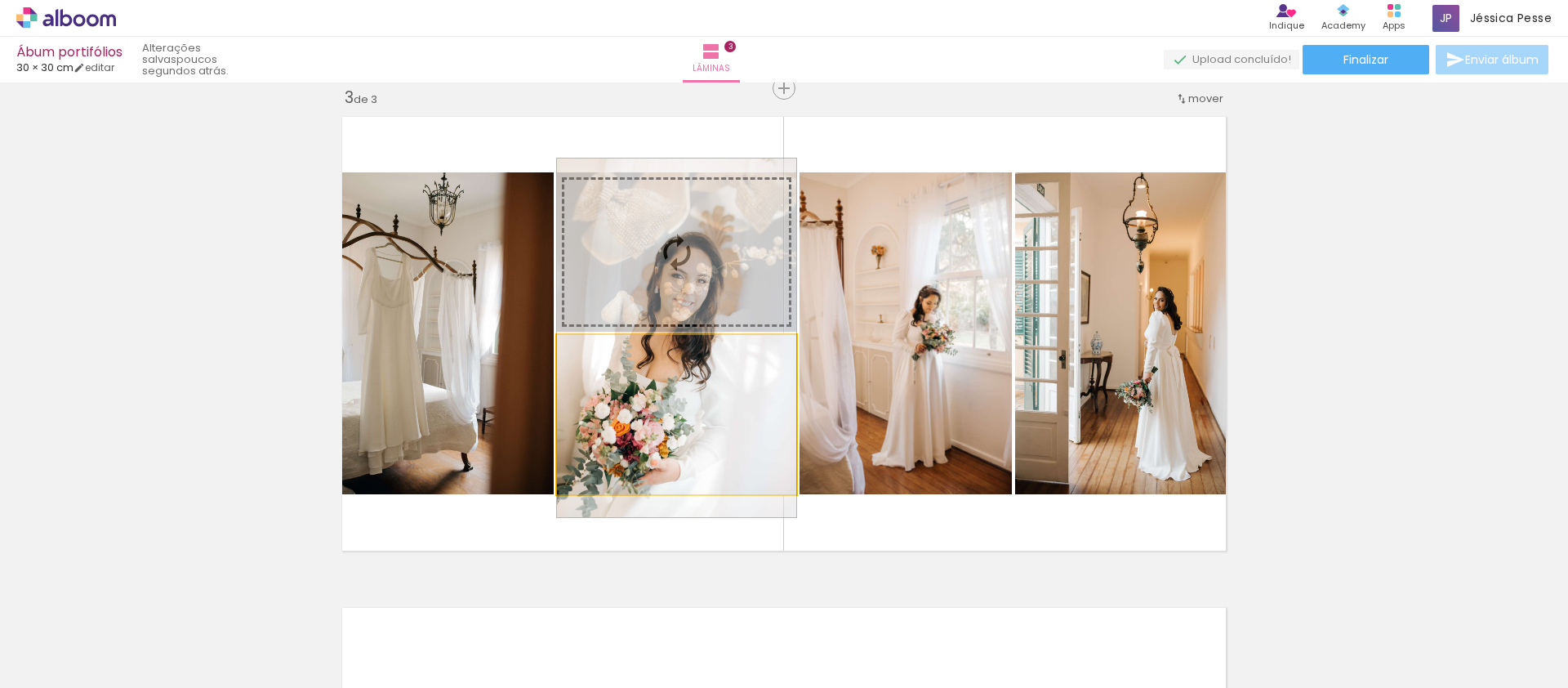
drag, startPoint x: 679, startPoint y: 408, endPoint x: 694, endPoint y: 331, distance: 78.4
click at [0, 0] on slot at bounding box center [0, 0] width 0 height 0
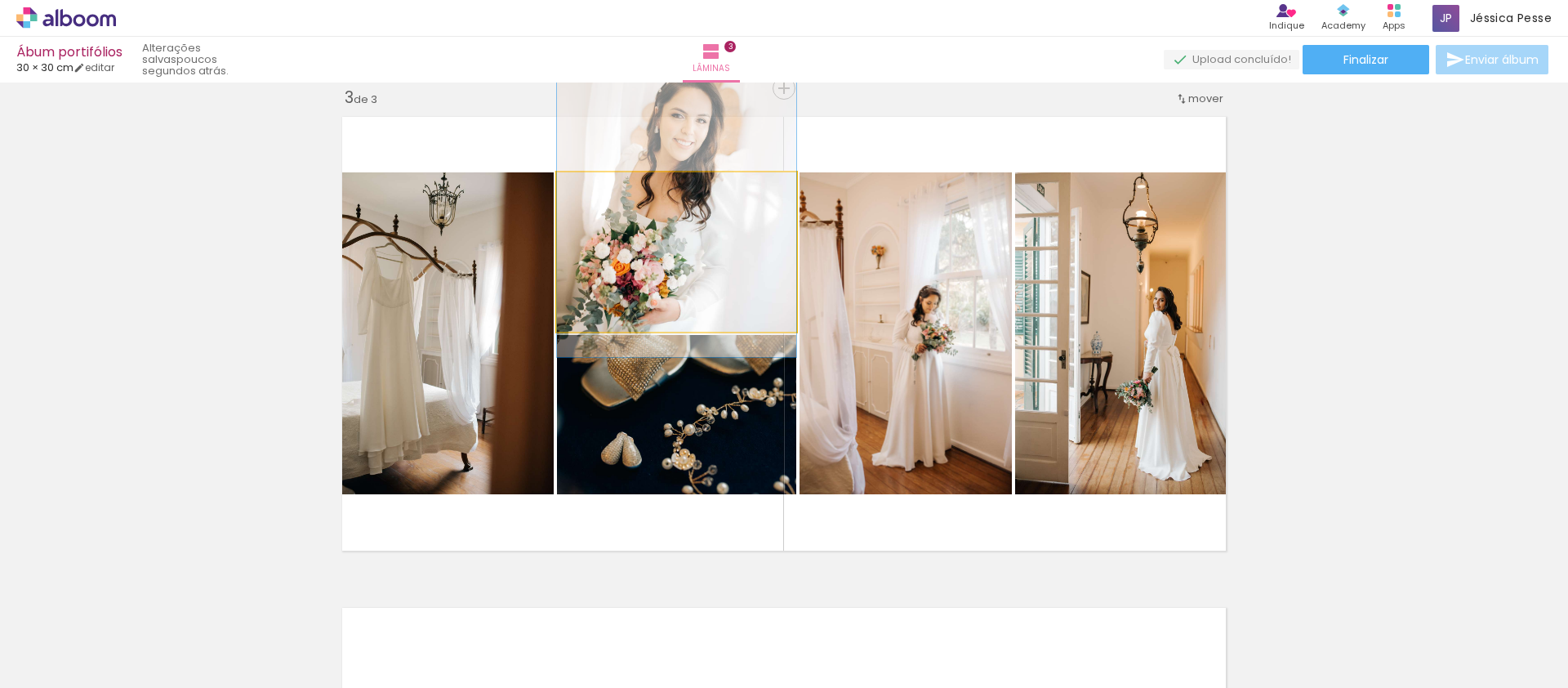
drag, startPoint x: 692, startPoint y: 265, endPoint x: 691, endPoint y: 190, distance: 75.0
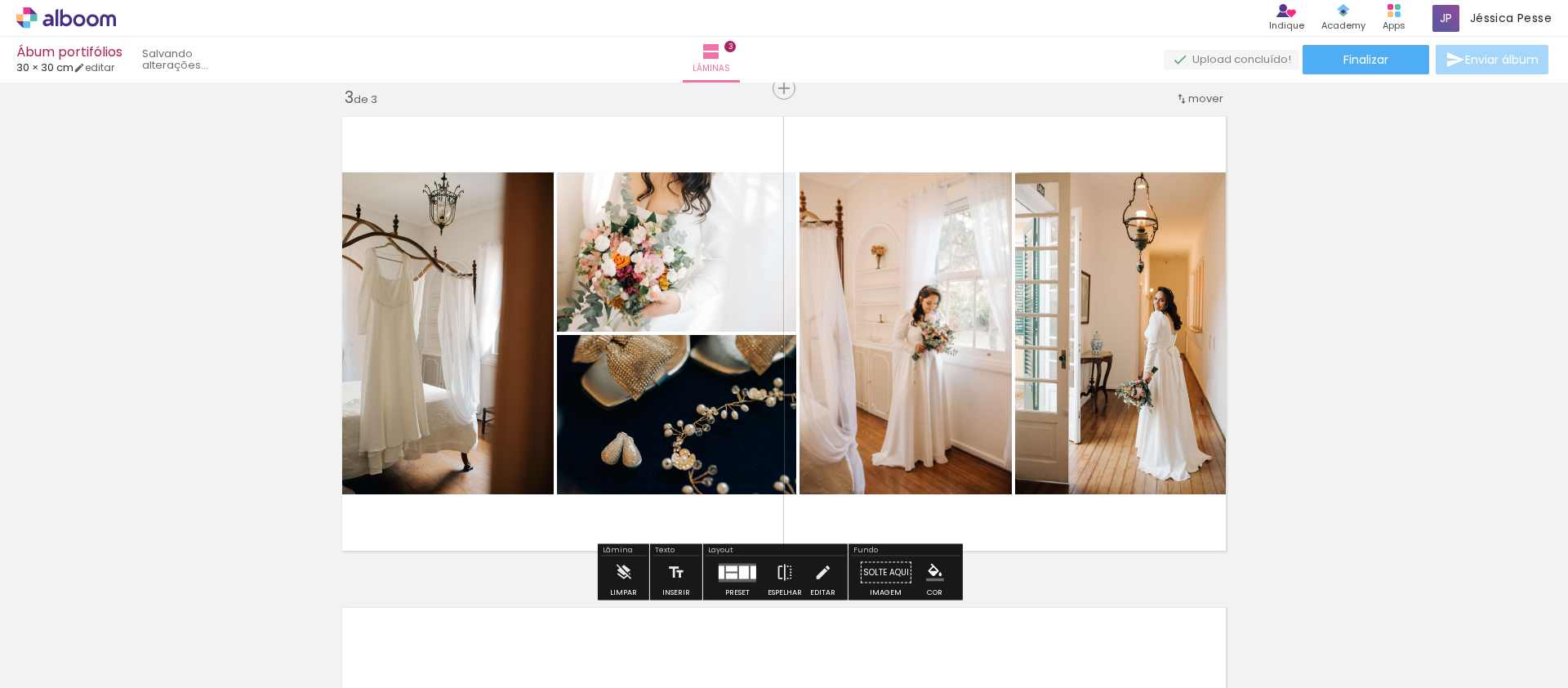
click at [686, 412] on quentale-photo at bounding box center [676, 414] width 239 height 159
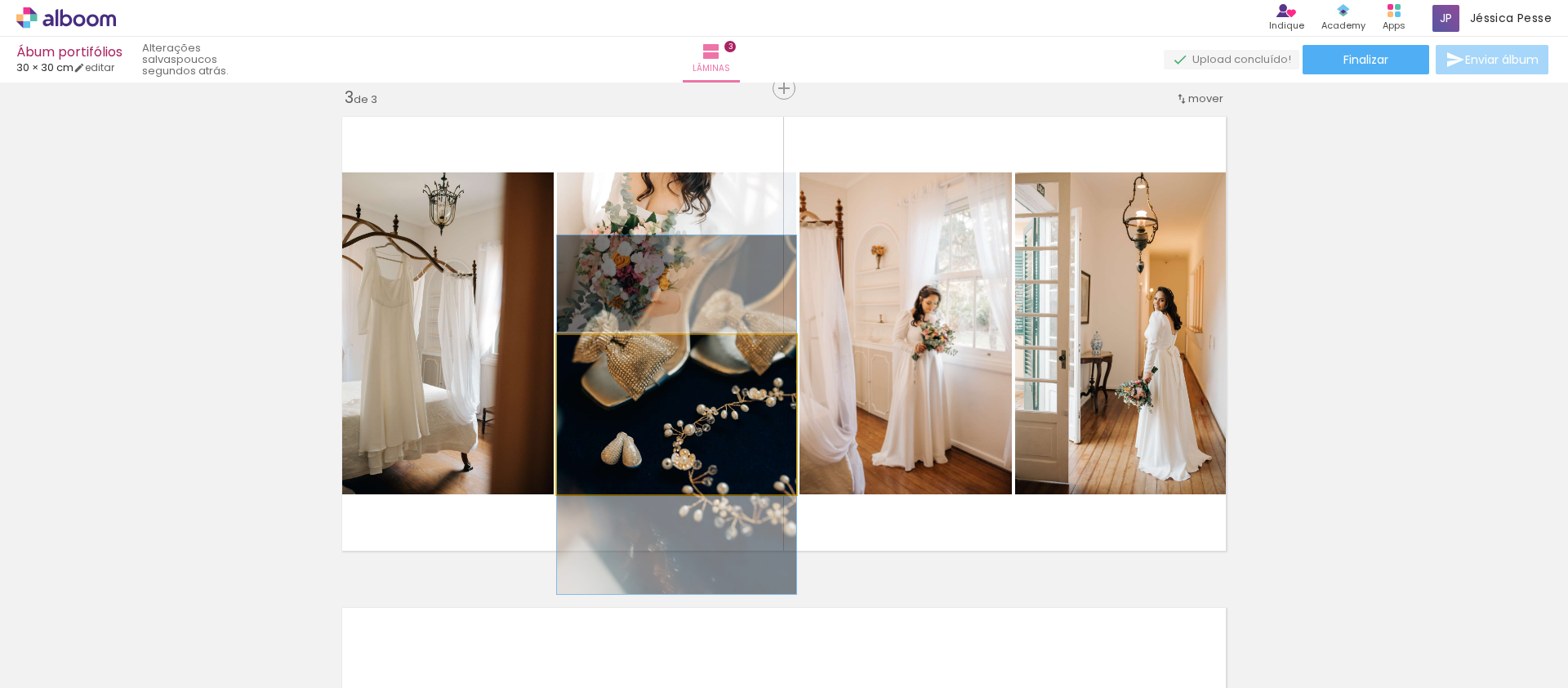
click at [690, 432] on quentale-photo at bounding box center [676, 414] width 239 height 159
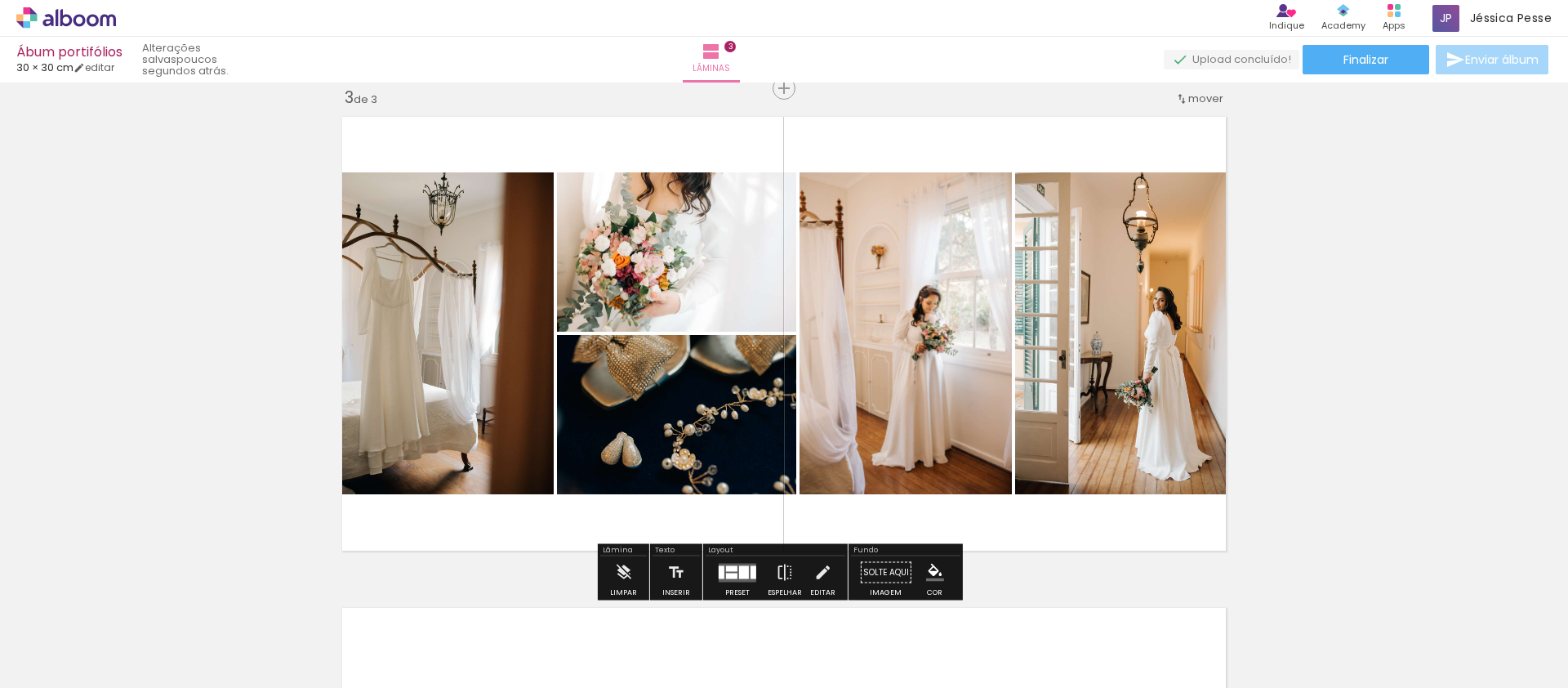
click at [1291, 420] on div "Inserir lâmina 1 de 3 Inserir lâmina 2 de 3 Inserir lâmina 3 de 3" at bounding box center [784, 67] width 1568 height 1964
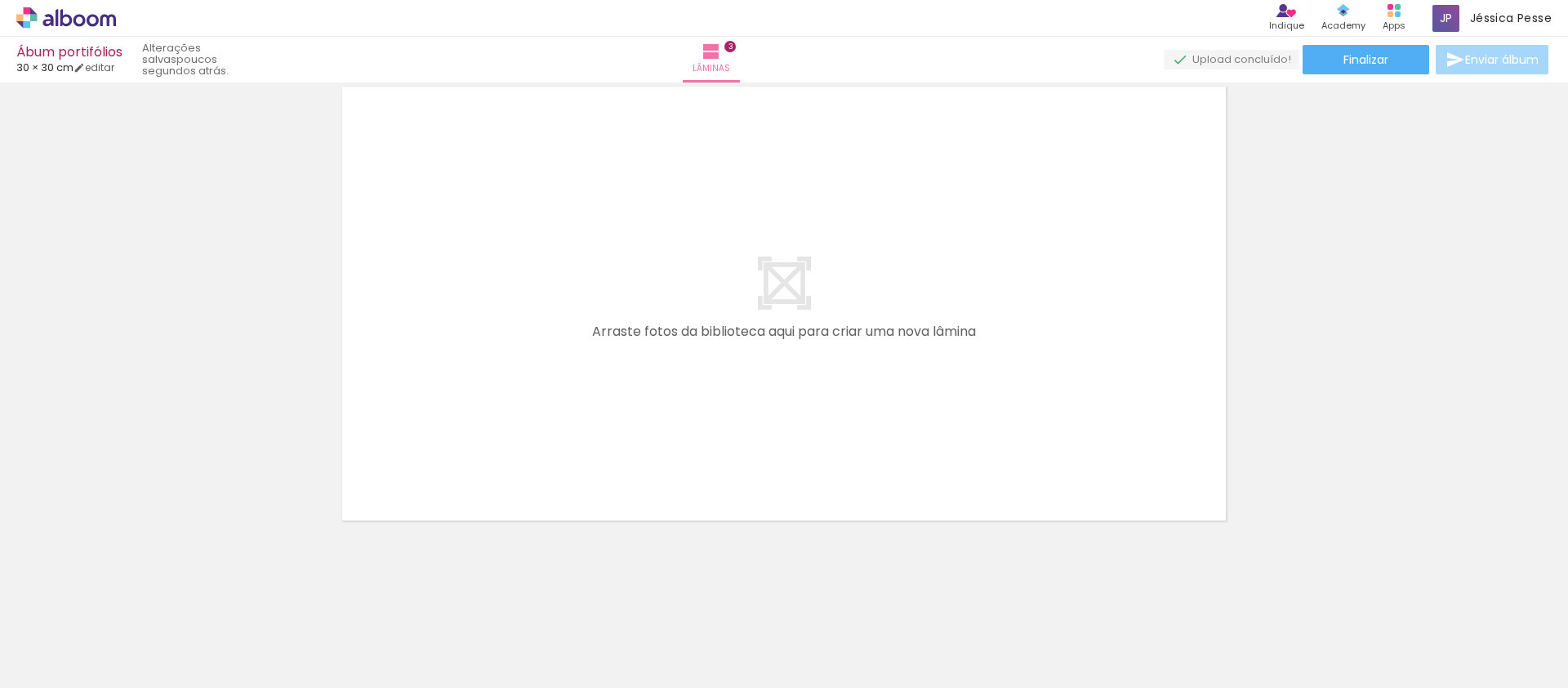
scroll to position [0, 1022]
click at [74, 671] on span "Adicionar Fotos" at bounding box center [57, 666] width 49 height 18
click at [0, 0] on input "file" at bounding box center [0, 0] width 0 height 0
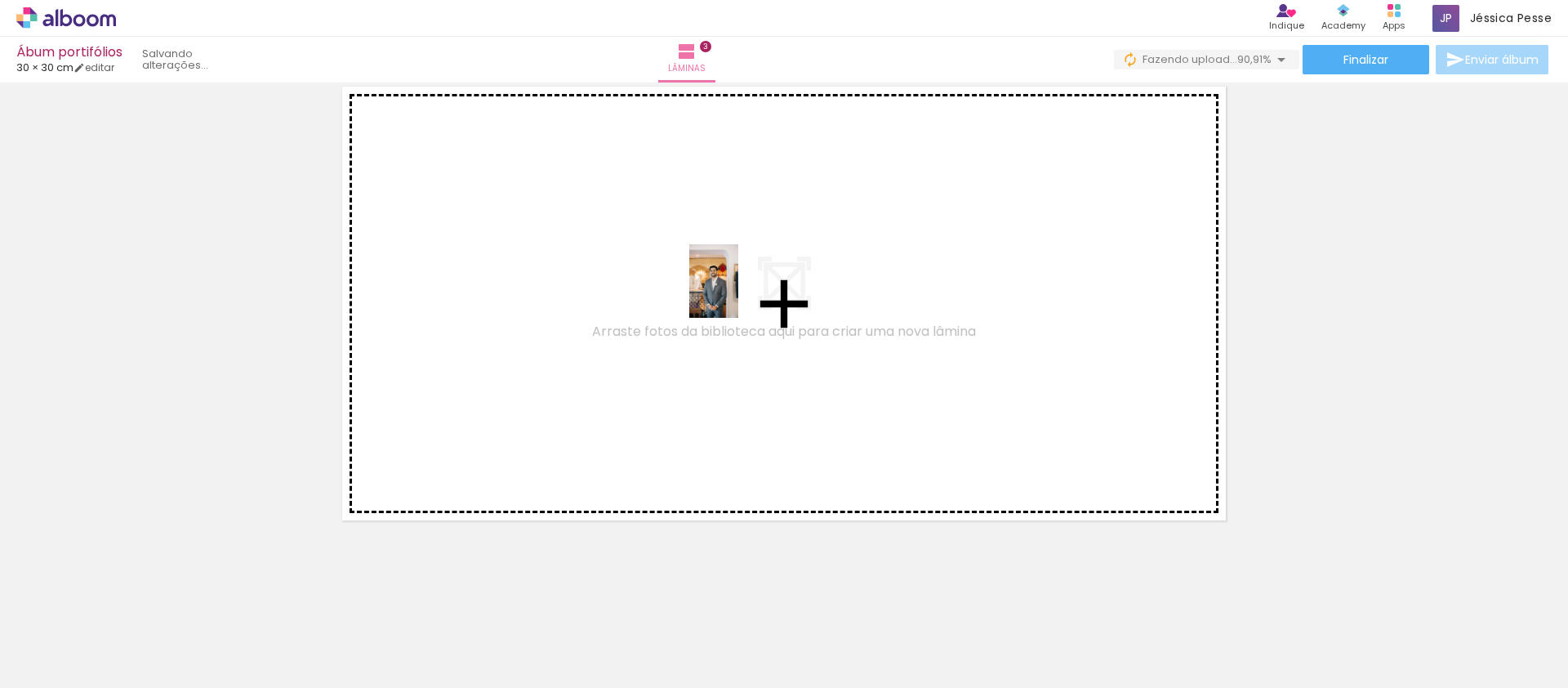
drag, startPoint x: 804, startPoint y: 646, endPoint x: 735, endPoint y: 276, distance: 376.4
click at [735, 276] on quentale-workspace at bounding box center [784, 344] width 1568 height 688
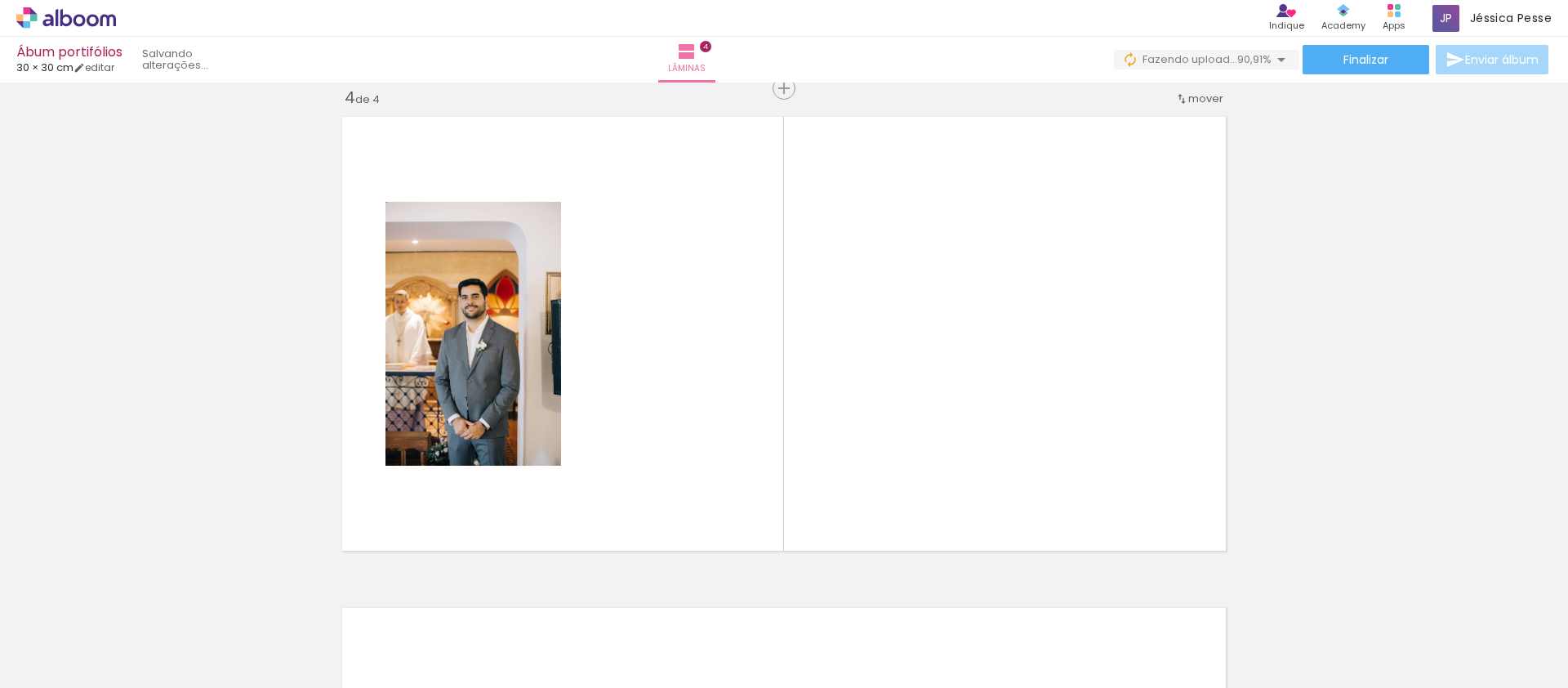
scroll to position [0, 2589]
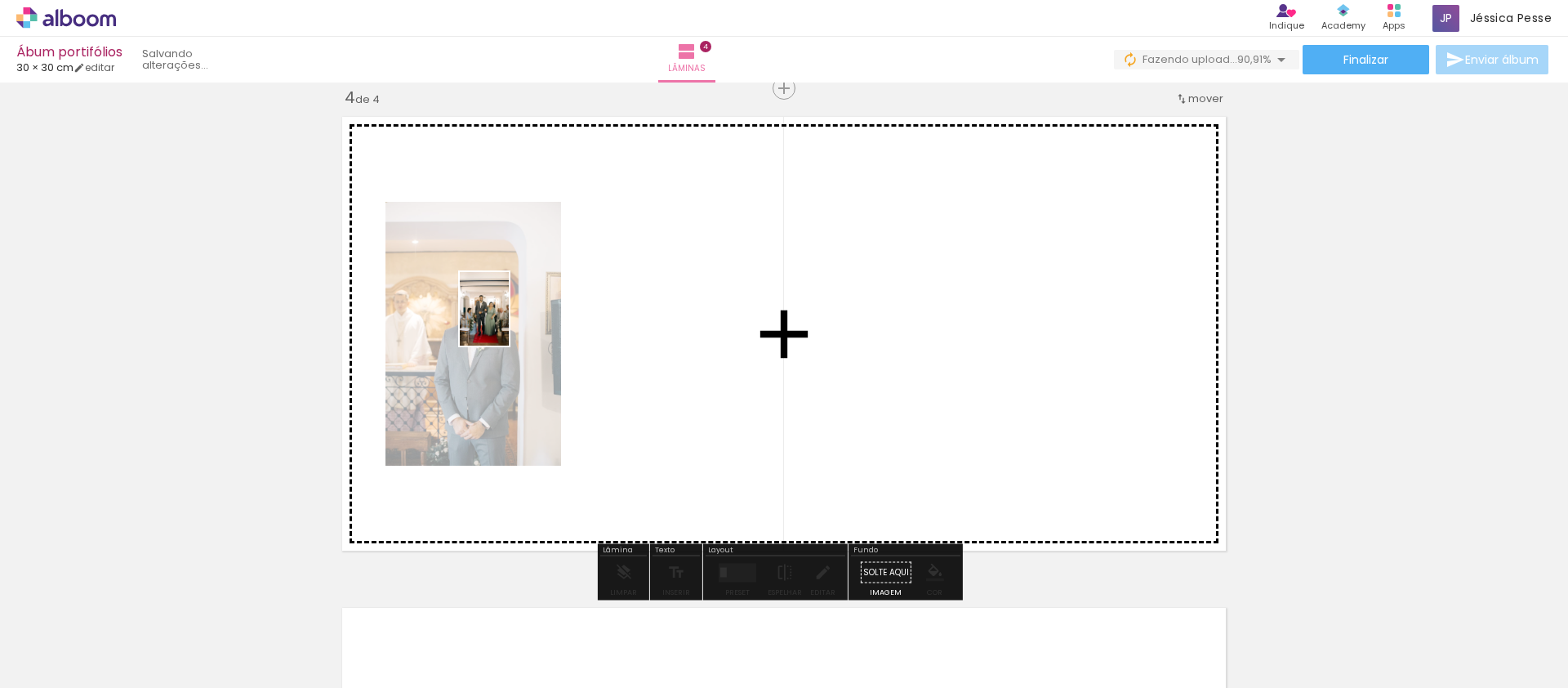
drag, startPoint x: 1238, startPoint y: 655, endPoint x: 797, endPoint y: 458, distance: 483.0
click at [508, 321] on quentale-workspace at bounding box center [784, 344] width 1568 height 688
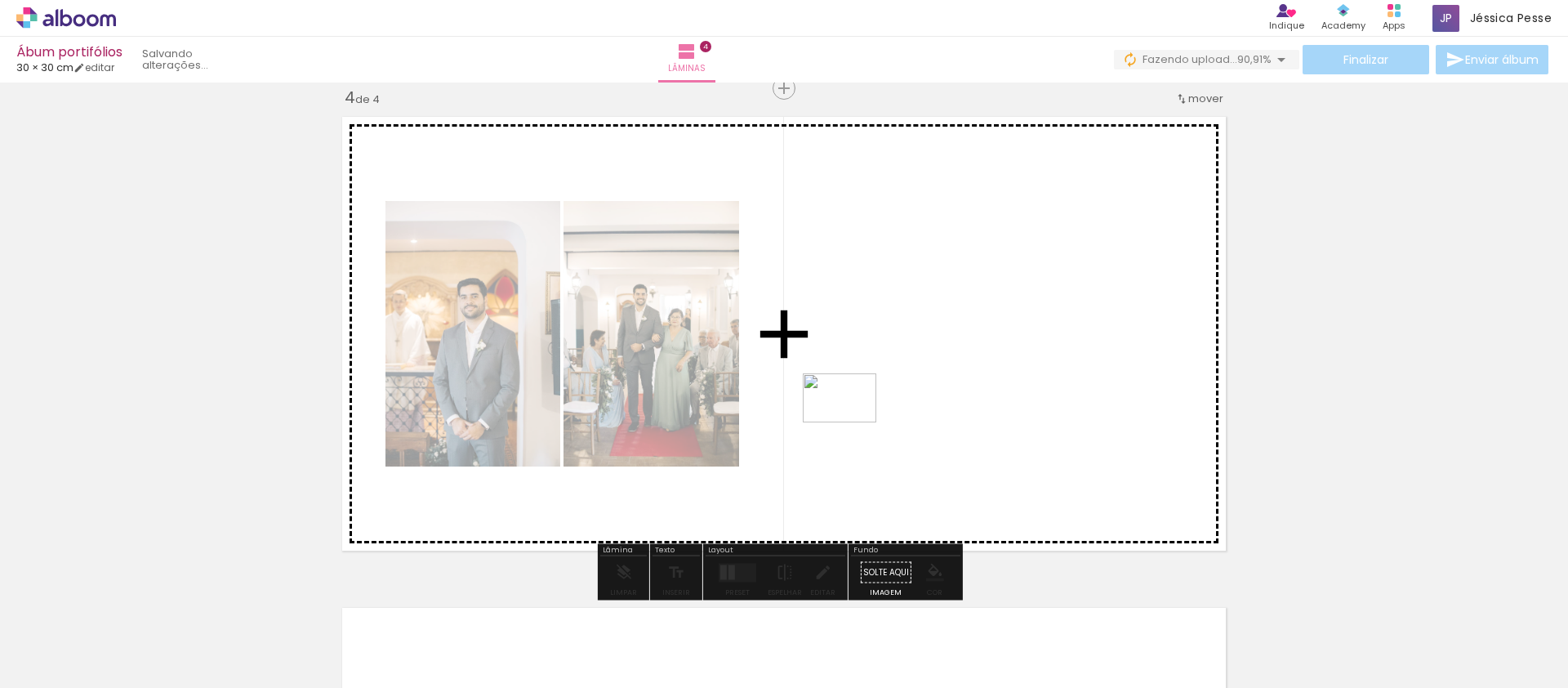
click at [824, 381] on quentale-workspace at bounding box center [784, 344] width 1568 height 688
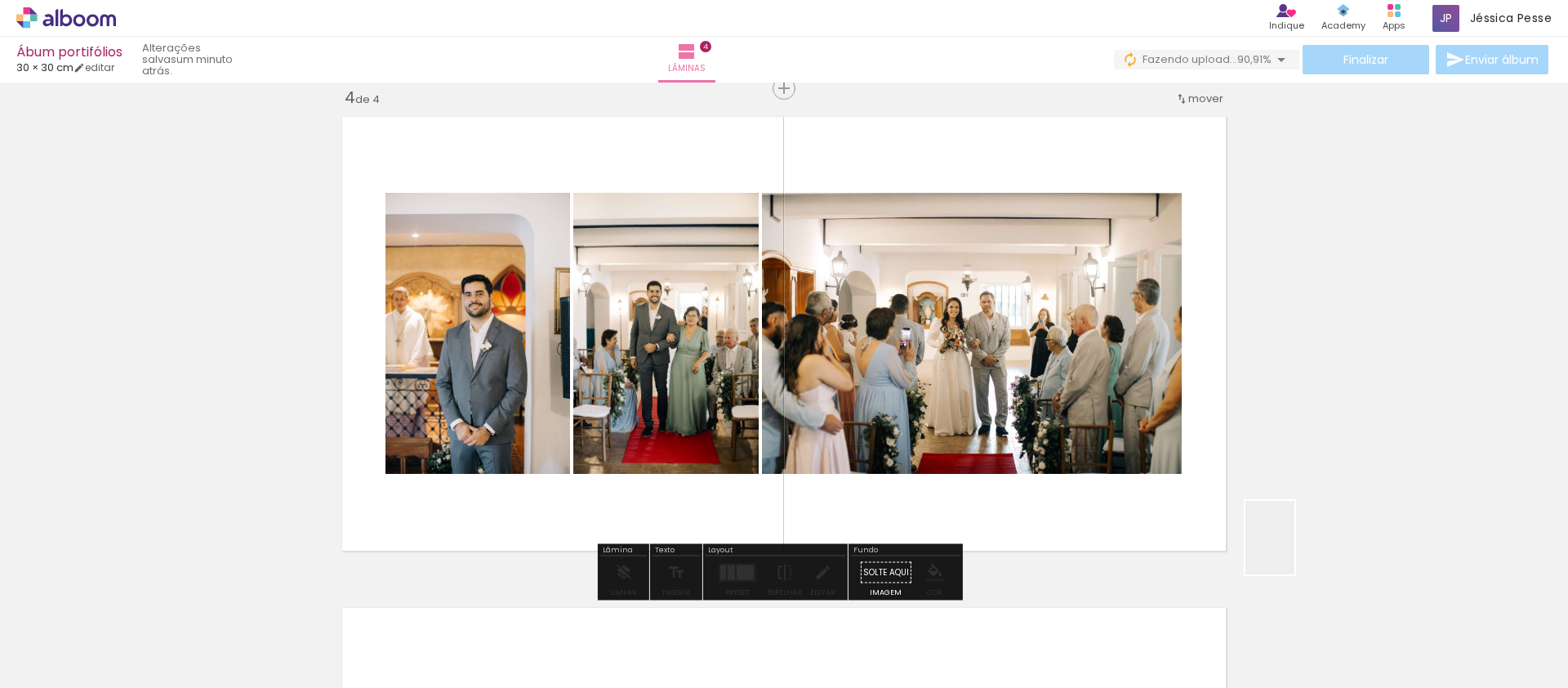
drag, startPoint x: 1294, startPoint y: 550, endPoint x: 1030, endPoint y: 425, distance: 292.1
click at [1079, 429] on quentale-workspace at bounding box center [784, 344] width 1568 height 688
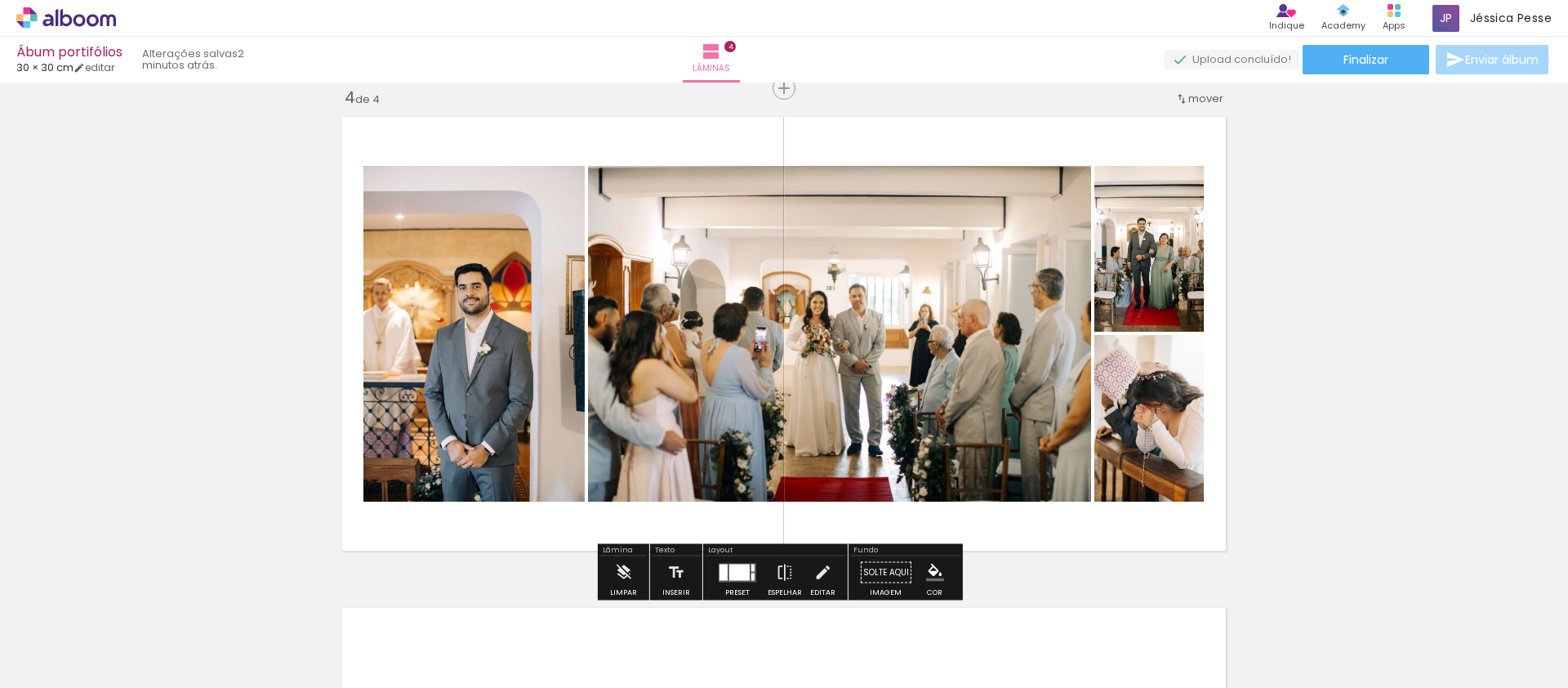
scroll to position [1497, 0]
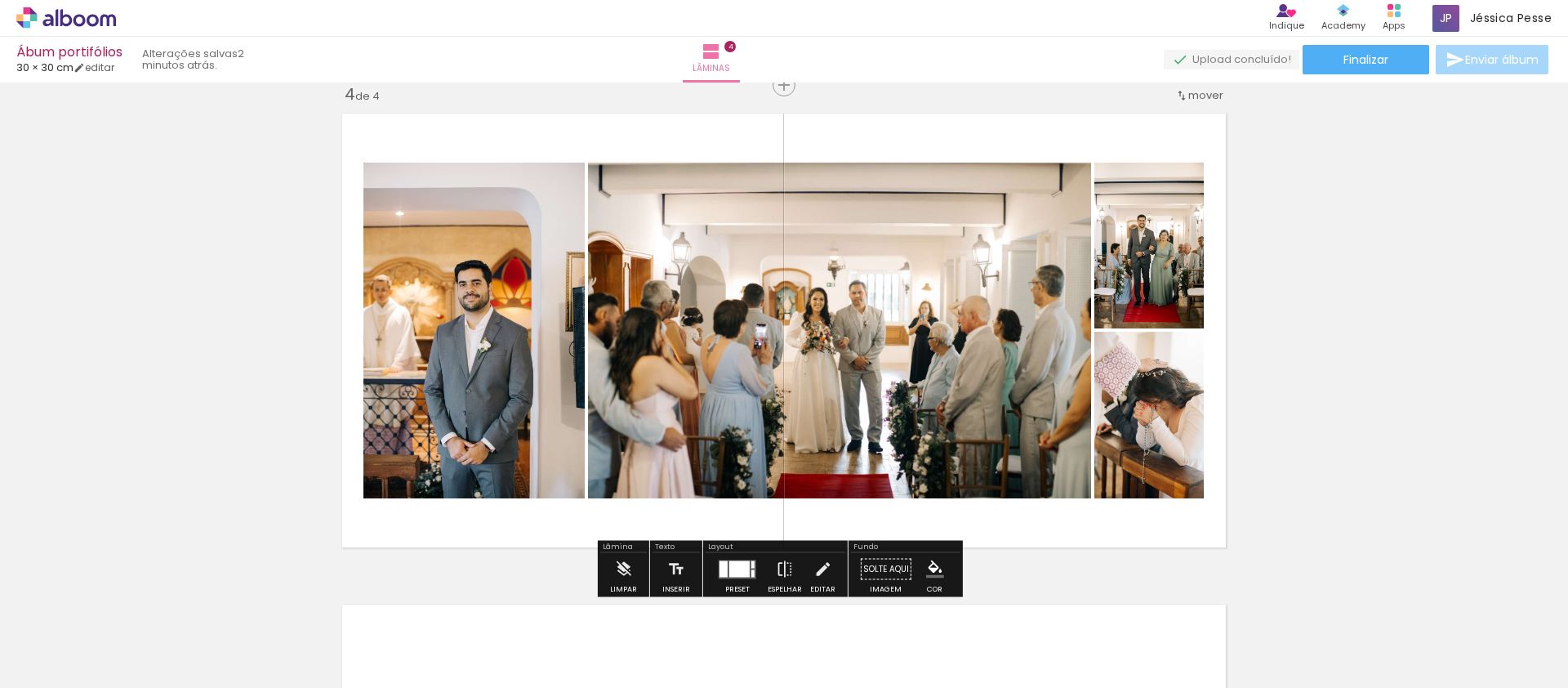
drag, startPoint x: 731, startPoint y: 564, endPoint x: 1563, endPoint y: 198, distance: 908.9
click at [730, 564] on div at bounding box center [739, 569] width 21 height 16
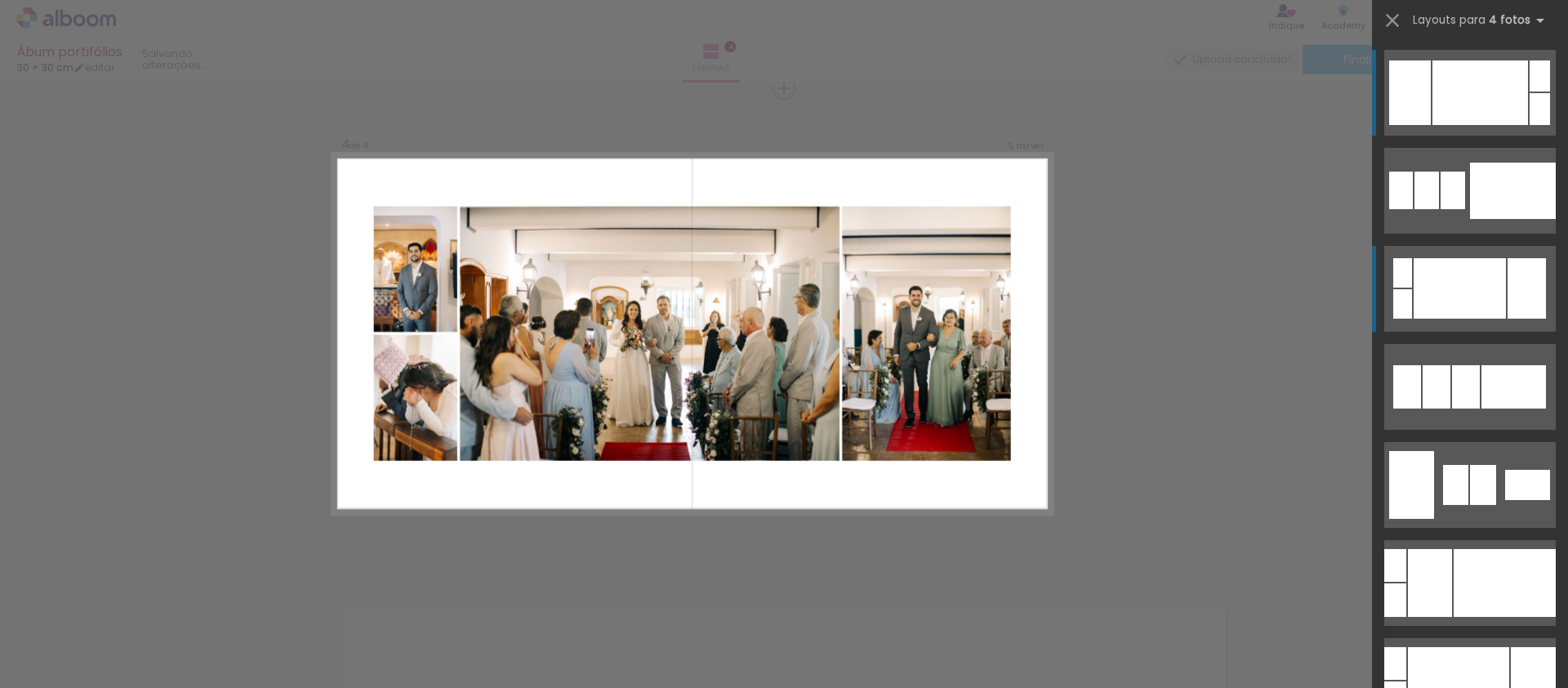
scroll to position [1494, 0]
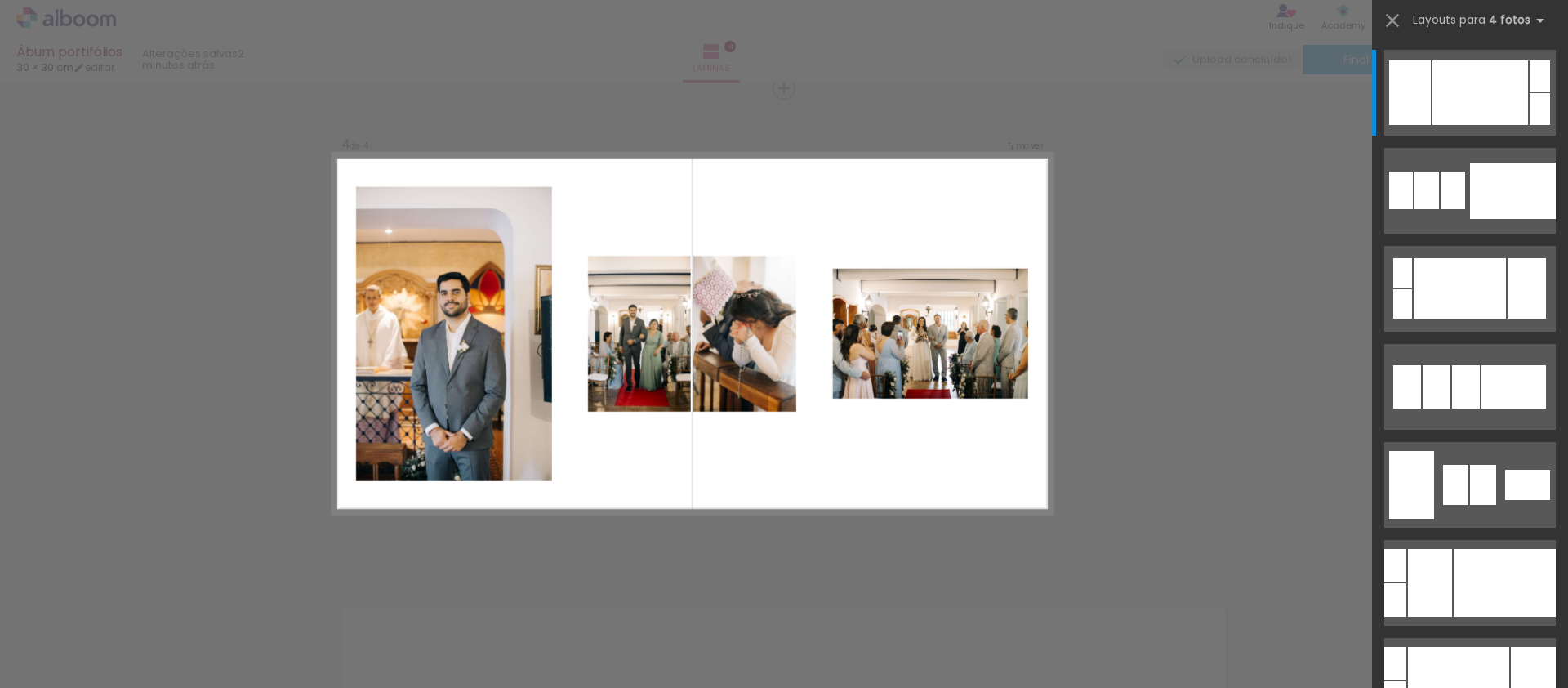
scroll to position [0, 2589]
click at [1465, 209] on div at bounding box center [1452, 190] width 24 height 38
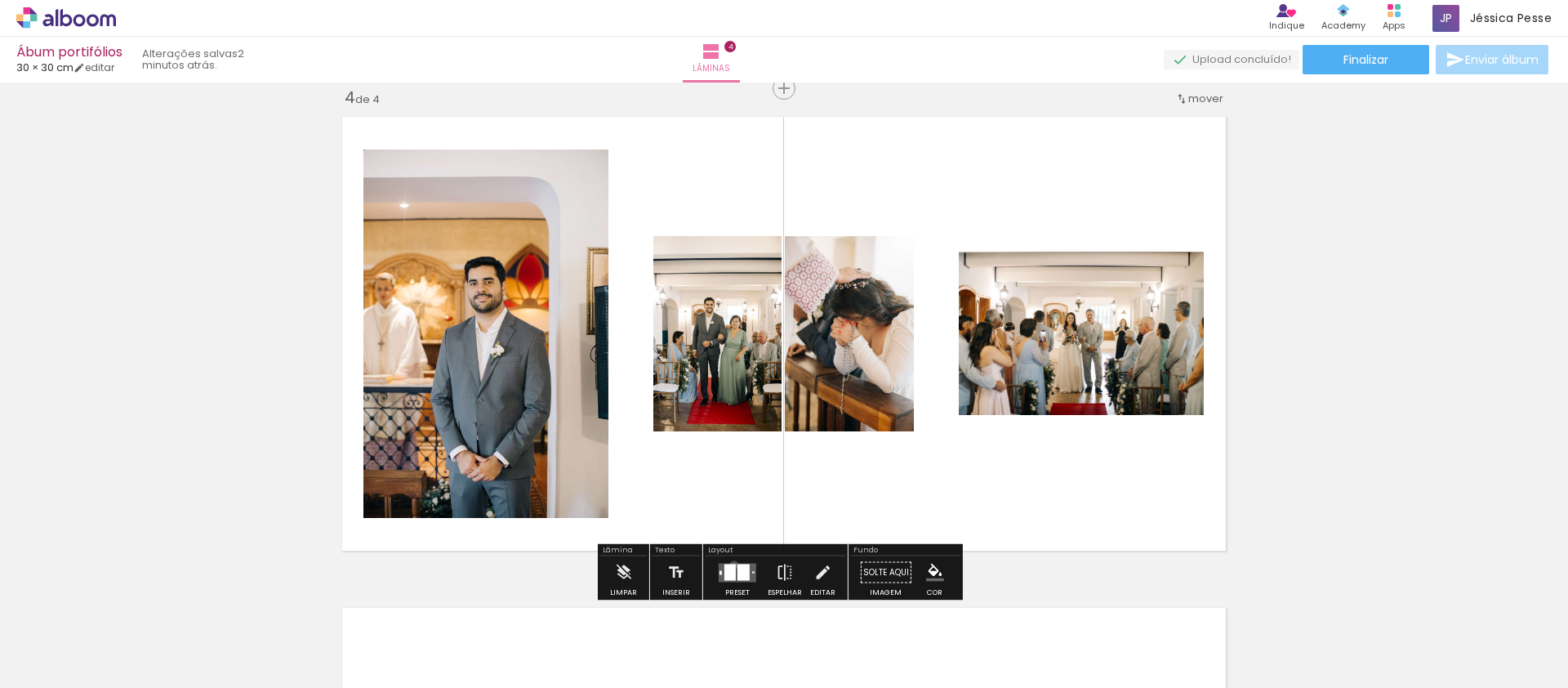
drag, startPoint x: 730, startPoint y: 564, endPoint x: 1266, endPoint y: 353, distance: 576.0
click at [730, 564] on div at bounding box center [730, 571] width 12 height 16
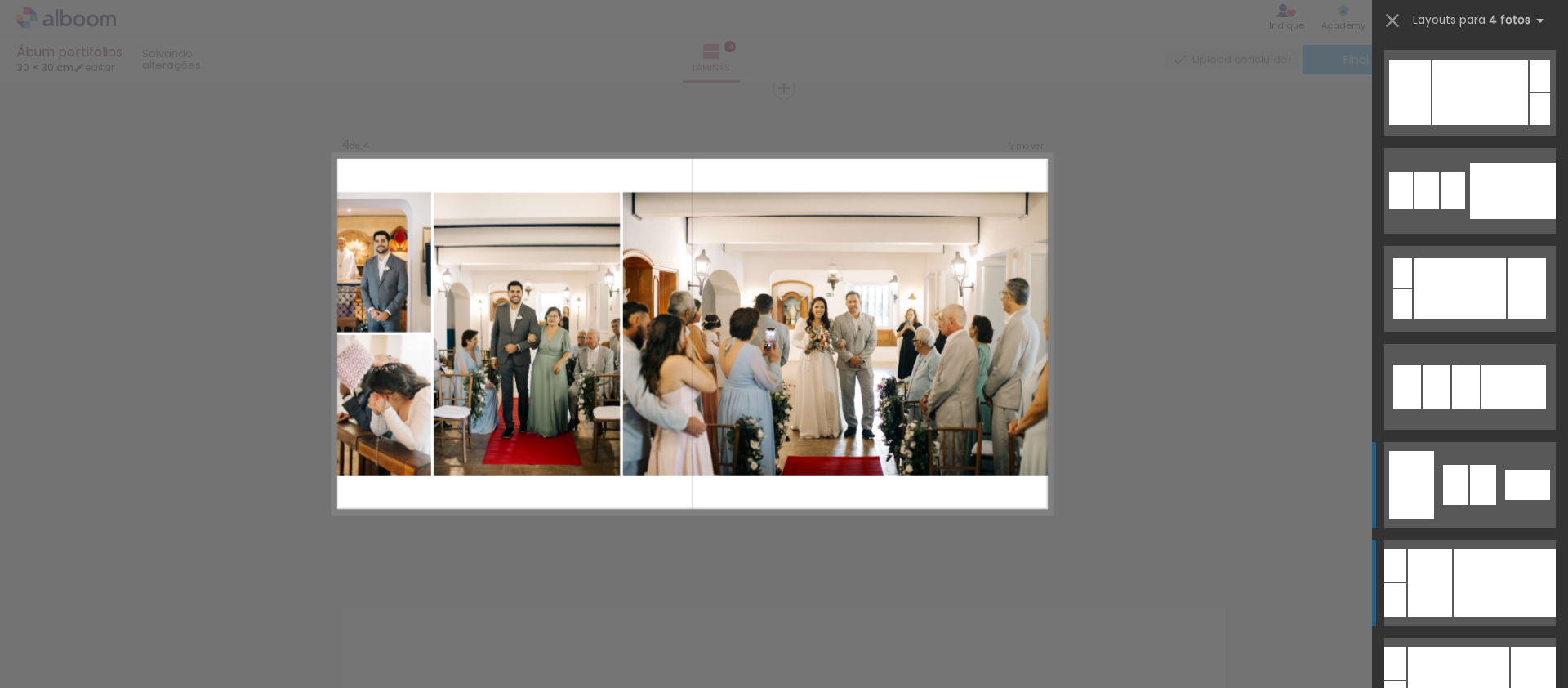
scroll to position [392, 0]
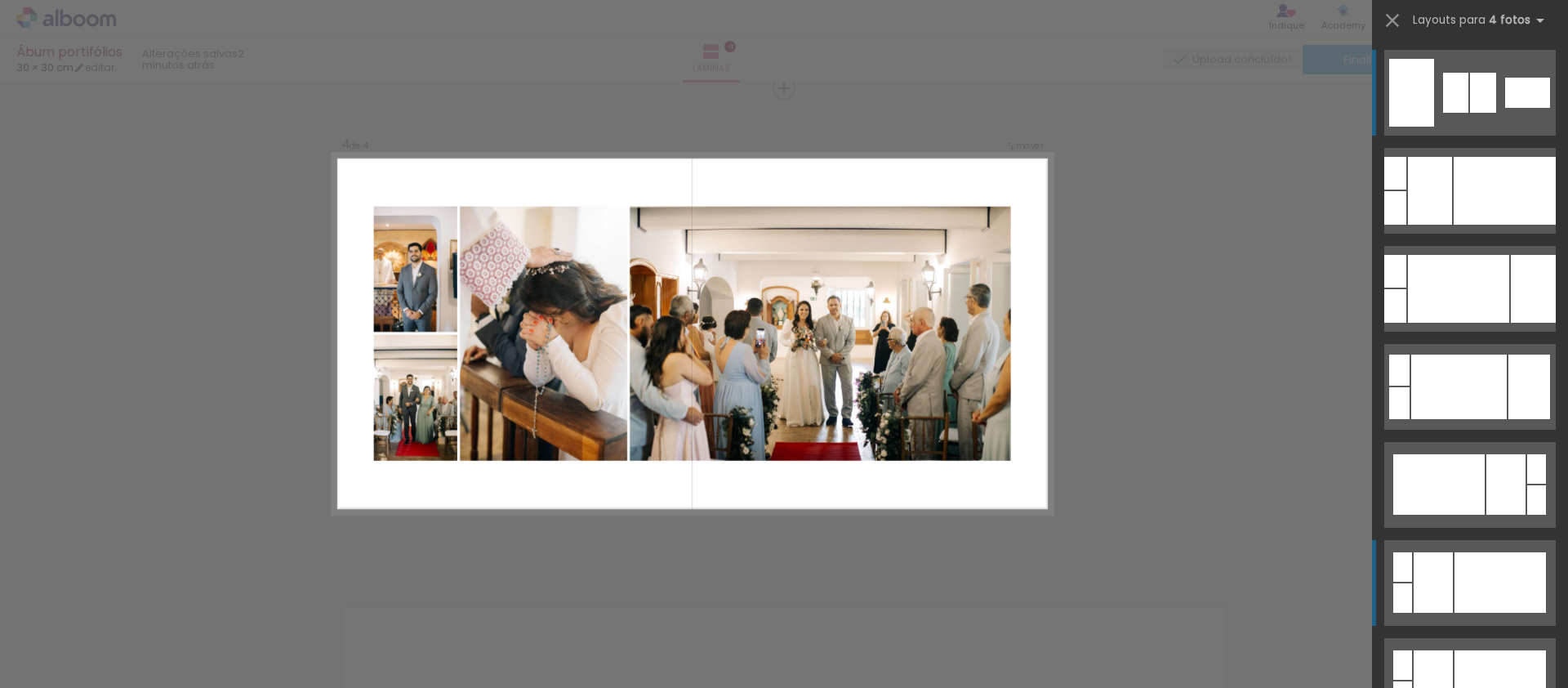
click at [1457, 611] on div at bounding box center [1500, 582] width 92 height 60
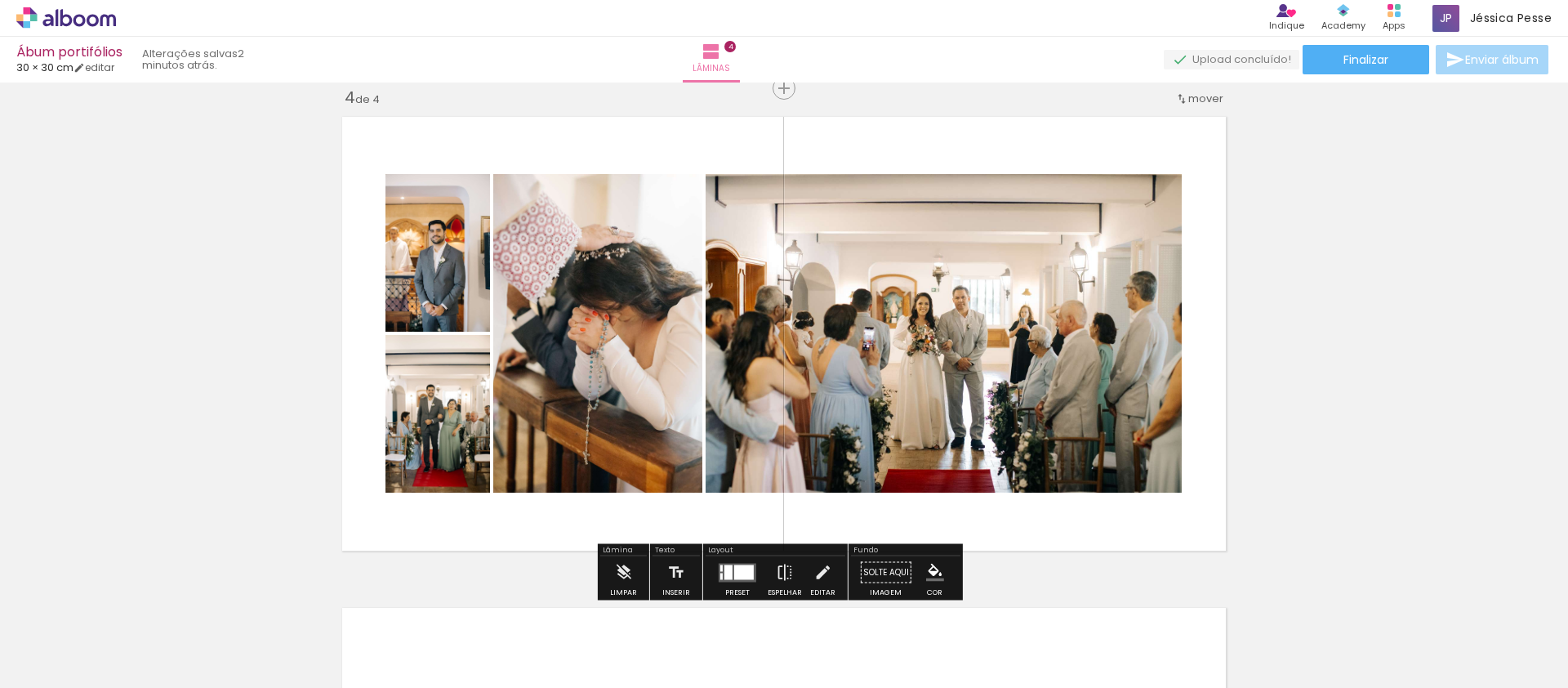
scroll to position [0, 2595]
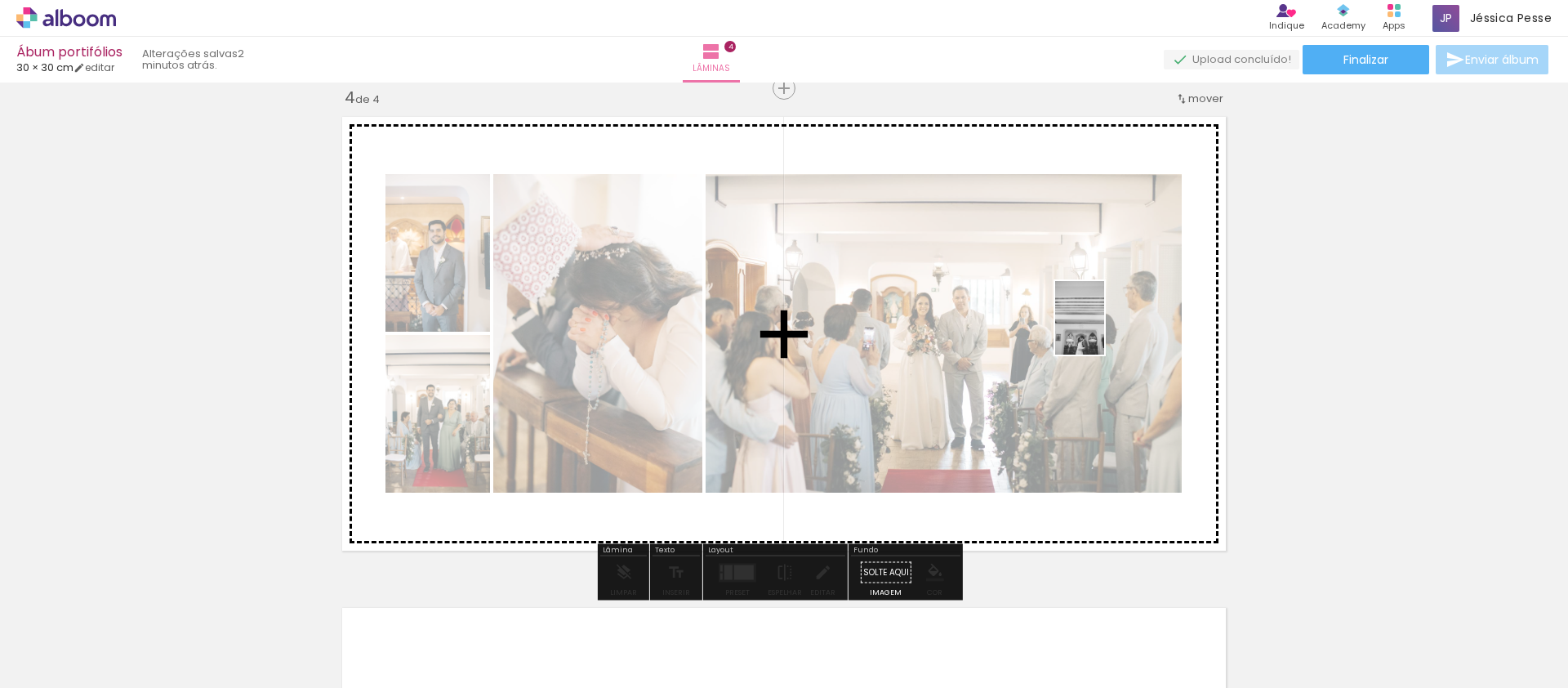
drag, startPoint x: 1379, startPoint y: 643, endPoint x: 1105, endPoint y: 322, distance: 422.0
click at [1106, 324] on quentale-workspace at bounding box center [784, 344] width 1568 height 688
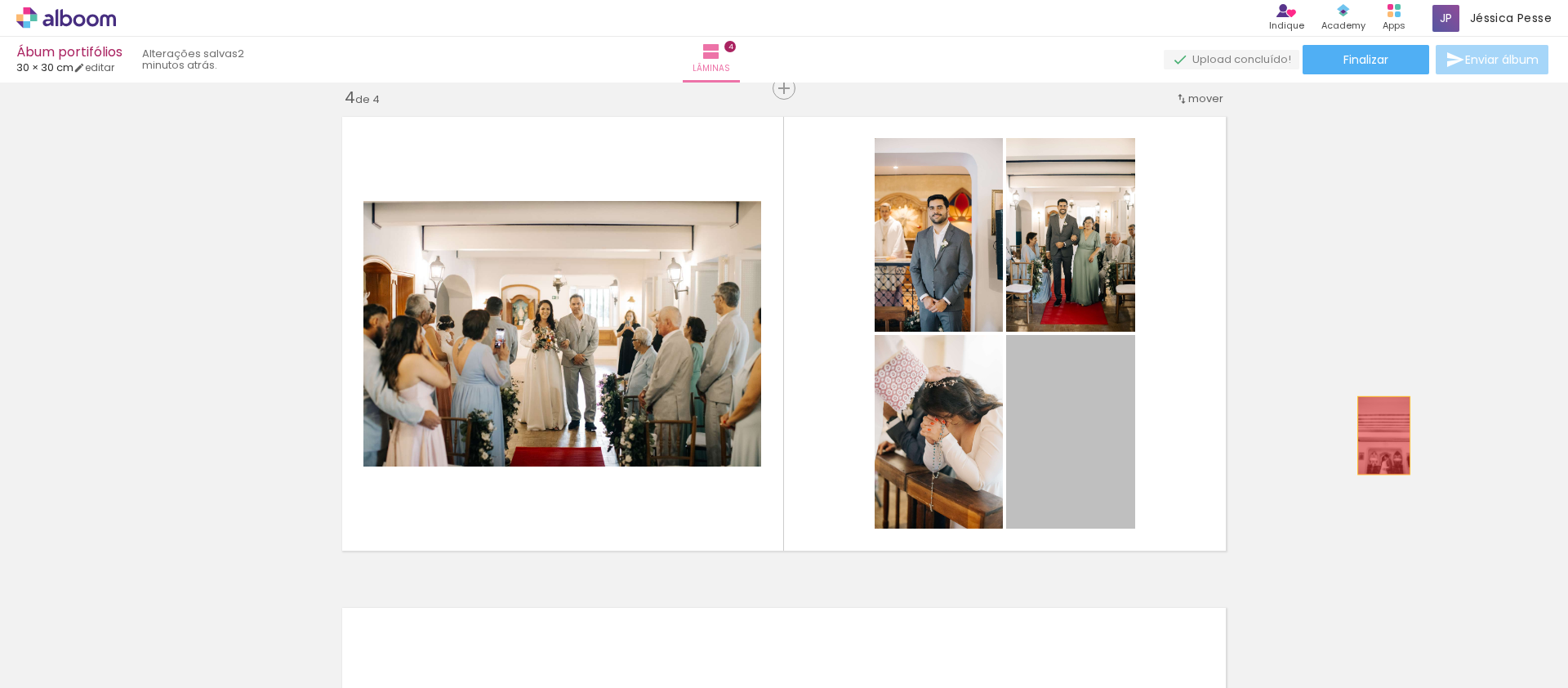
drag, startPoint x: 1050, startPoint y: 472, endPoint x: 1378, endPoint y: 436, distance: 330.0
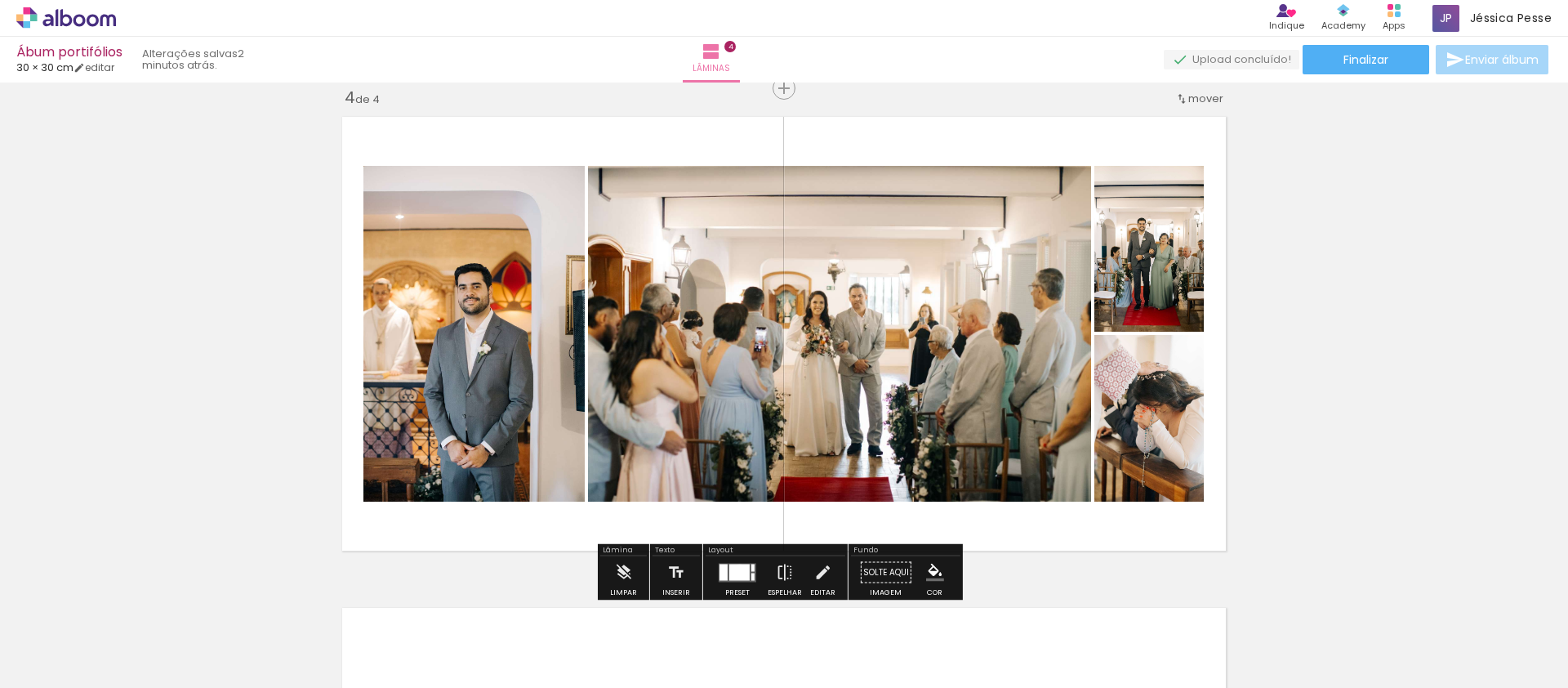
click at [736, 566] on div at bounding box center [739, 571] width 21 height 16
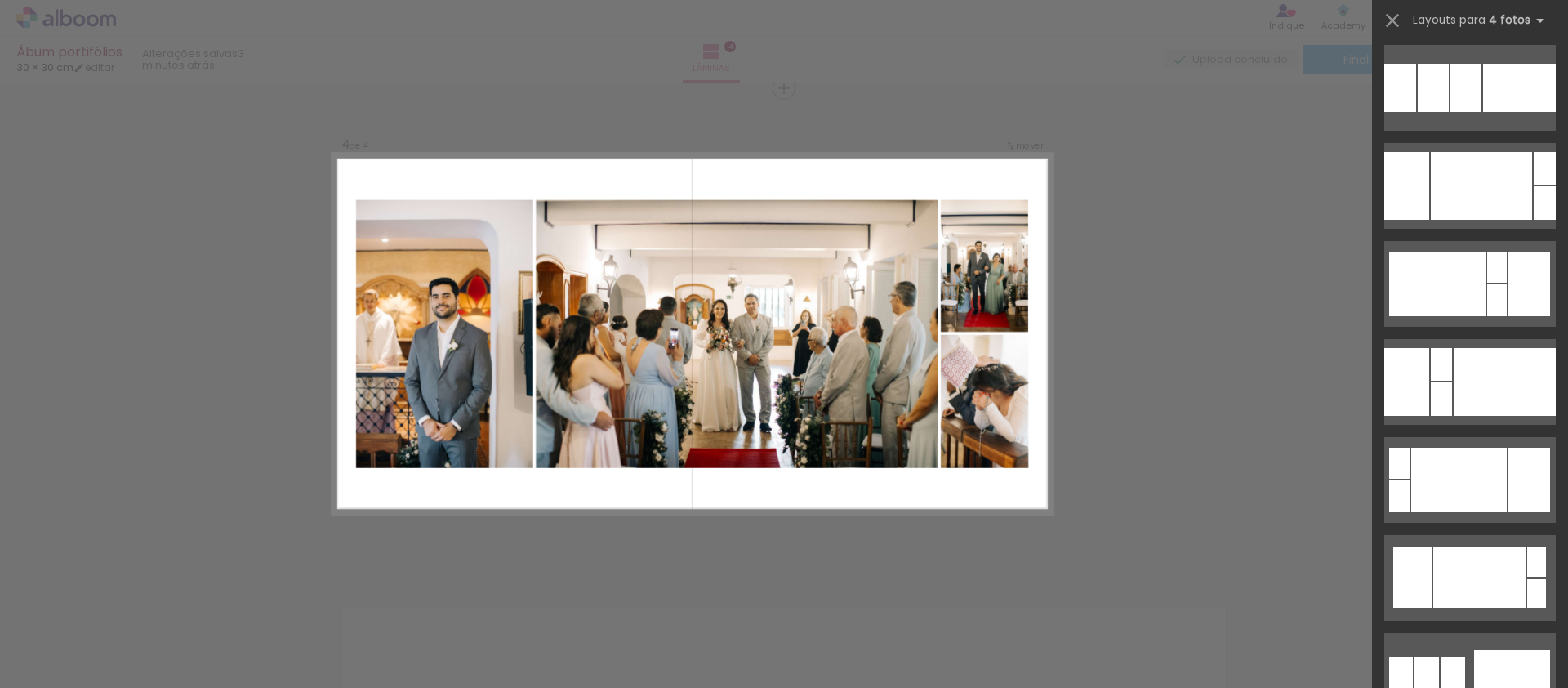
scroll to position [0, 573]
click at [56, 662] on span "Adicionar Fotos" at bounding box center [57, 666] width 49 height 18
click at [0, 0] on input "file" at bounding box center [0, 0] width 0 height 0
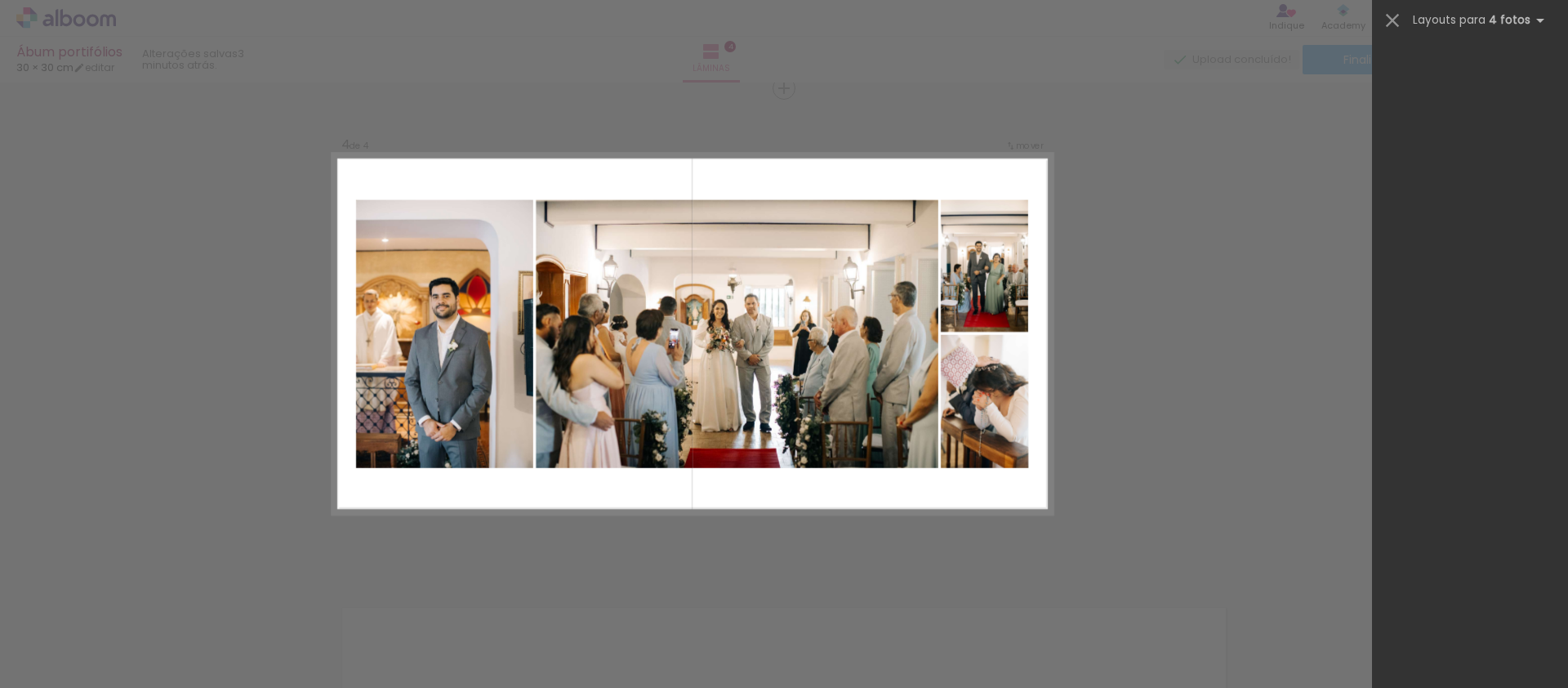
scroll to position [0, 0]
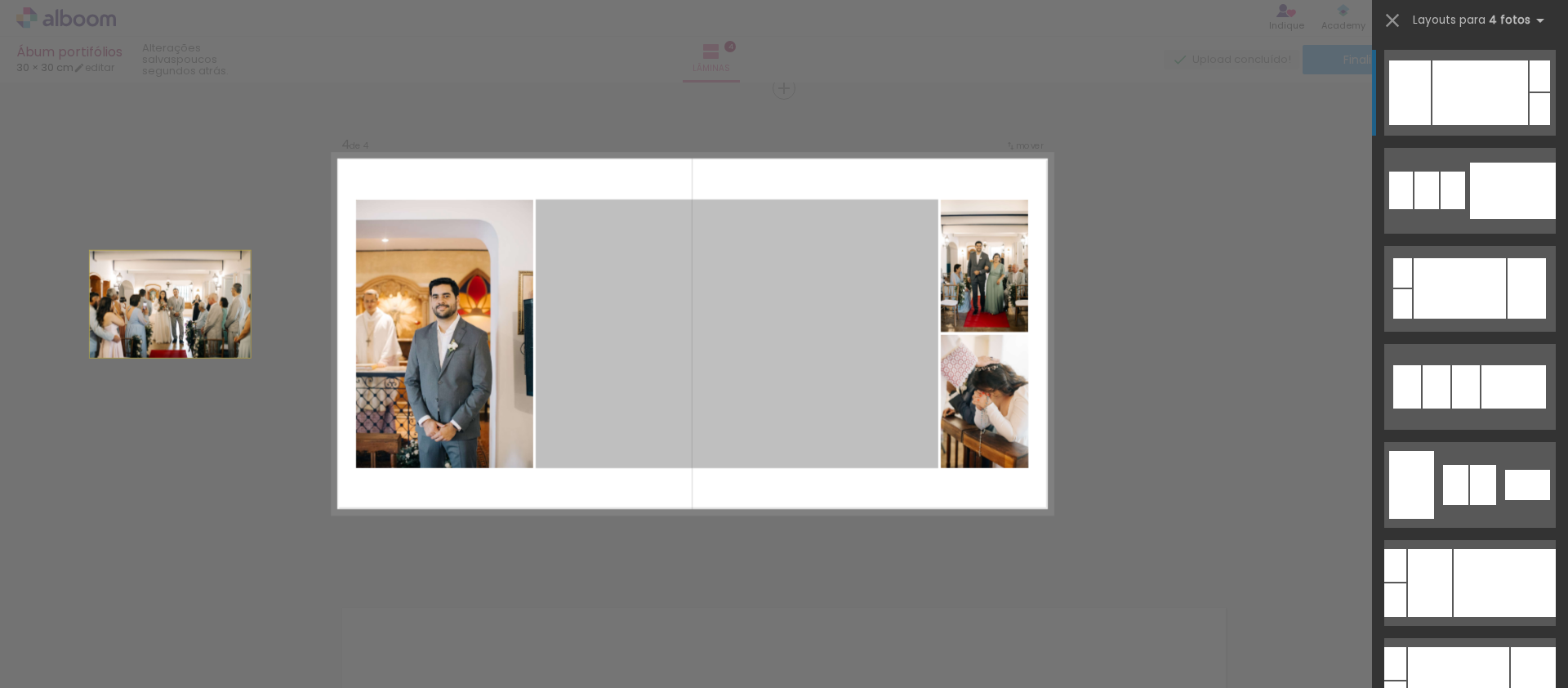
drag, startPoint x: 764, startPoint y: 338, endPoint x: 22, endPoint y: 296, distance: 743.2
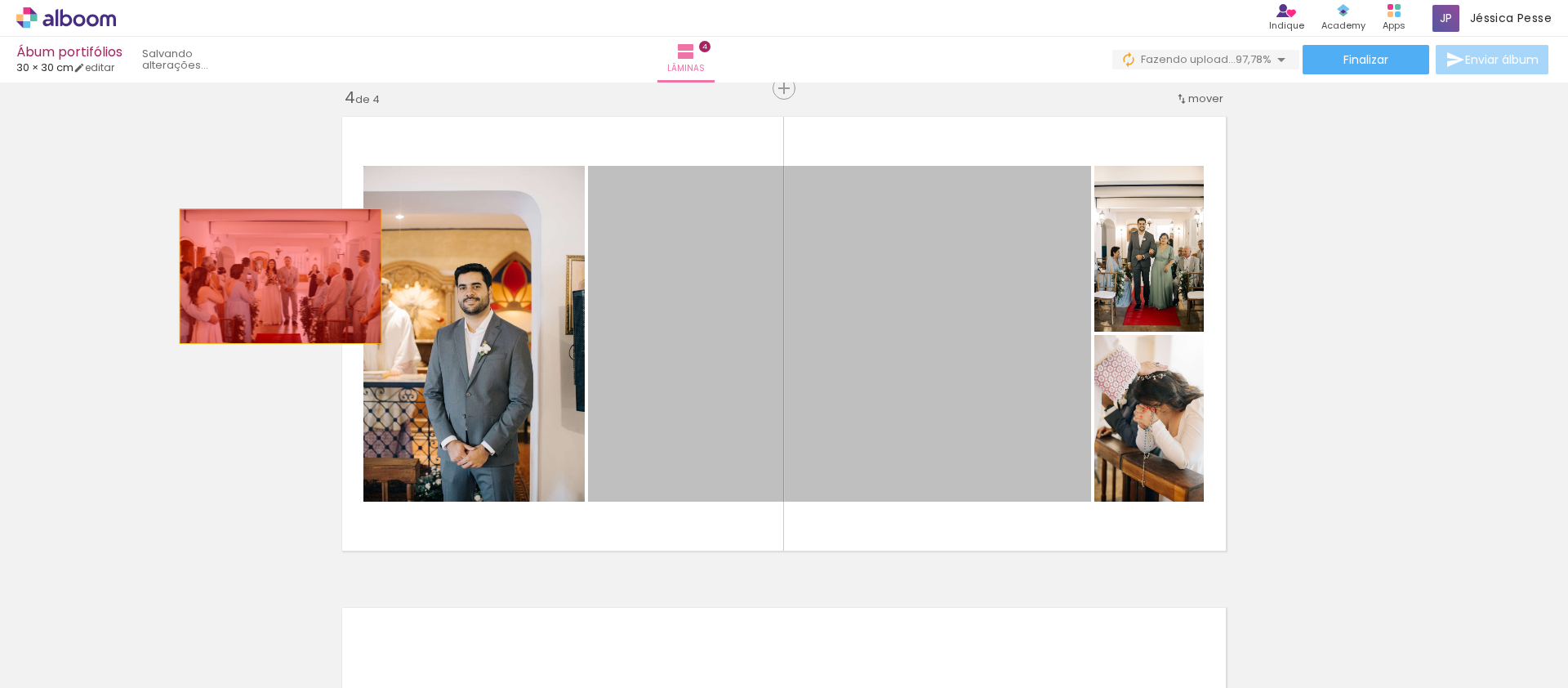
drag, startPoint x: 759, startPoint y: 300, endPoint x: 222, endPoint y: 260, distance: 538.5
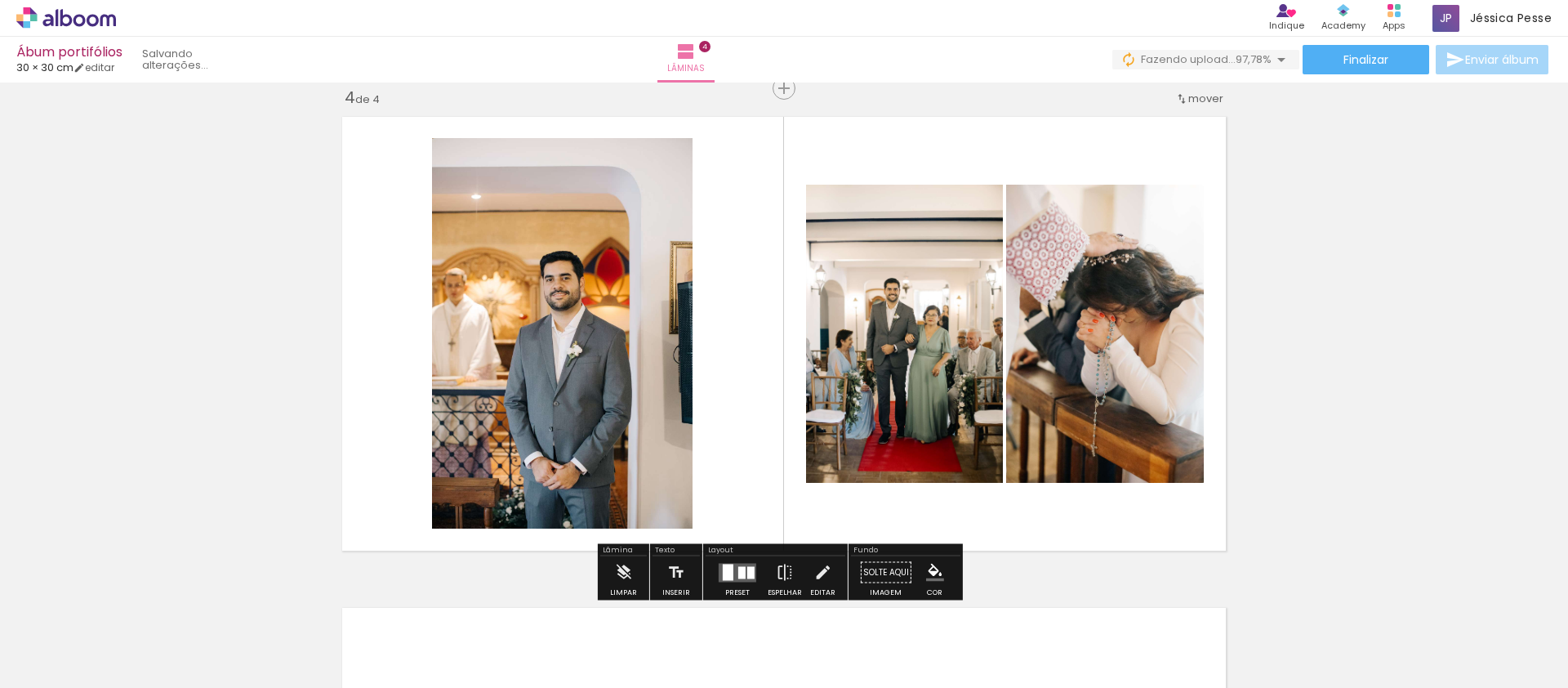
scroll to position [0, 2686]
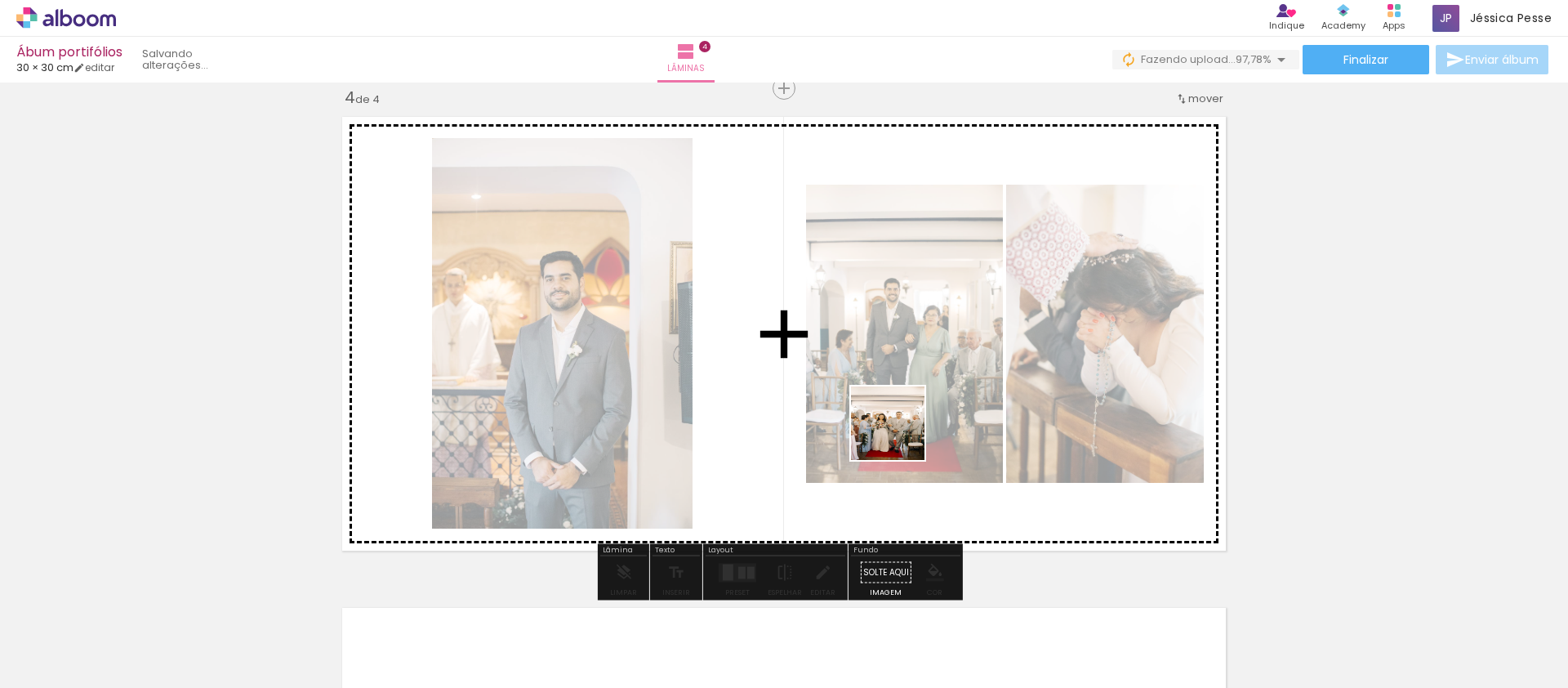
drag, startPoint x: 1512, startPoint y: 640, endPoint x: 874, endPoint y: 419, distance: 675.2
click at [874, 419] on quentale-workspace at bounding box center [784, 344] width 1568 height 688
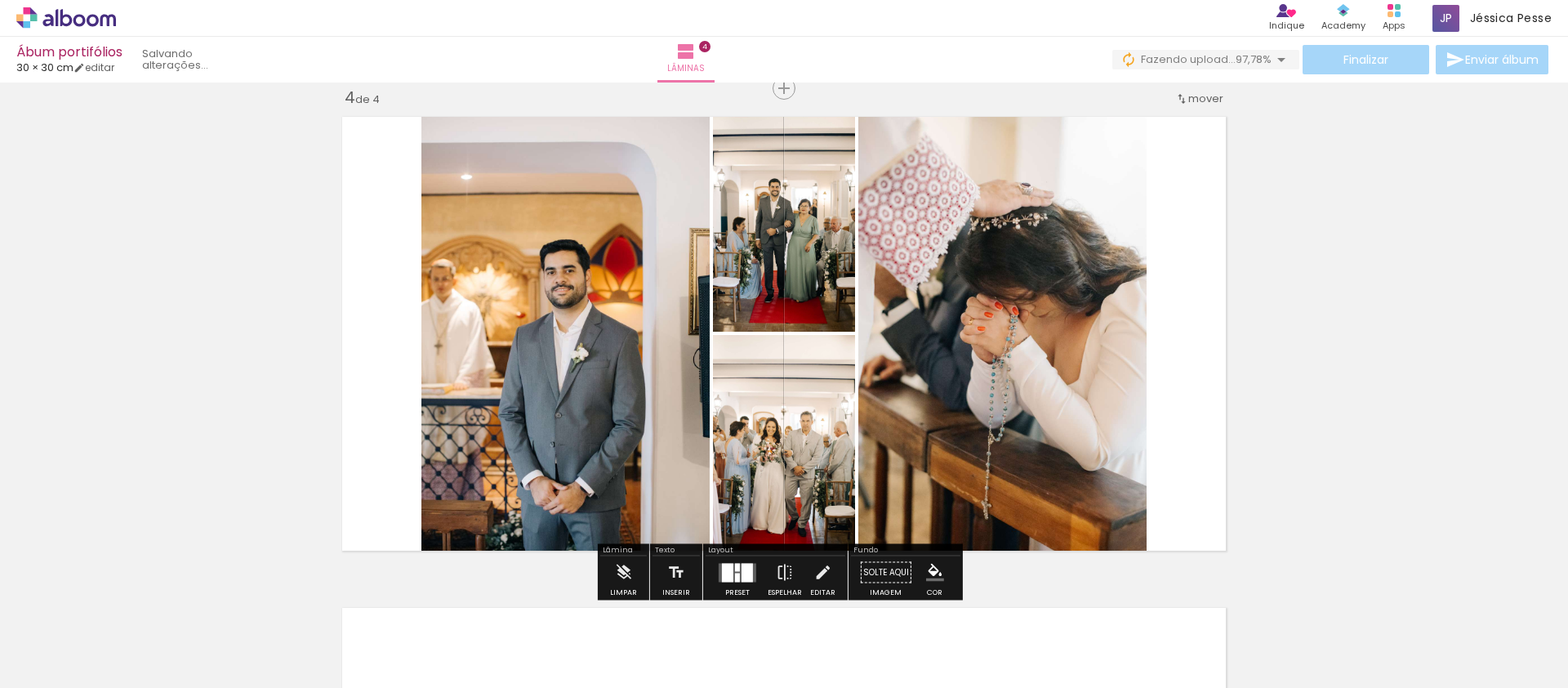
click at [68, 661] on span "Adicionar Fotos" at bounding box center [57, 666] width 49 height 18
click at [0, 0] on input "file" at bounding box center [0, 0] width 0 height 0
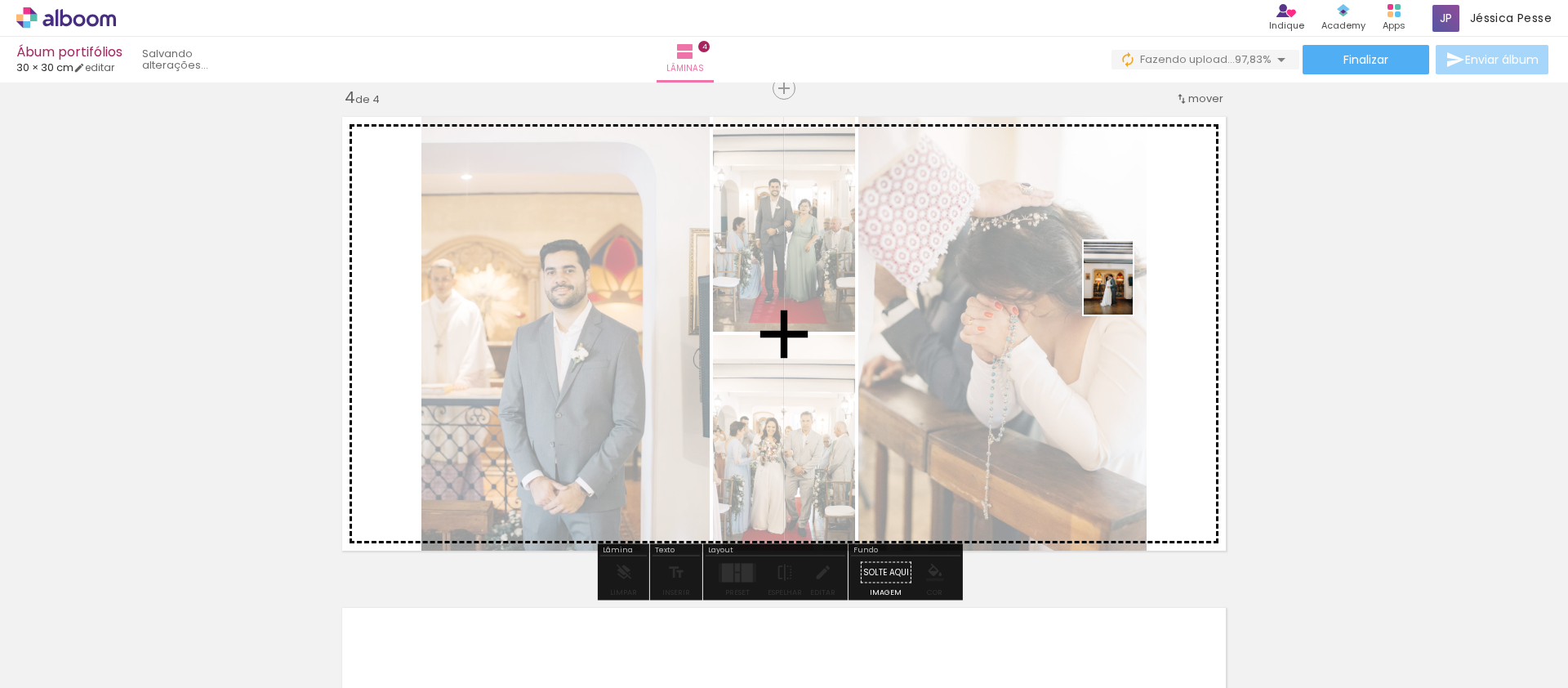
drag, startPoint x: 1515, startPoint y: 651, endPoint x: 1132, endPoint y: 290, distance: 526.3
click at [1132, 290] on quentale-workspace at bounding box center [784, 344] width 1568 height 688
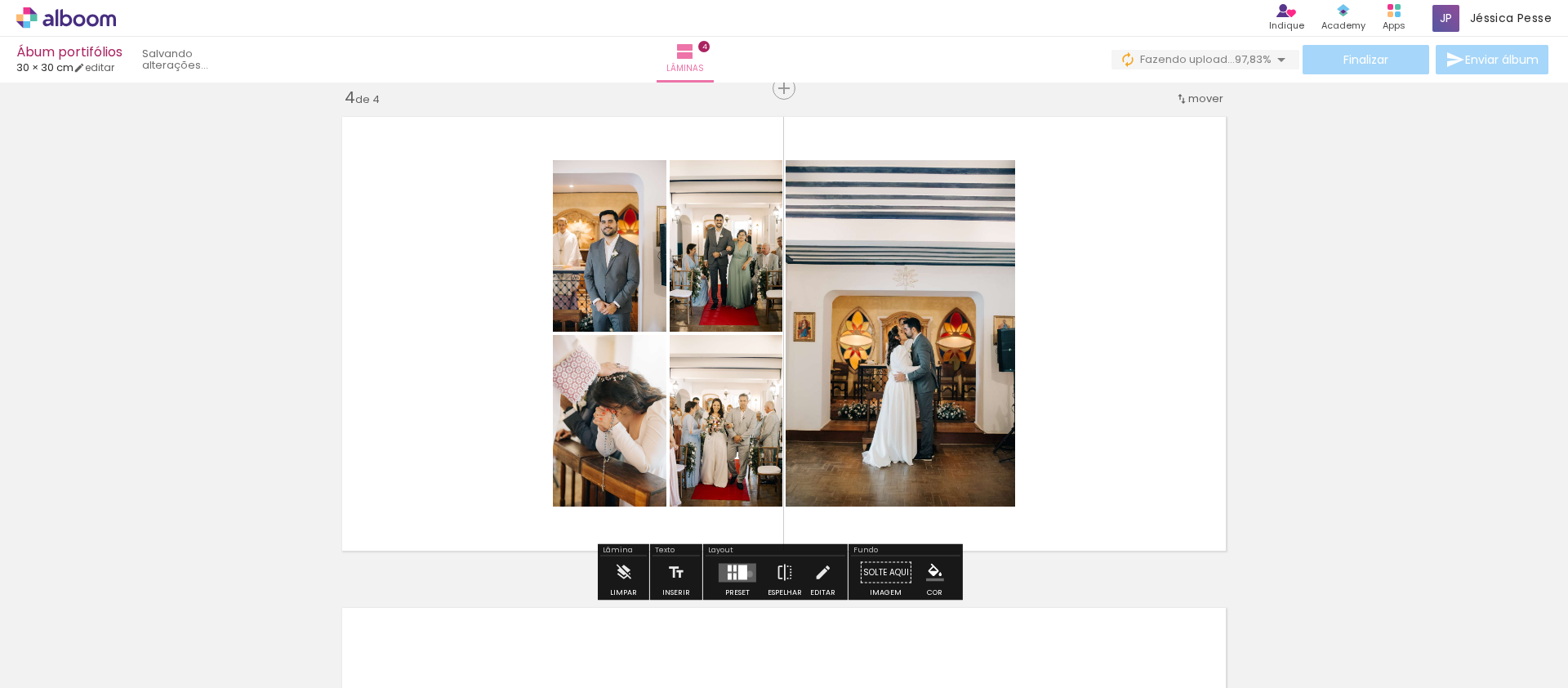
click at [745, 573] on quentale-layouter at bounding box center [737, 571] width 38 height 19
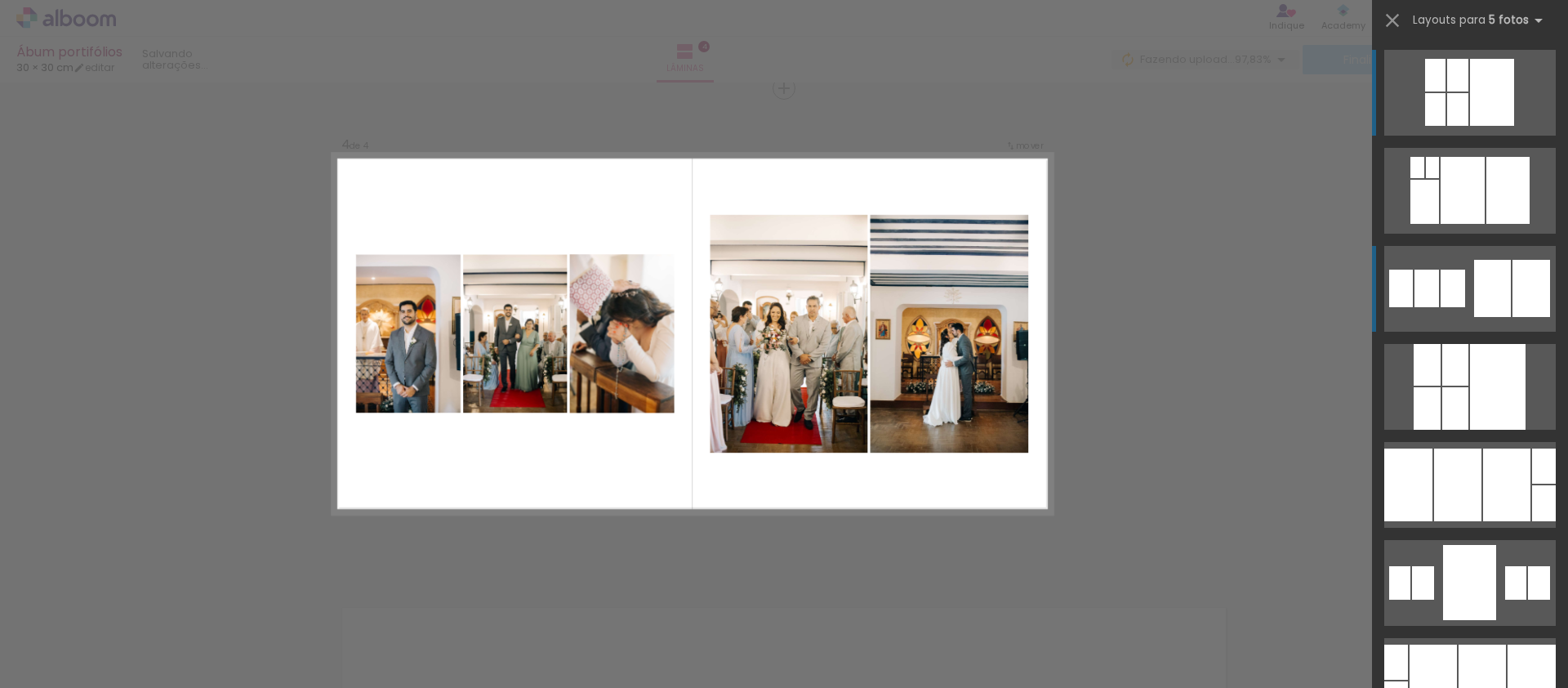
click at [1439, 224] on div at bounding box center [1424, 201] width 29 height 44
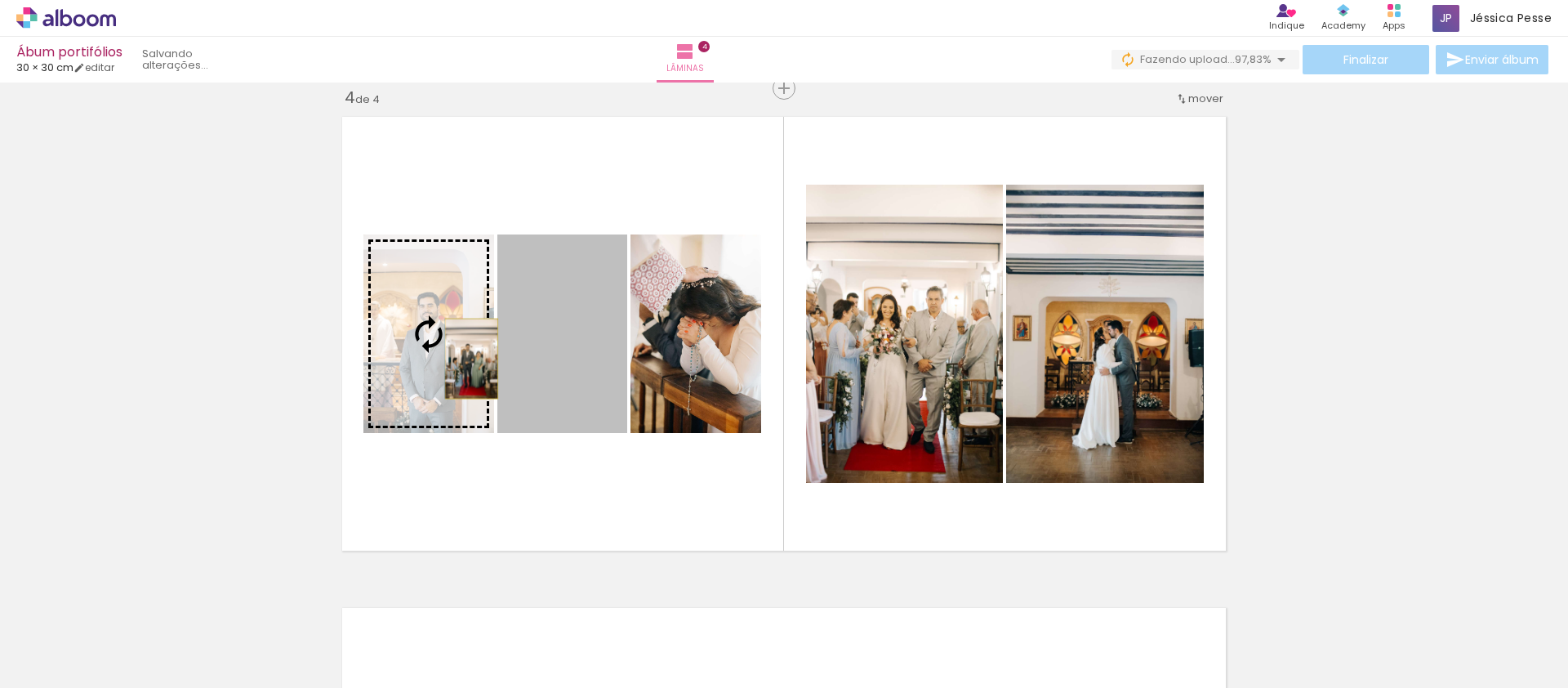
drag, startPoint x: 562, startPoint y: 369, endPoint x: 465, endPoint y: 358, distance: 97.6
click at [0, 0] on slot at bounding box center [0, 0] width 0 height 0
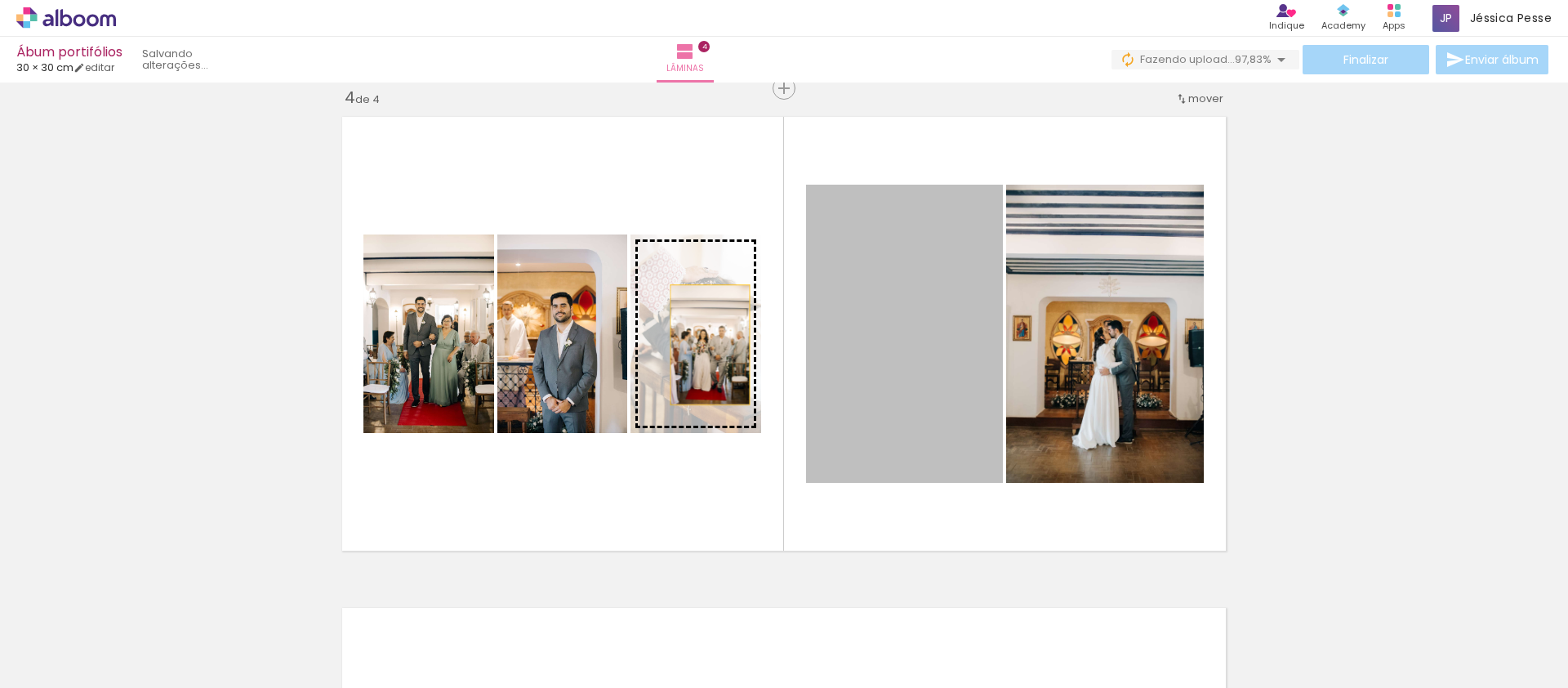
drag, startPoint x: 906, startPoint y: 356, endPoint x: 704, endPoint y: 345, distance: 202.3
click at [0, 0] on slot at bounding box center [0, 0] width 0 height 0
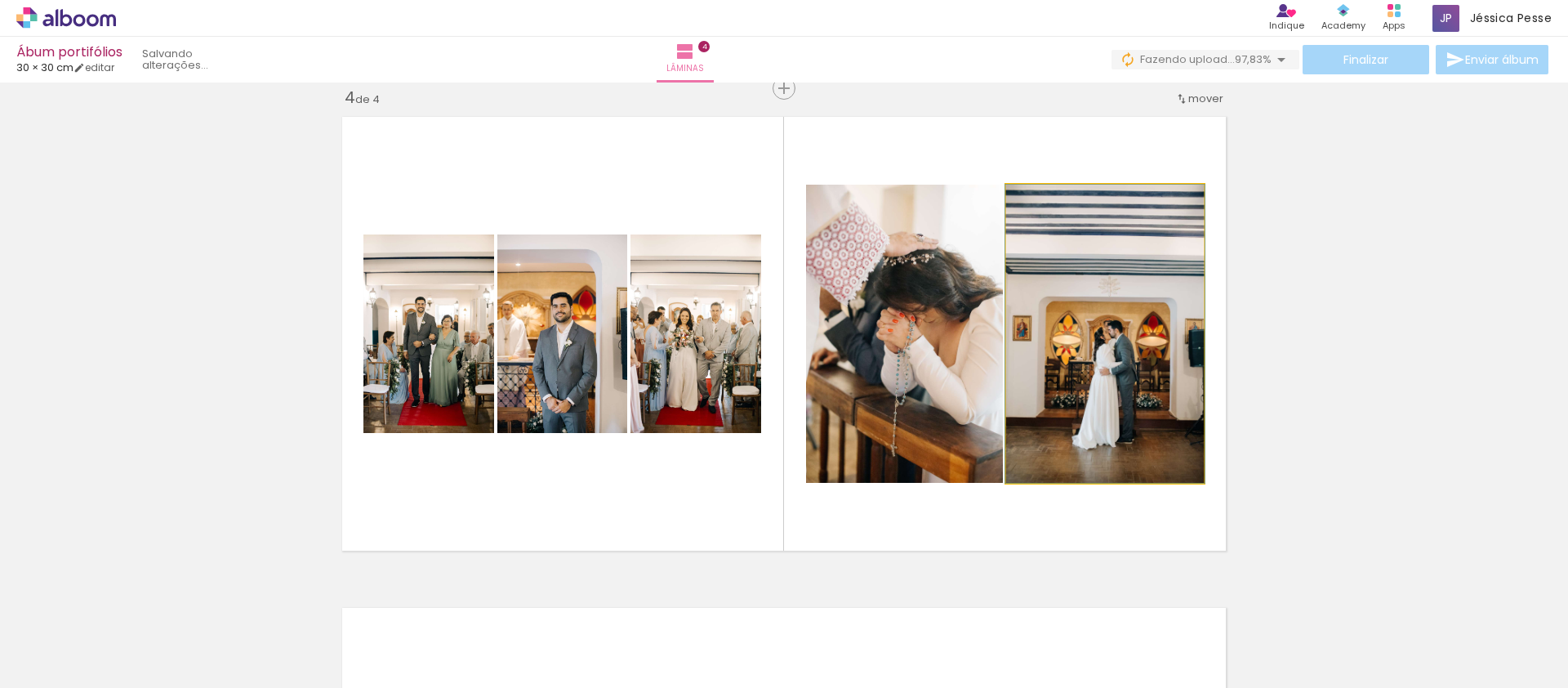
click at [1131, 328] on quentale-photo at bounding box center [1105, 333] width 198 height 298
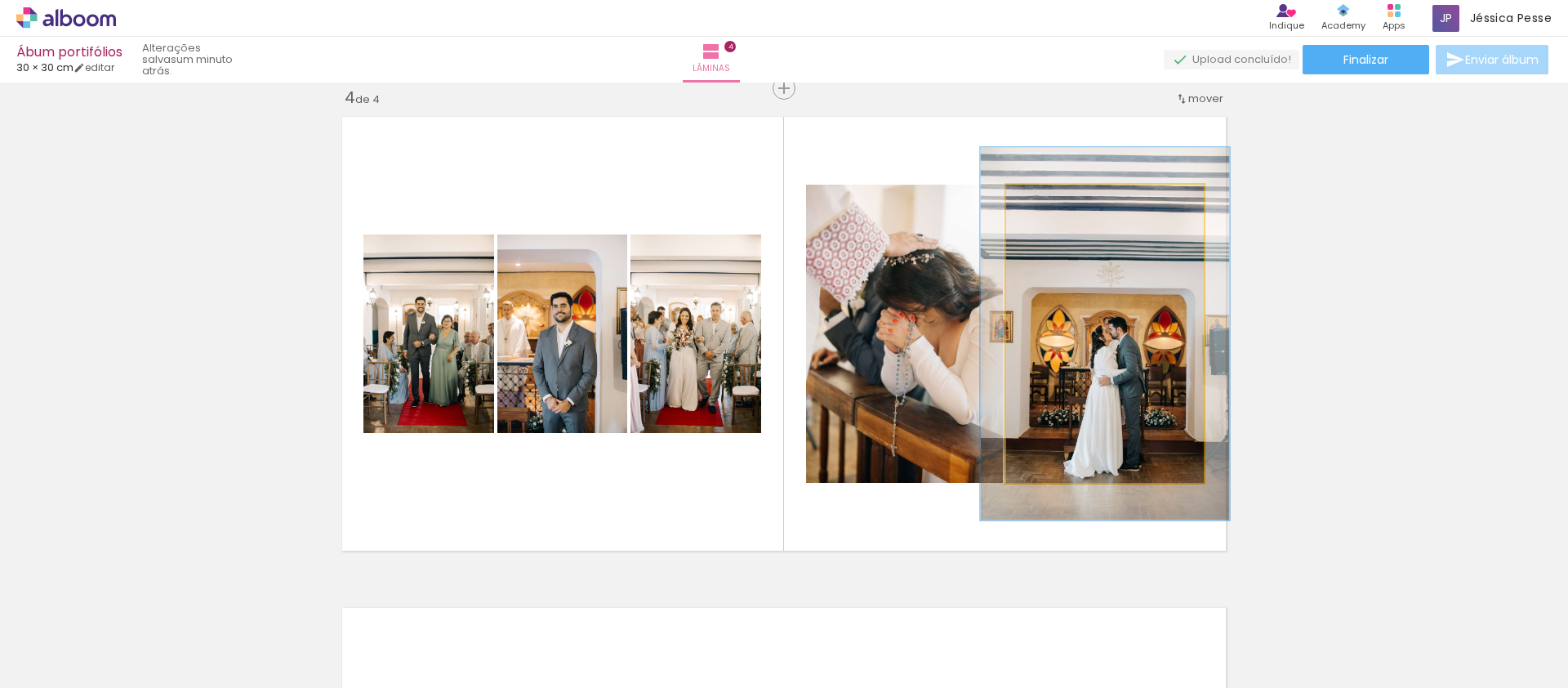
drag, startPoint x: 1042, startPoint y: 202, endPoint x: 1056, endPoint y: 202, distance: 14.0
type paper-slider "125"
click at [1056, 202] on div at bounding box center [1058, 201] width 14 height 14
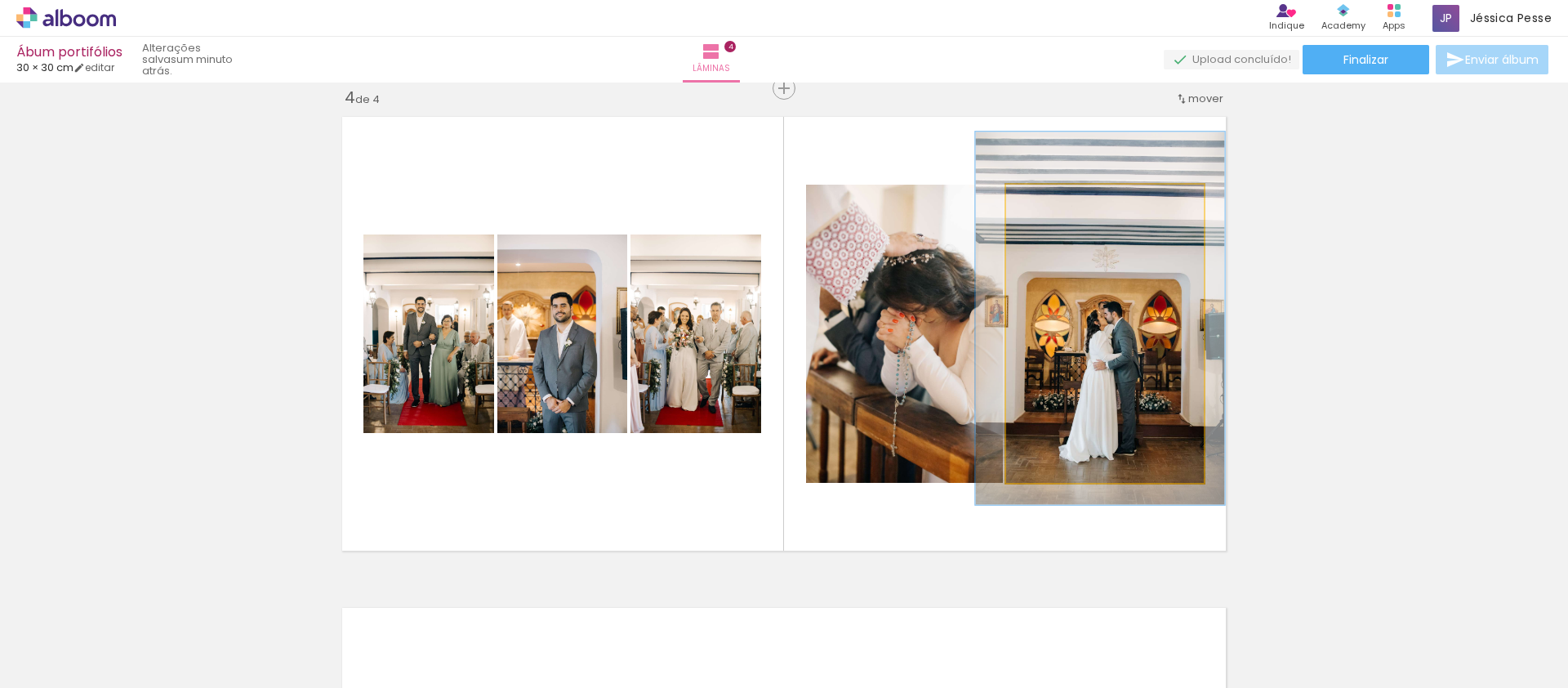
drag, startPoint x: 1142, startPoint y: 427, endPoint x: 1138, endPoint y: 411, distance: 16.5
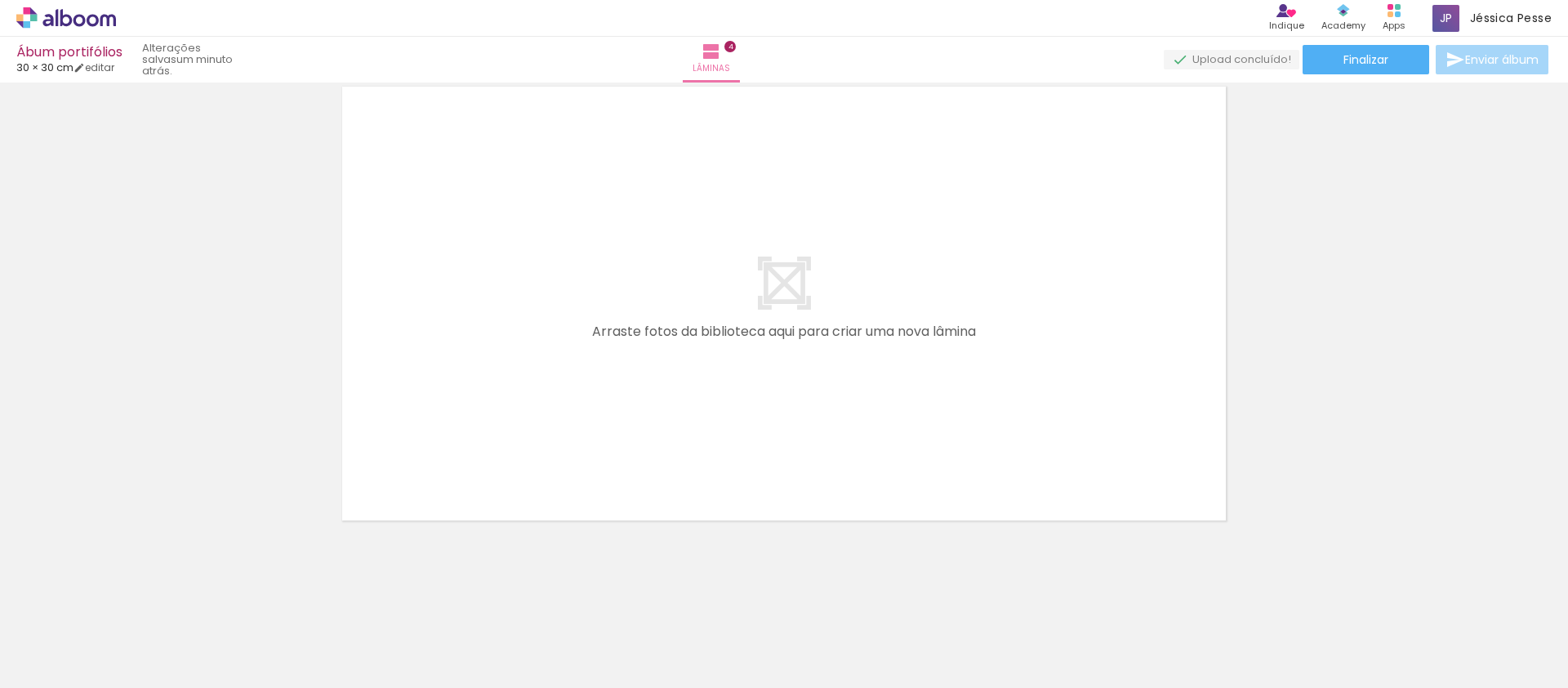
scroll to position [0, 1963]
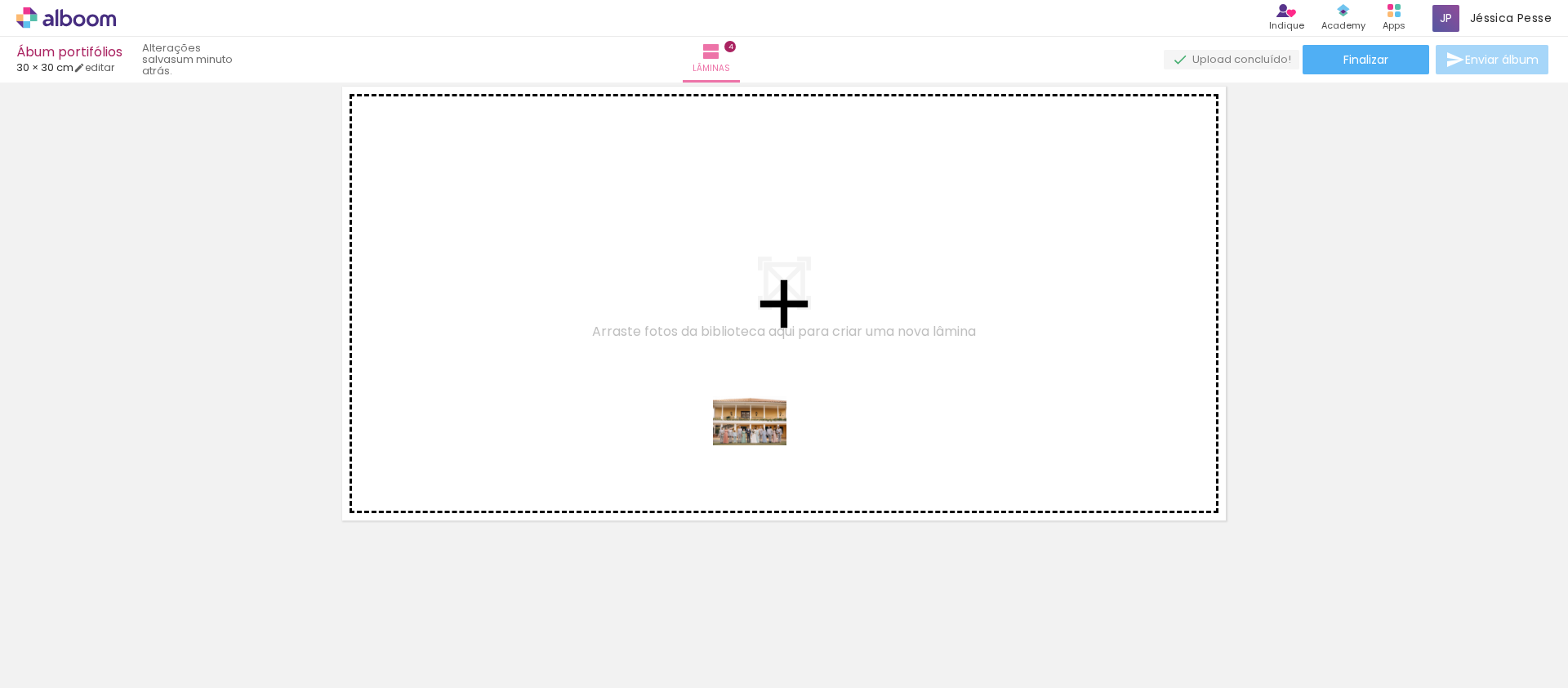
drag, startPoint x: 1116, startPoint y: 647, endPoint x: 1172, endPoint y: 632, distance: 58.0
click at [755, 437] on quentale-workspace at bounding box center [784, 344] width 1568 height 688
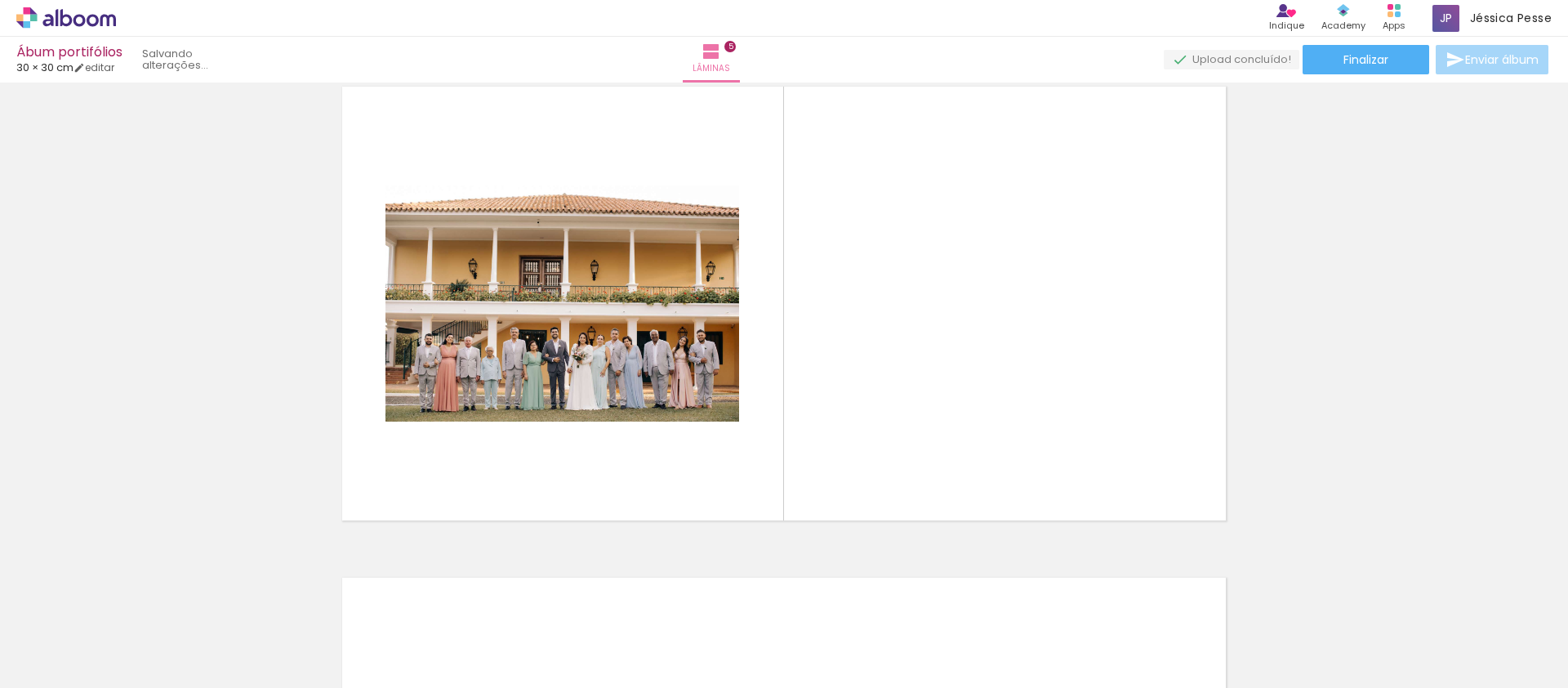
scroll to position [1985, 0]
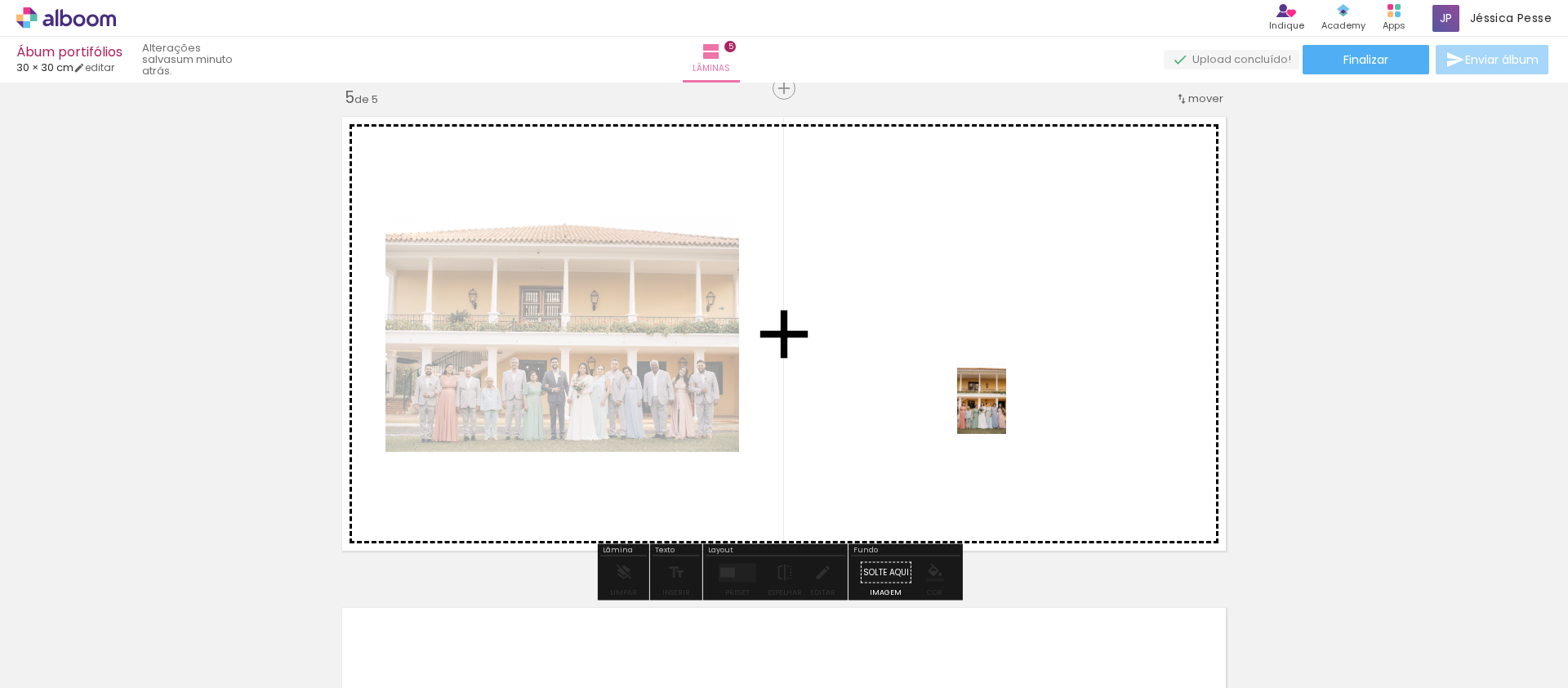
drag, startPoint x: 1236, startPoint y: 648, endPoint x: 1096, endPoint y: 510, distance: 196.6
click at [1005, 410] on quentale-workspace at bounding box center [784, 344] width 1568 height 688
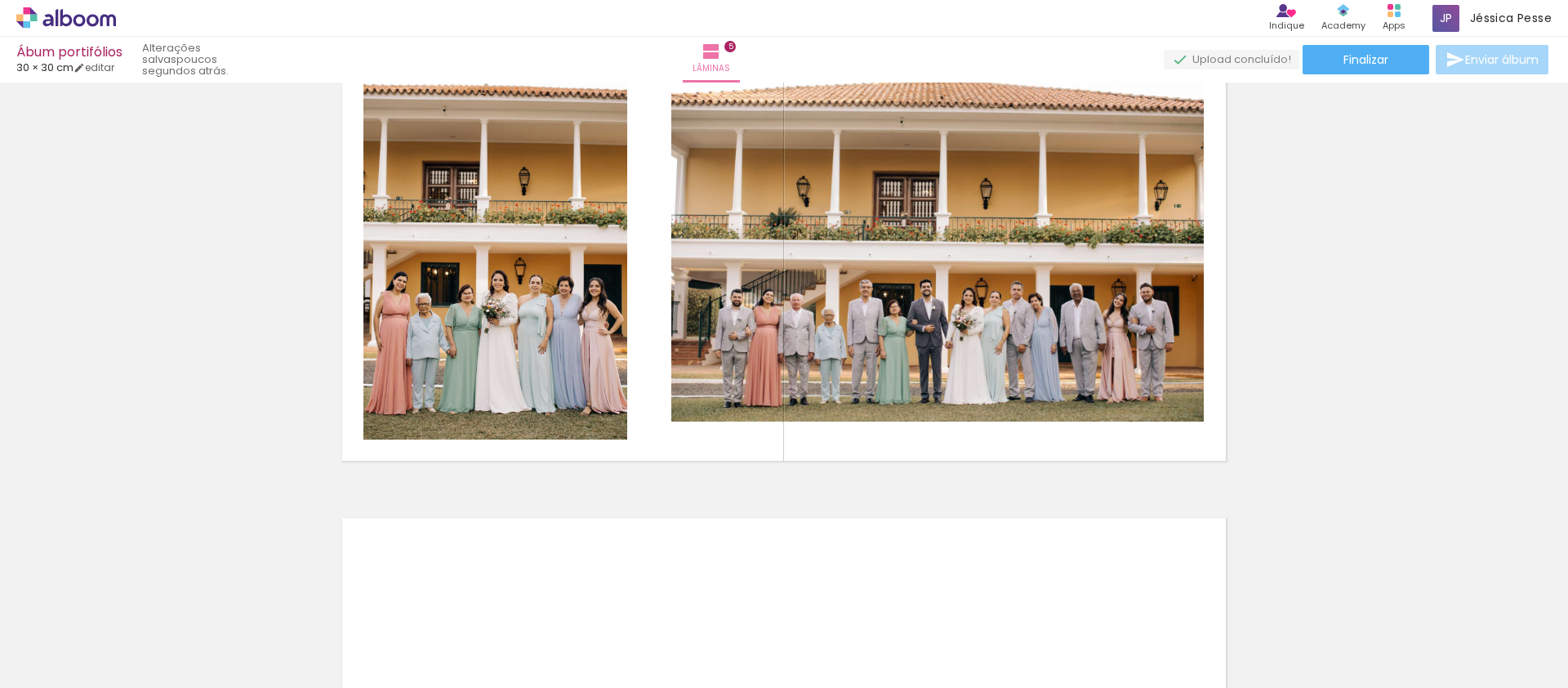
scroll to position [1876, 0]
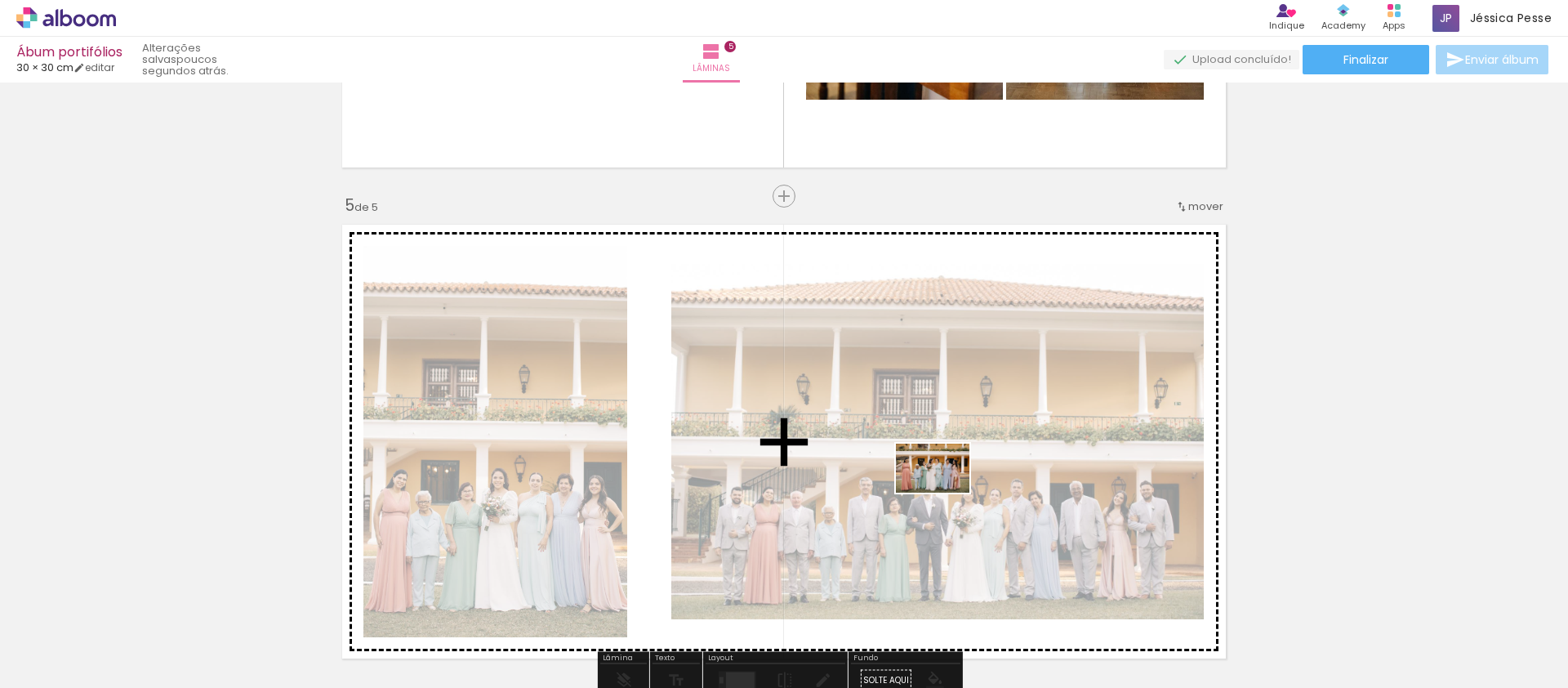
drag, startPoint x: 940, startPoint y: 666, endPoint x: 954, endPoint y: 429, distance: 237.4
click at [954, 429] on quentale-workspace at bounding box center [784, 344] width 1568 height 688
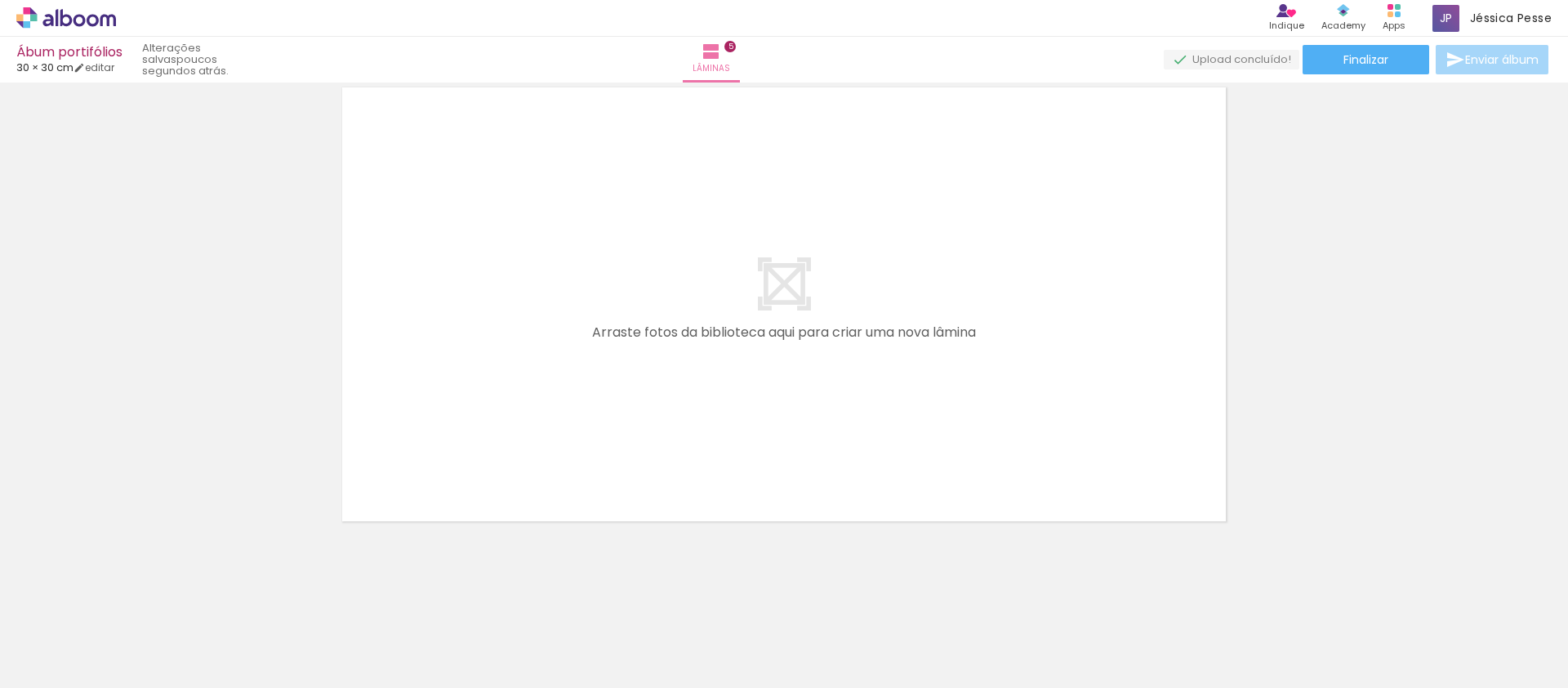
scroll to position [2506, 0]
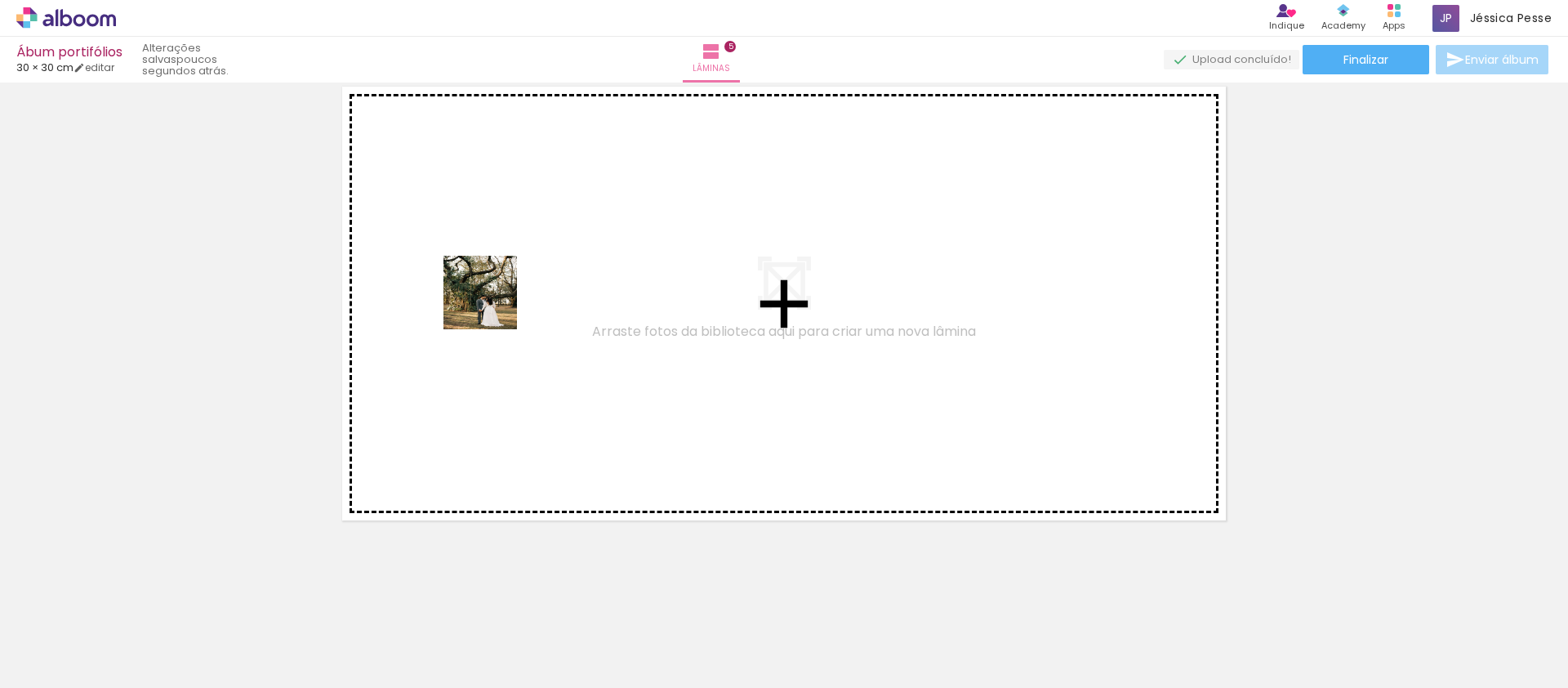
drag, startPoint x: 374, startPoint y: 655, endPoint x: 546, endPoint y: 634, distance: 173.3
click at [507, 284] on quentale-workspace at bounding box center [784, 344] width 1568 height 688
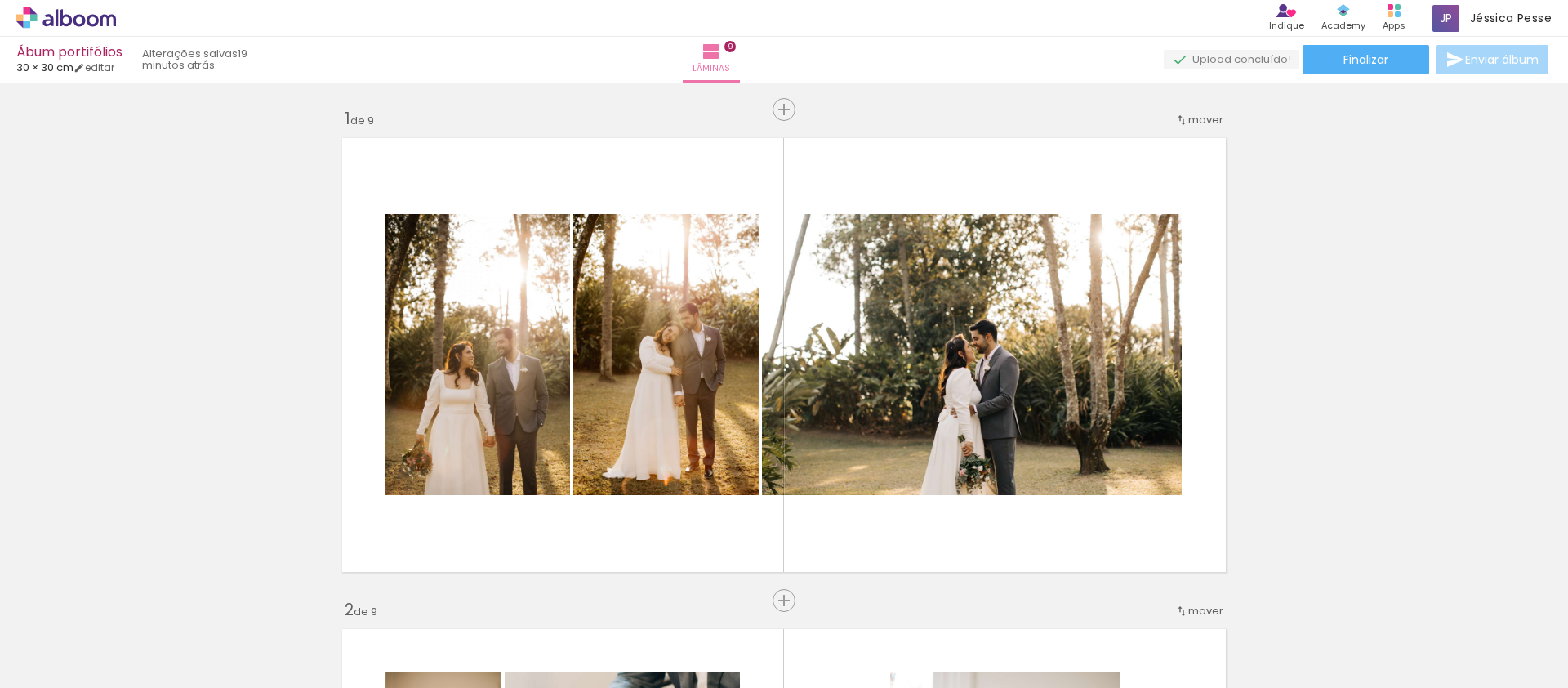
scroll to position [3914, 0]
